Goal: Task Accomplishment & Management: Manage account settings

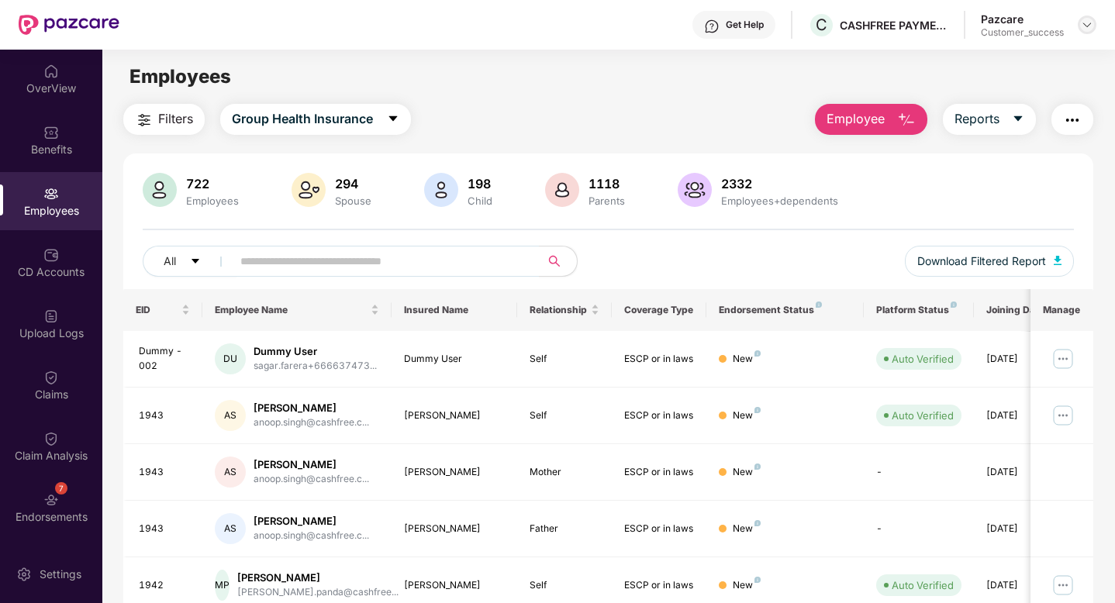
click at [1091, 24] on img at bounding box center [1087, 25] width 12 height 12
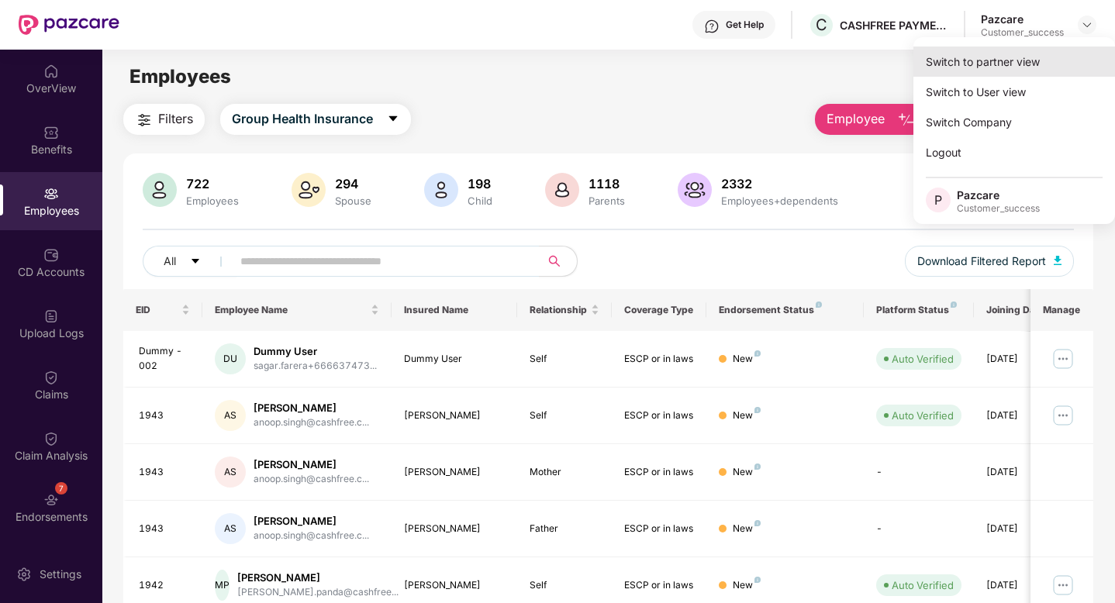
click at [1003, 75] on div "Switch to partner view" at bounding box center [1015, 62] width 202 height 30
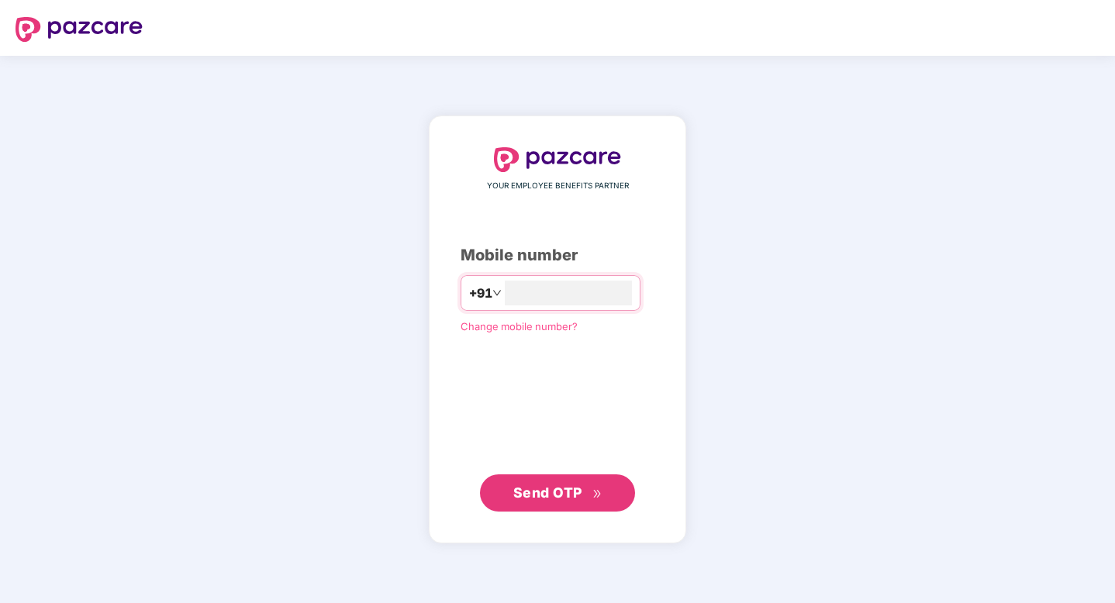
type input "**********"
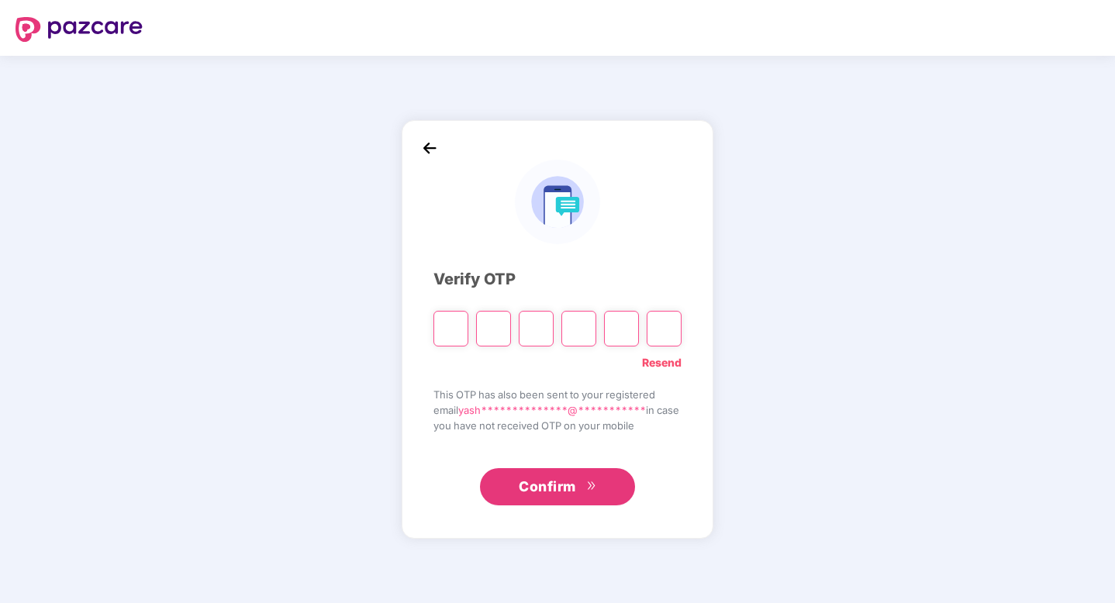
type input "*"
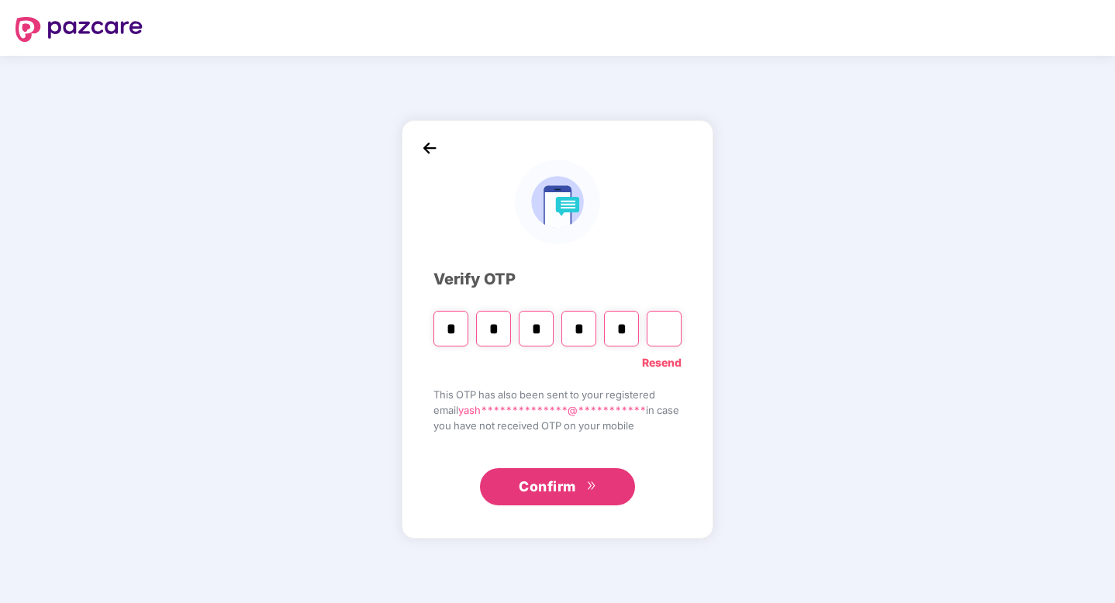
type input "*"
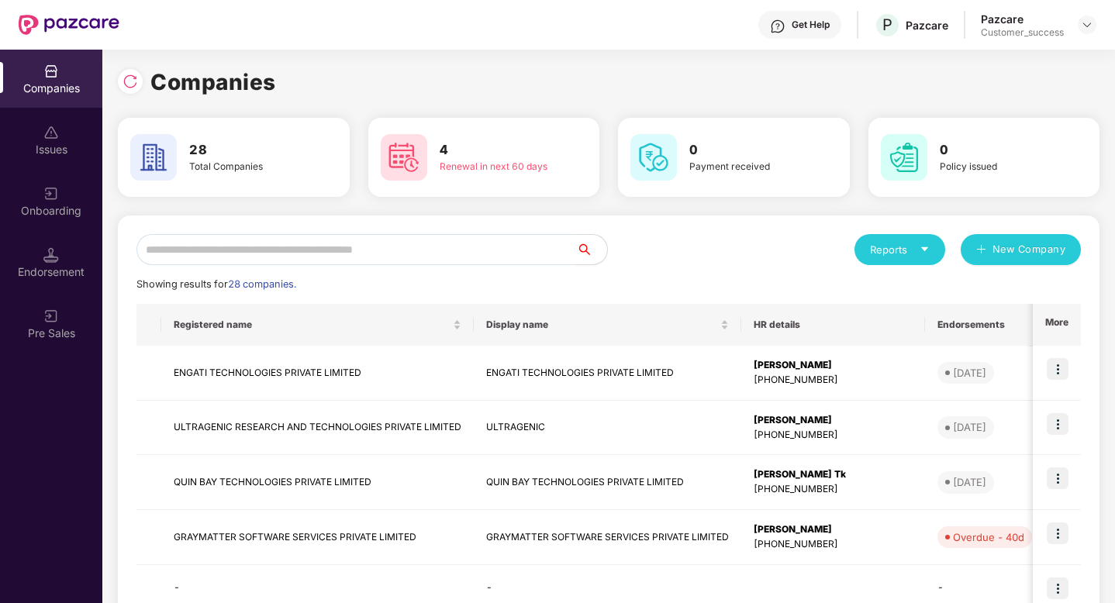
click at [257, 256] on input "text" at bounding box center [356, 249] width 440 height 31
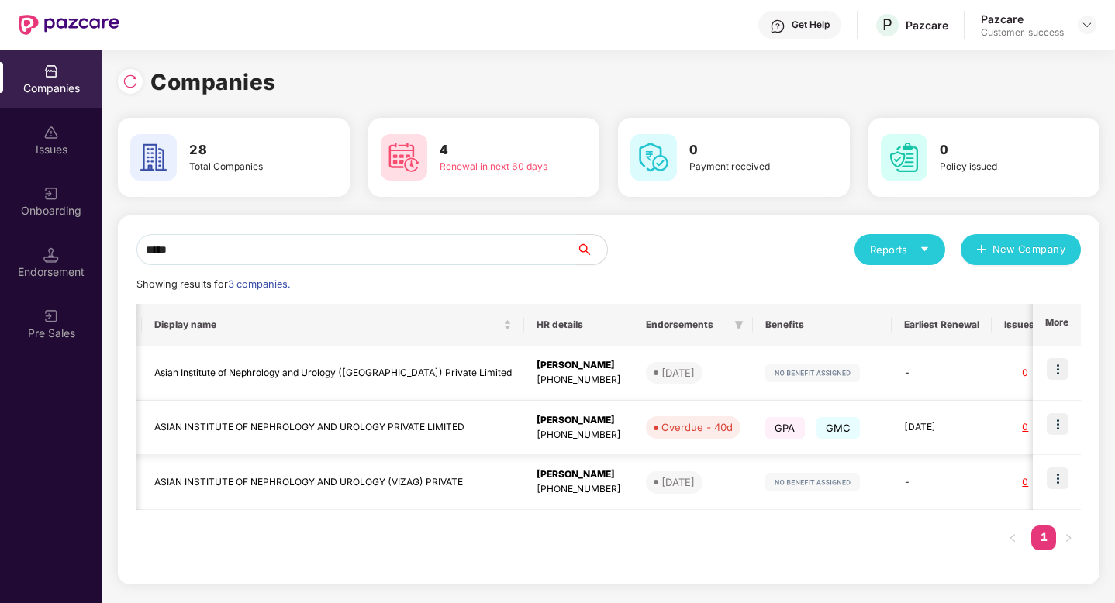
scroll to position [0, 631]
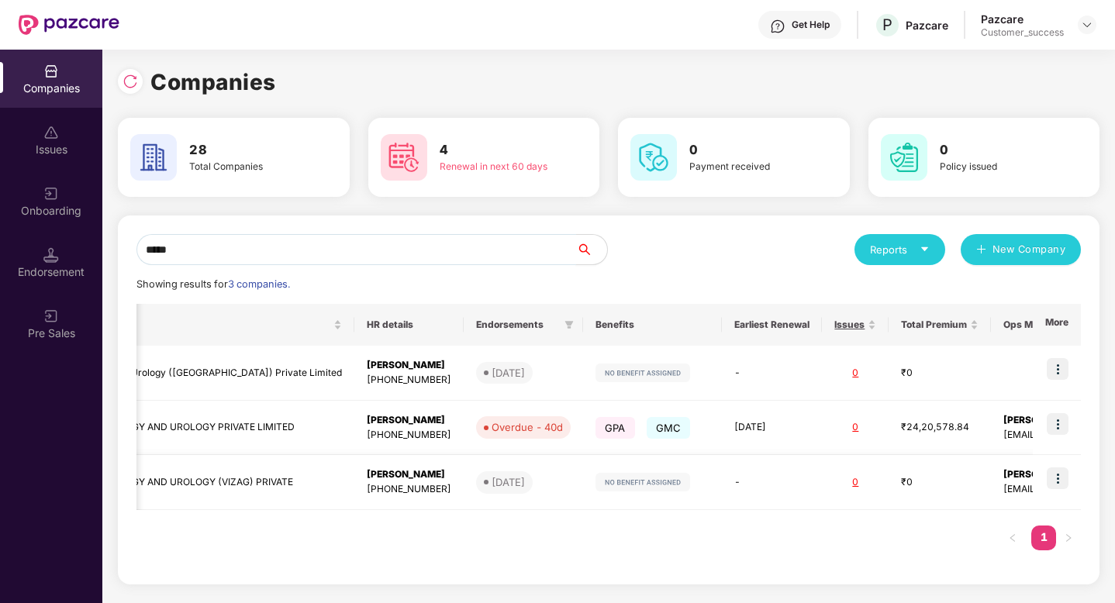
type input "*****"
click at [1062, 477] on img at bounding box center [1058, 479] width 22 height 22
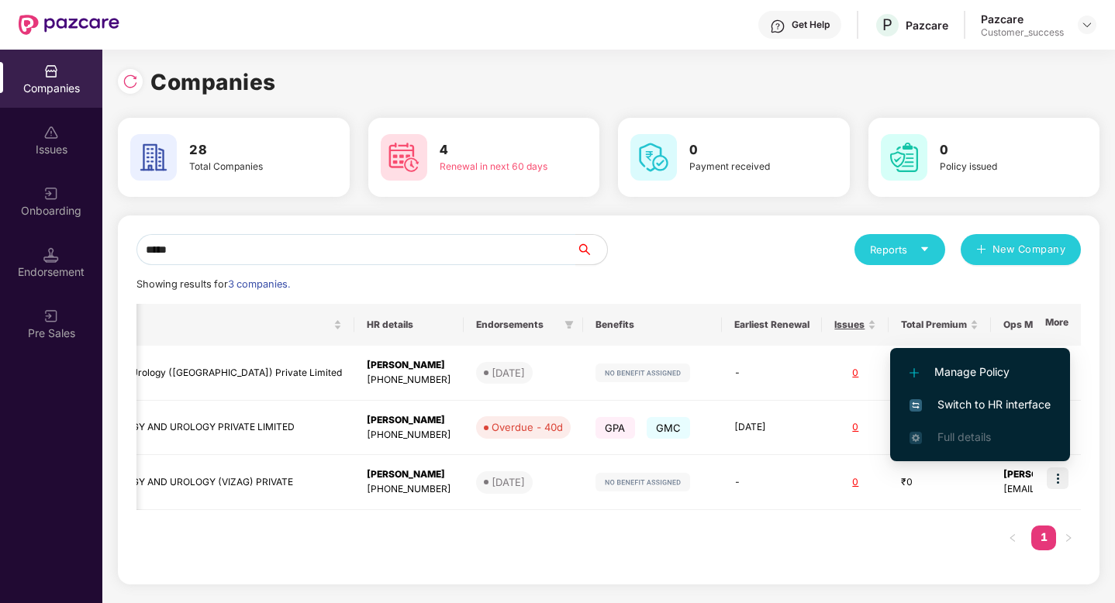
click at [963, 401] on span "Switch to HR interface" at bounding box center [980, 404] width 141 height 17
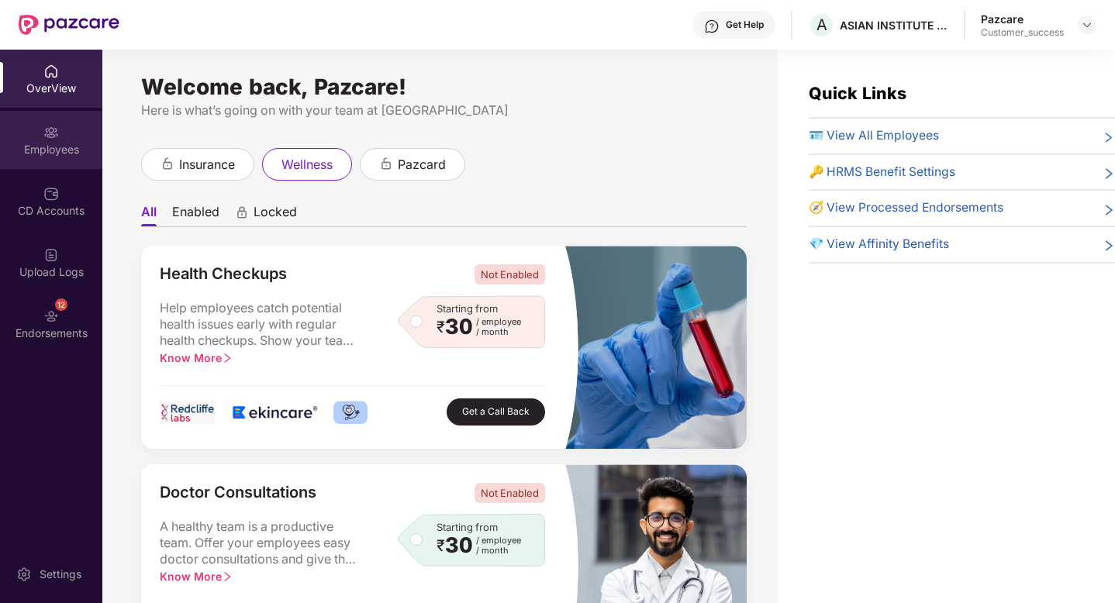
click at [24, 130] on div "Employees" at bounding box center [51, 140] width 102 height 58
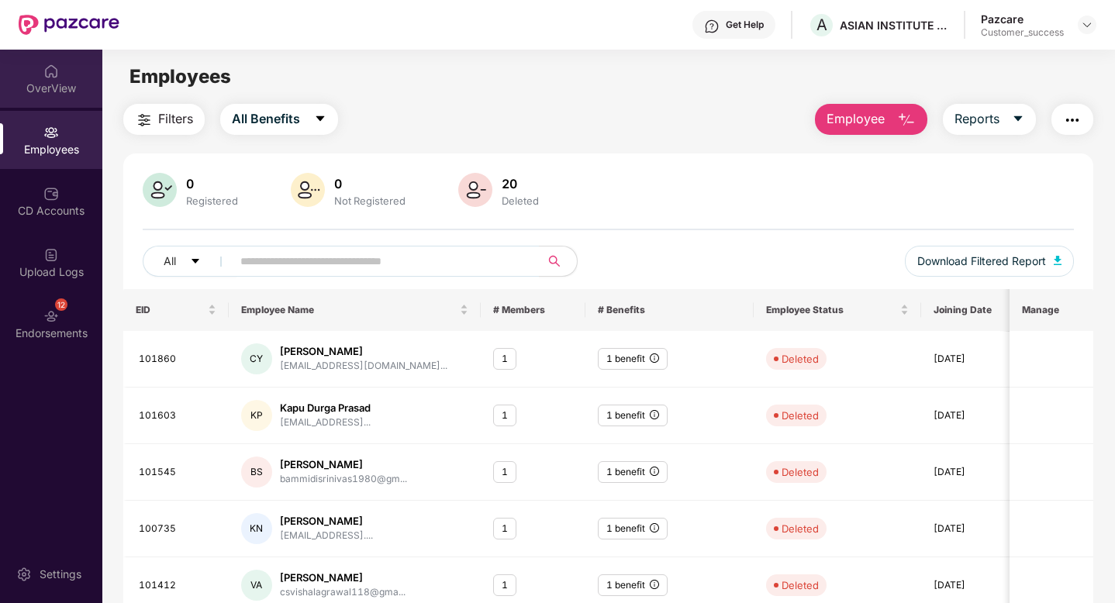
click at [40, 86] on div "OverView" at bounding box center [51, 89] width 102 height 16
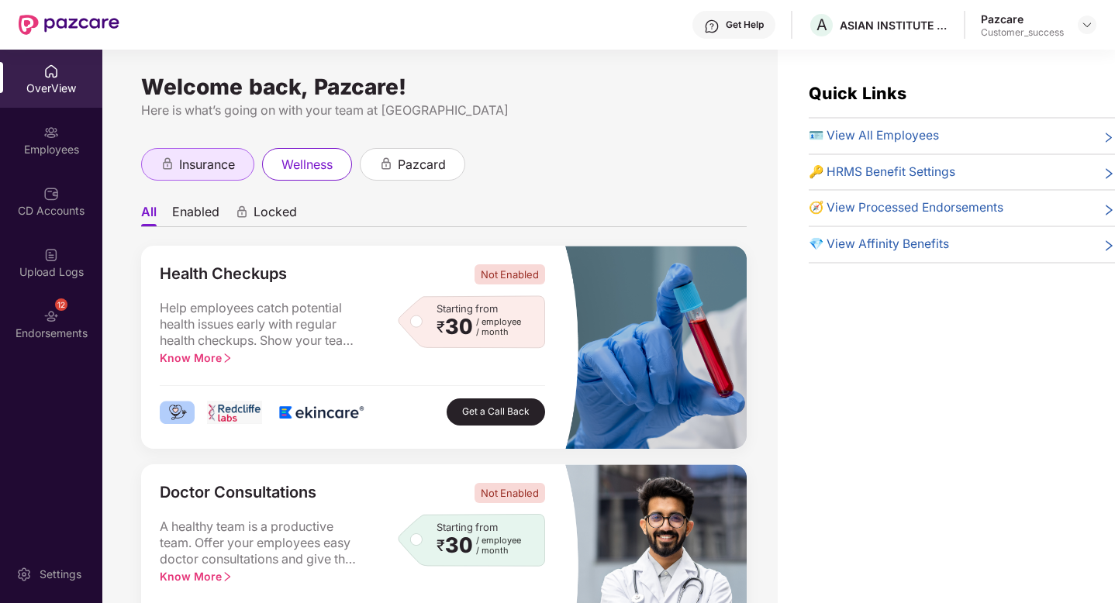
click at [217, 163] on span "insurance" at bounding box center [207, 164] width 56 height 19
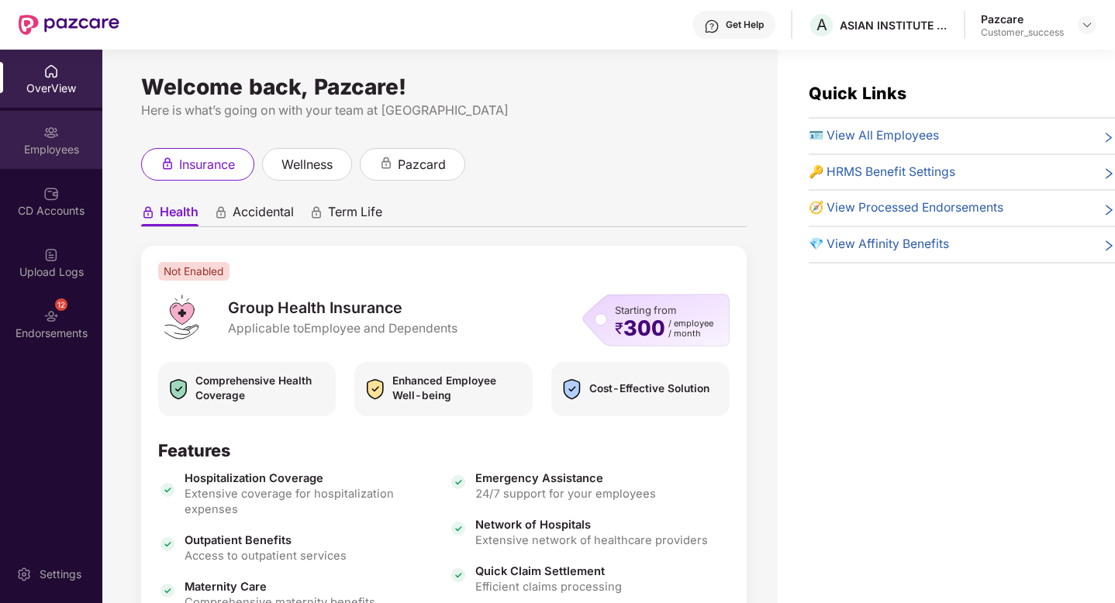
click at [47, 133] on img at bounding box center [51, 133] width 16 height 16
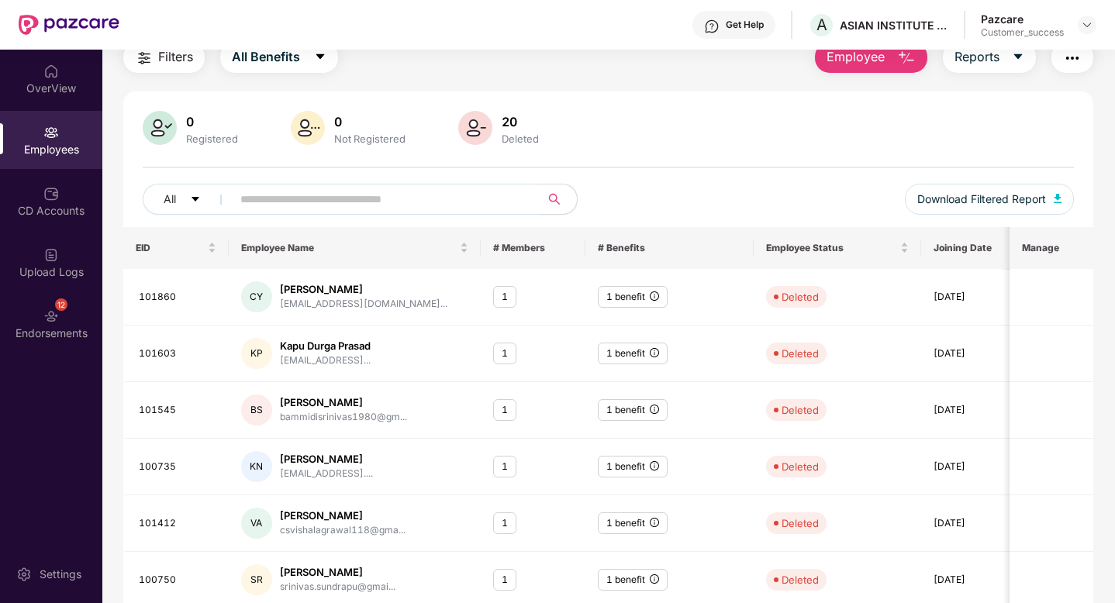
scroll to position [61, 0]
click at [43, 209] on div "CD Accounts" at bounding box center [51, 211] width 102 height 16
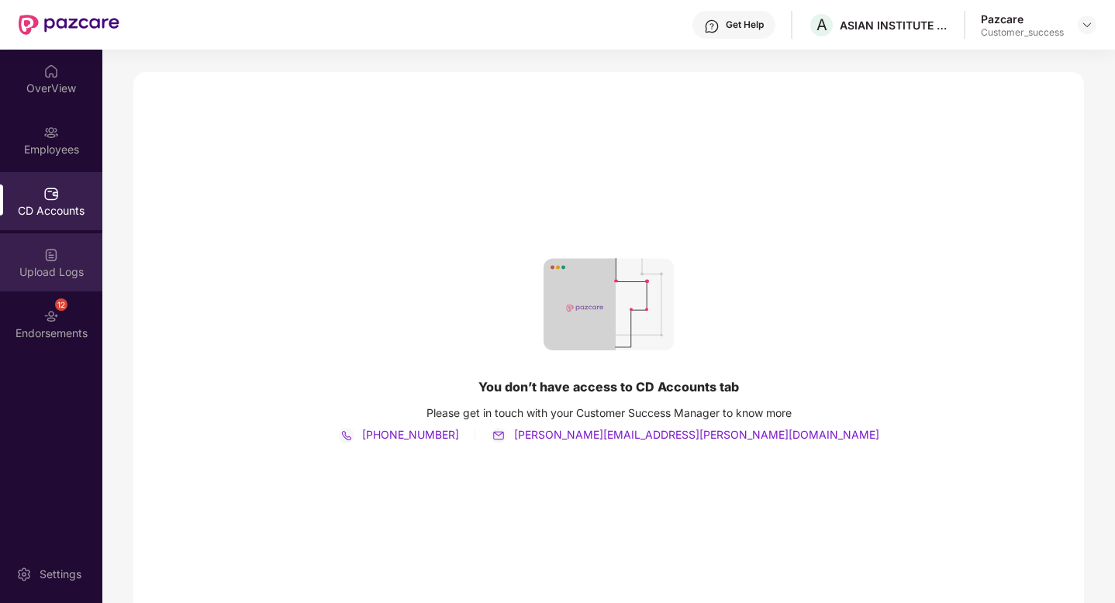
click at [54, 255] on img at bounding box center [51, 255] width 16 height 16
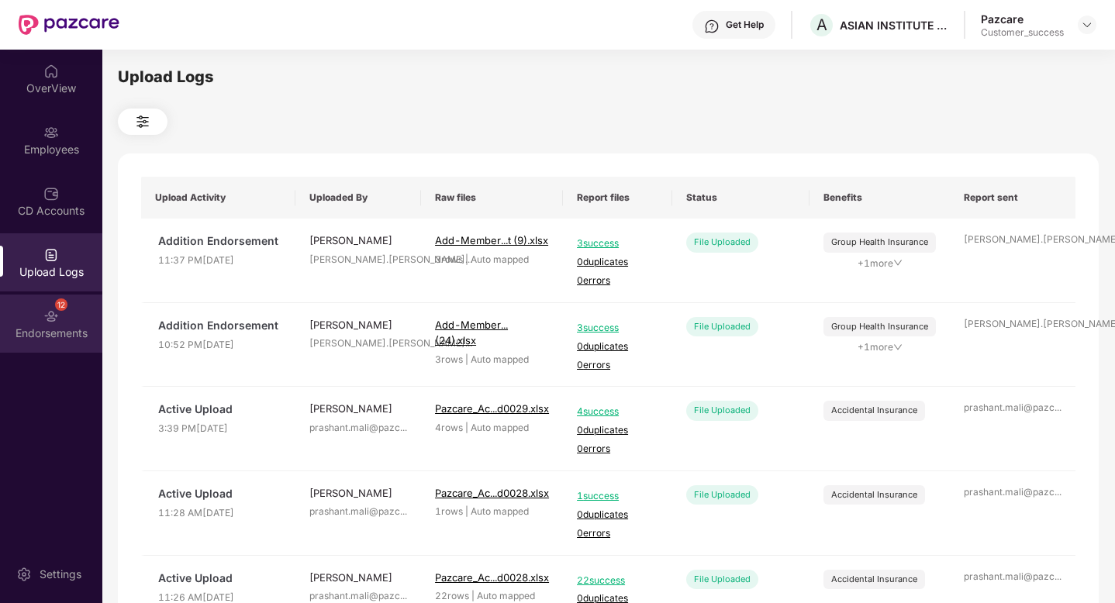
click at [57, 305] on div "12" at bounding box center [61, 305] width 12 height 12
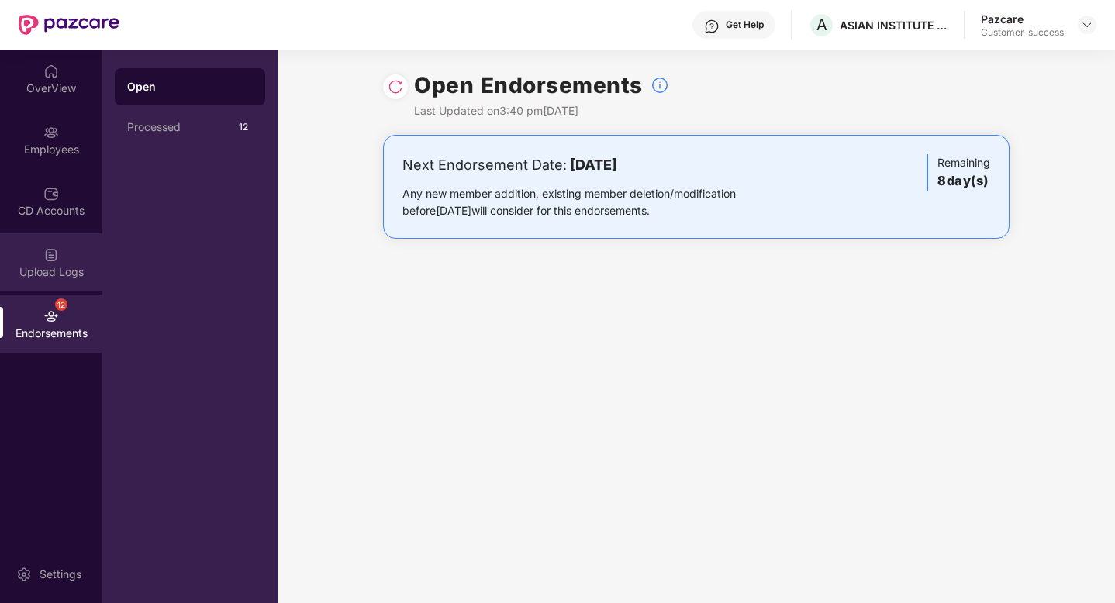
click at [55, 263] on div "Upload Logs" at bounding box center [51, 262] width 102 height 58
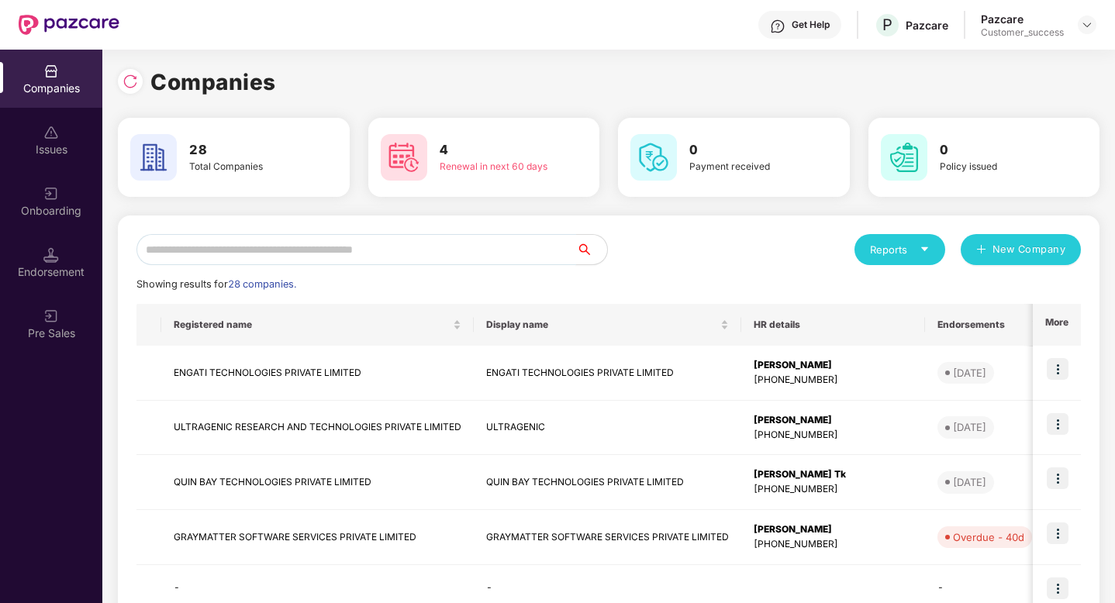
click at [241, 256] on input "text" at bounding box center [356, 249] width 440 height 31
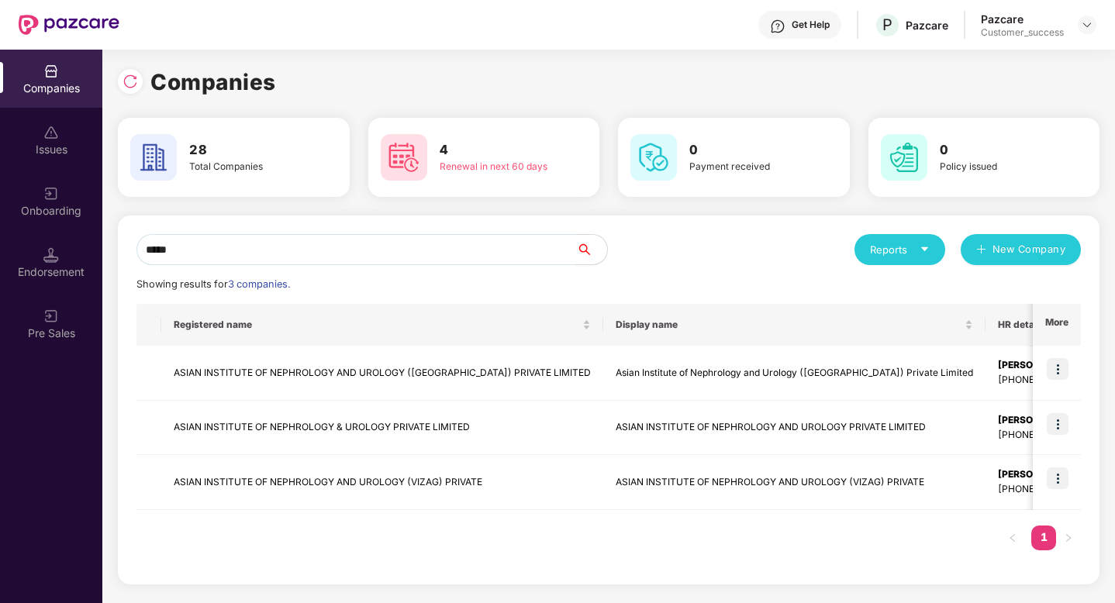
type input "*****"
click at [1059, 423] on img at bounding box center [1058, 424] width 22 height 22
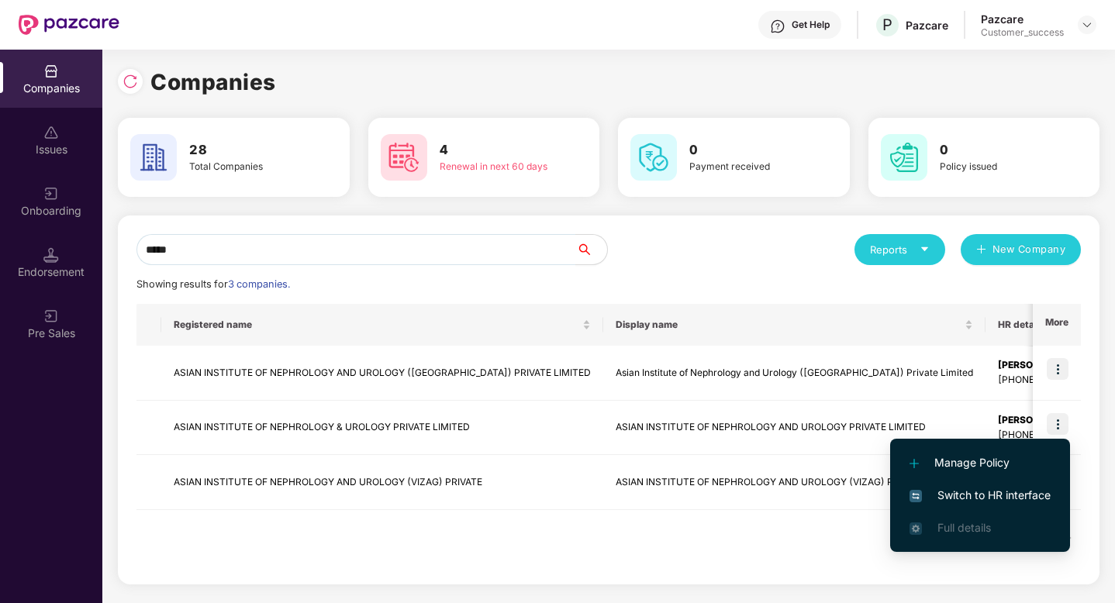
click at [979, 499] on span "Switch to HR interface" at bounding box center [980, 495] width 141 height 17
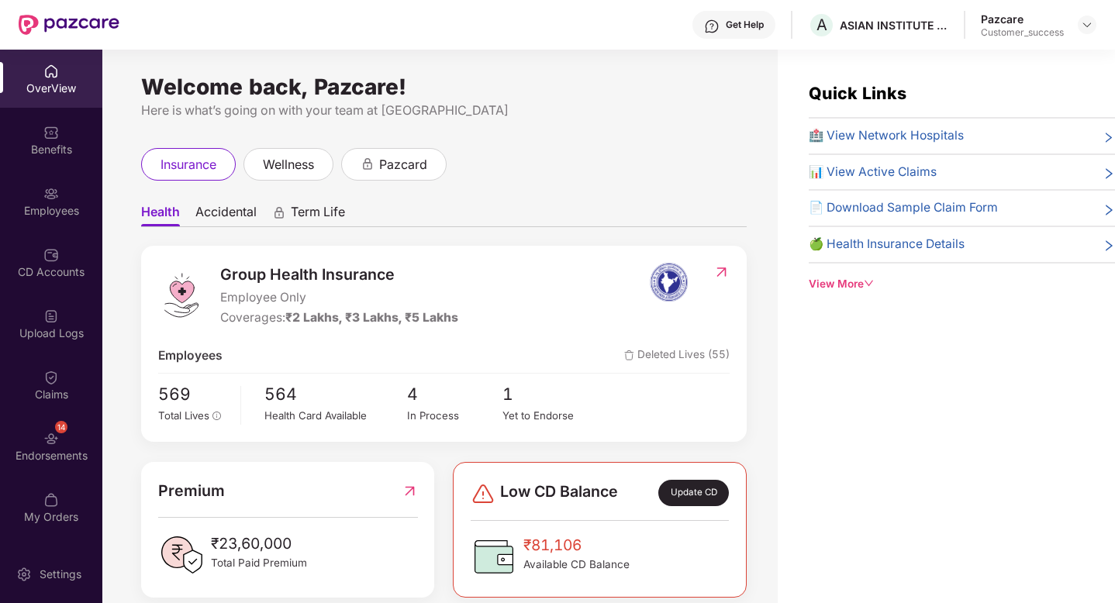
click at [59, 209] on div "Employees" at bounding box center [51, 211] width 102 height 16
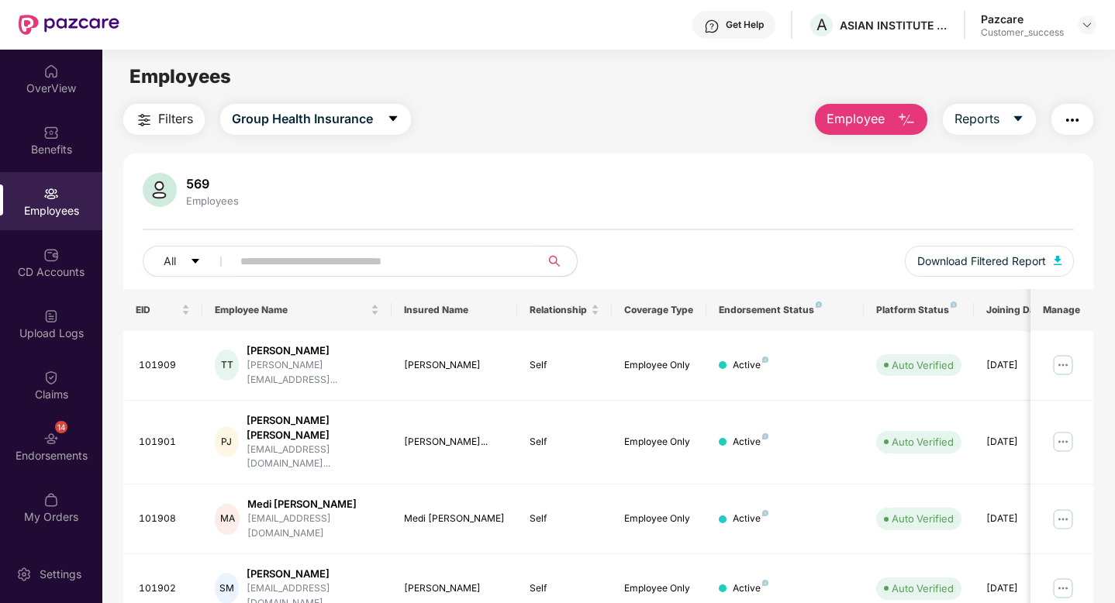
click at [866, 118] on span "Employee" at bounding box center [856, 118] width 58 height 19
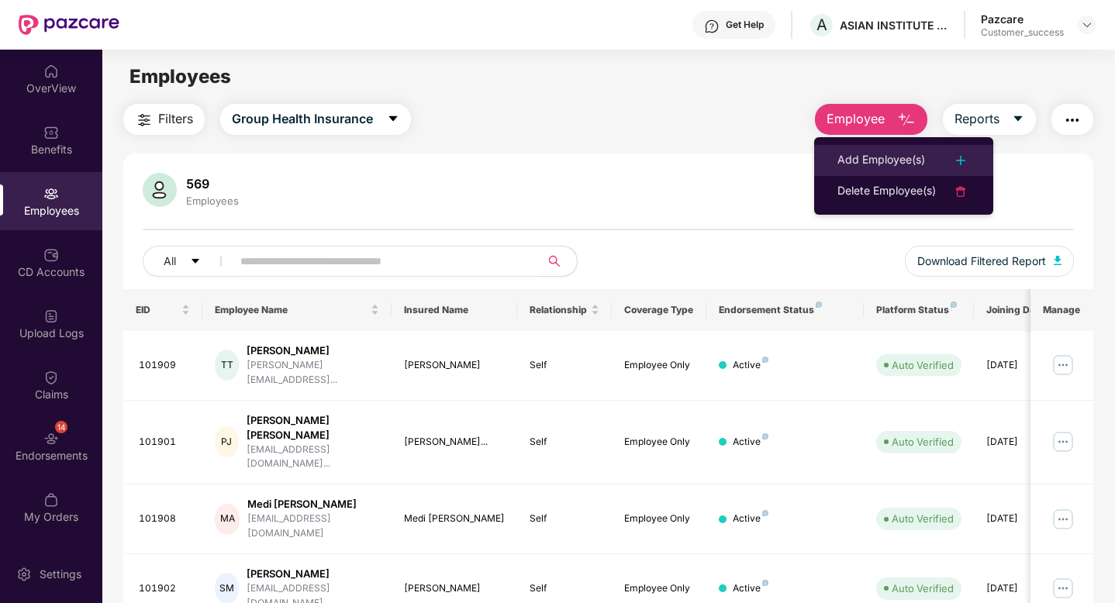
click at [857, 162] on div "Add Employee(s)" at bounding box center [882, 160] width 88 height 19
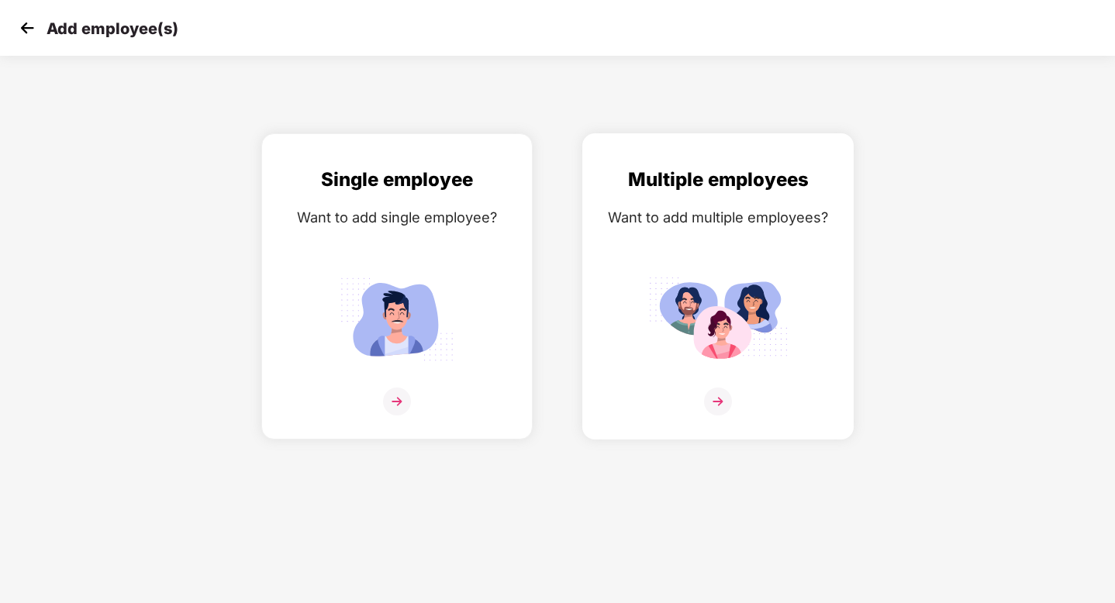
click at [709, 285] on img at bounding box center [718, 319] width 140 height 97
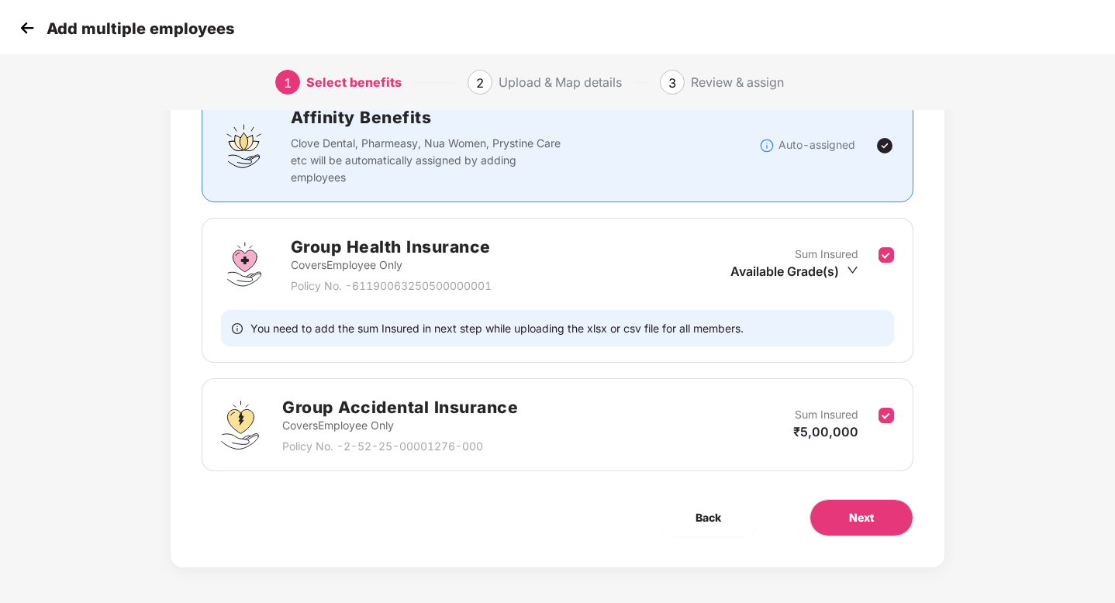
scroll to position [130, 0]
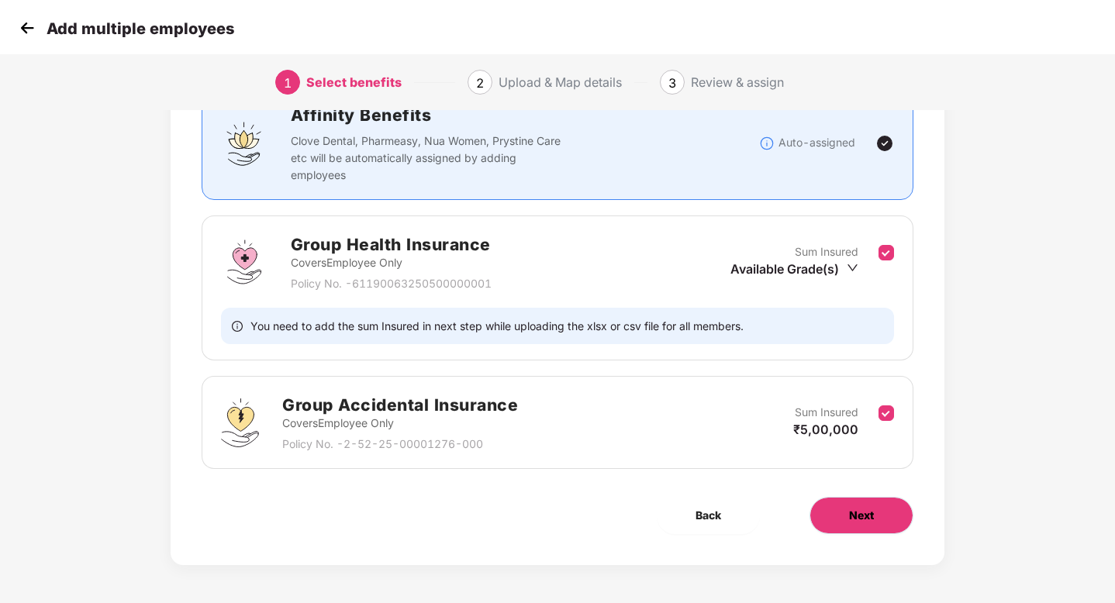
click at [879, 524] on button "Next" at bounding box center [862, 515] width 104 height 37
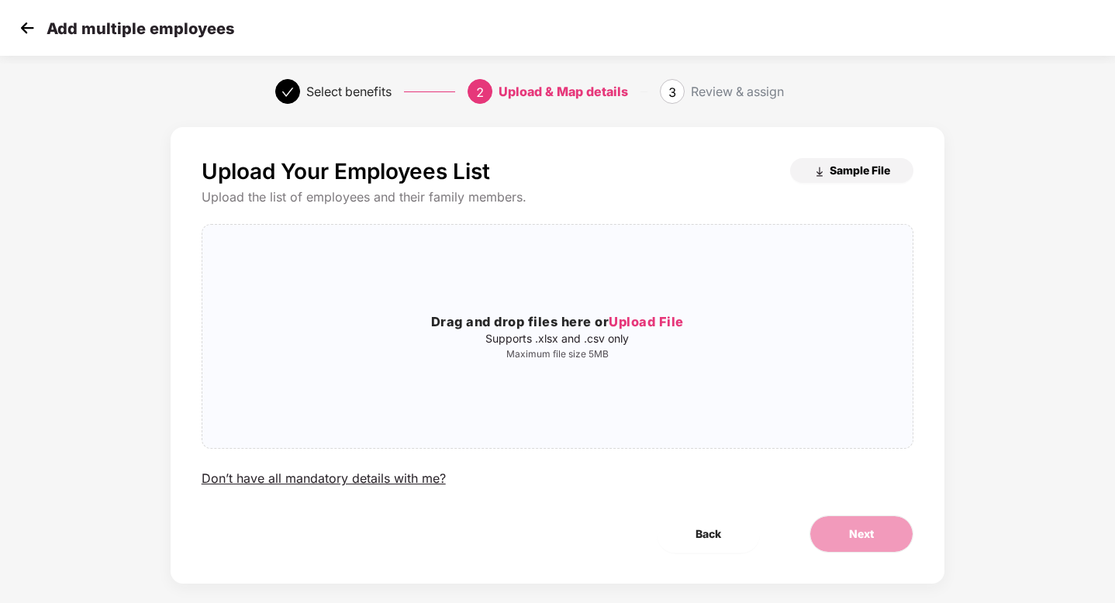
click at [832, 175] on span "Sample File" at bounding box center [860, 170] width 60 height 15
click at [641, 282] on div "Drag and drop files here or Upload File Supports .xlsx and .csv only Maximum fi…" at bounding box center [557, 336] width 711 height 199
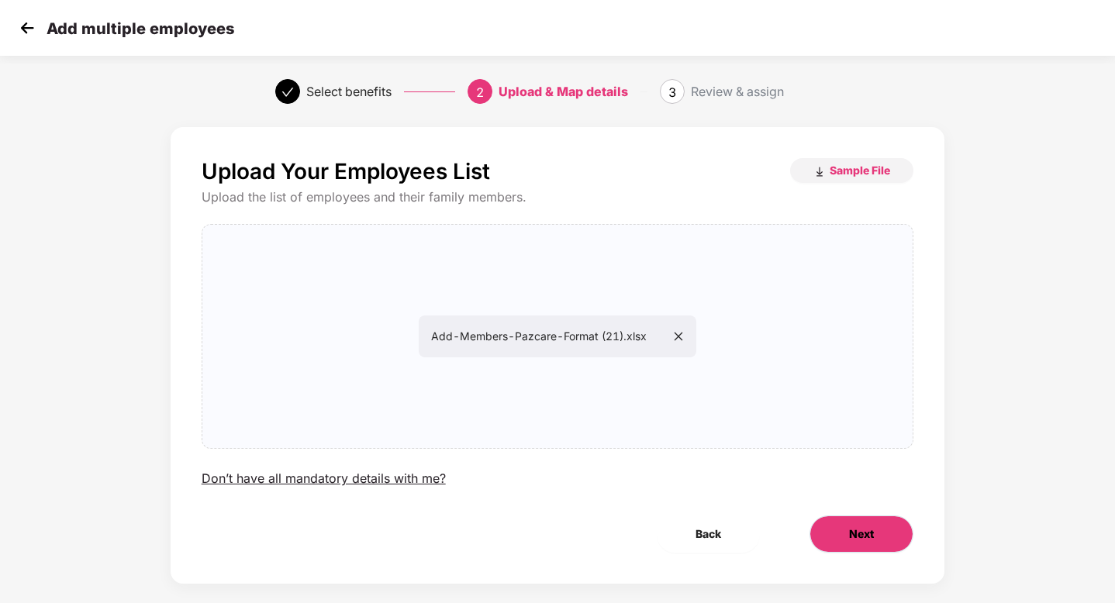
click at [868, 526] on span "Next" at bounding box center [861, 534] width 25 height 17
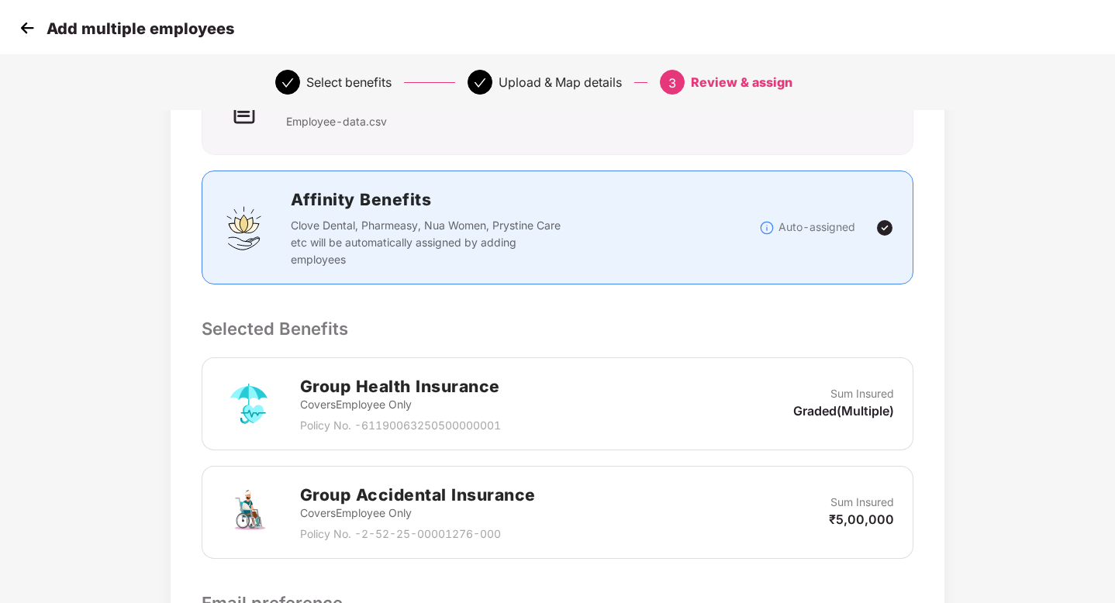
scroll to position [386, 0]
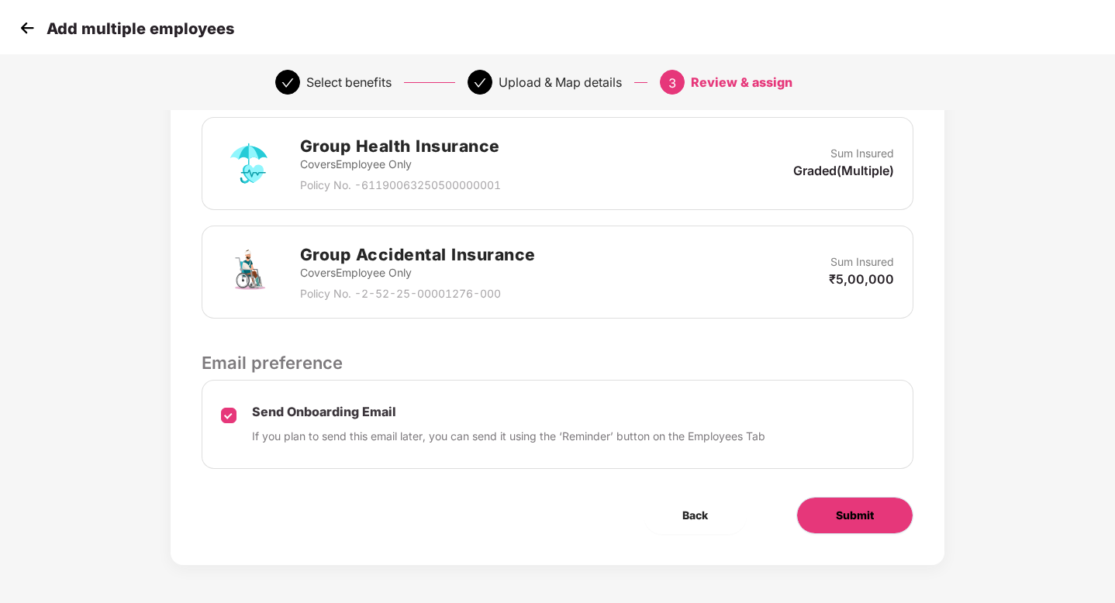
click at [836, 516] on span "Submit" at bounding box center [855, 515] width 38 height 17
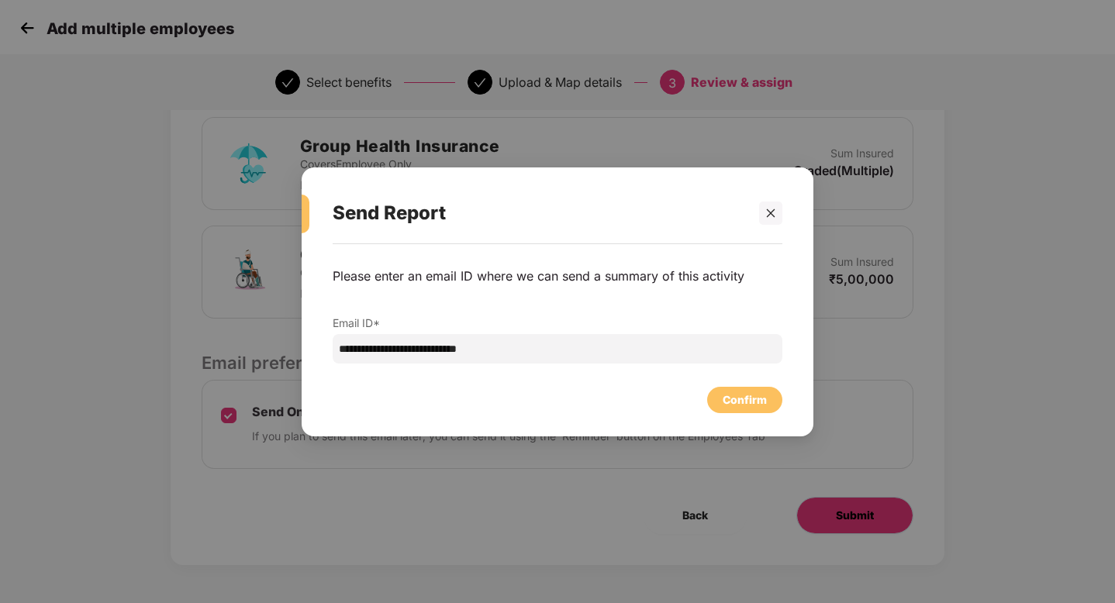
scroll to position [0, 0]
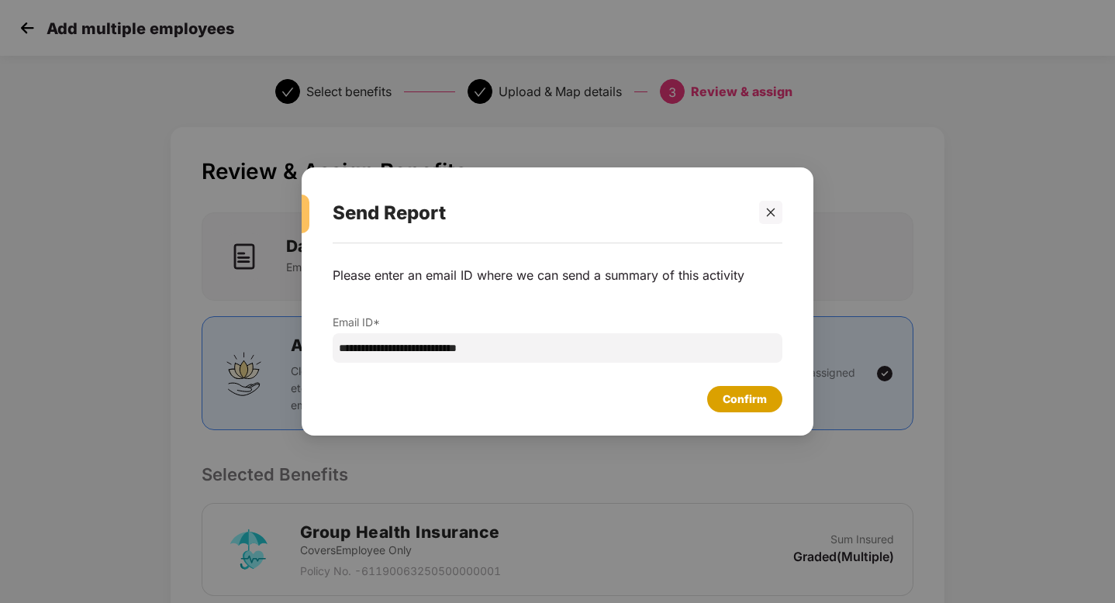
click at [720, 400] on div "Confirm" at bounding box center [744, 399] width 75 height 26
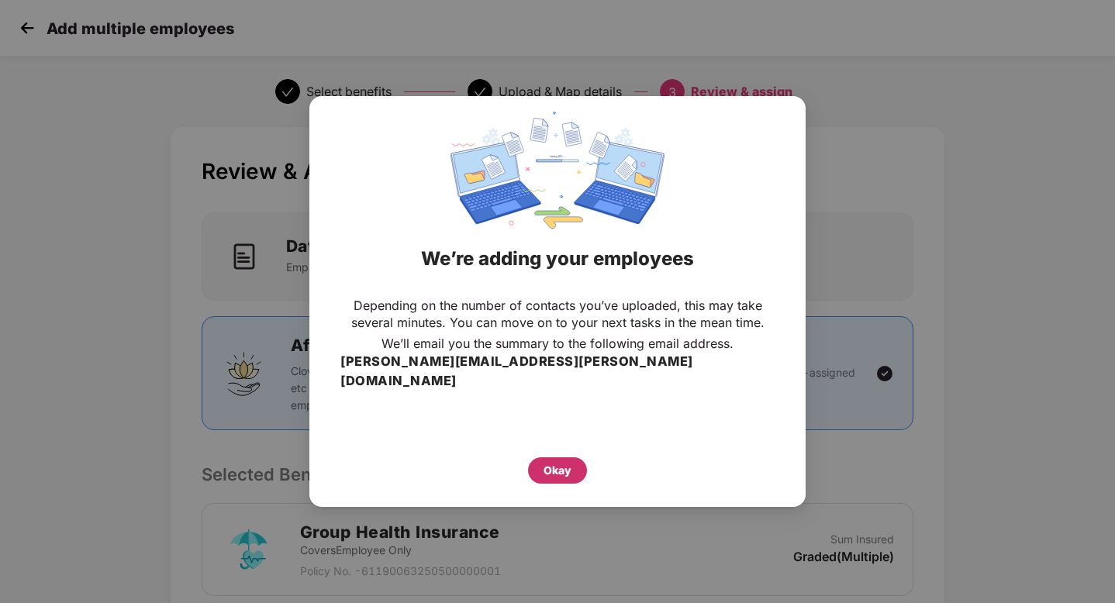
click at [555, 465] on div "Okay" at bounding box center [558, 470] width 28 height 17
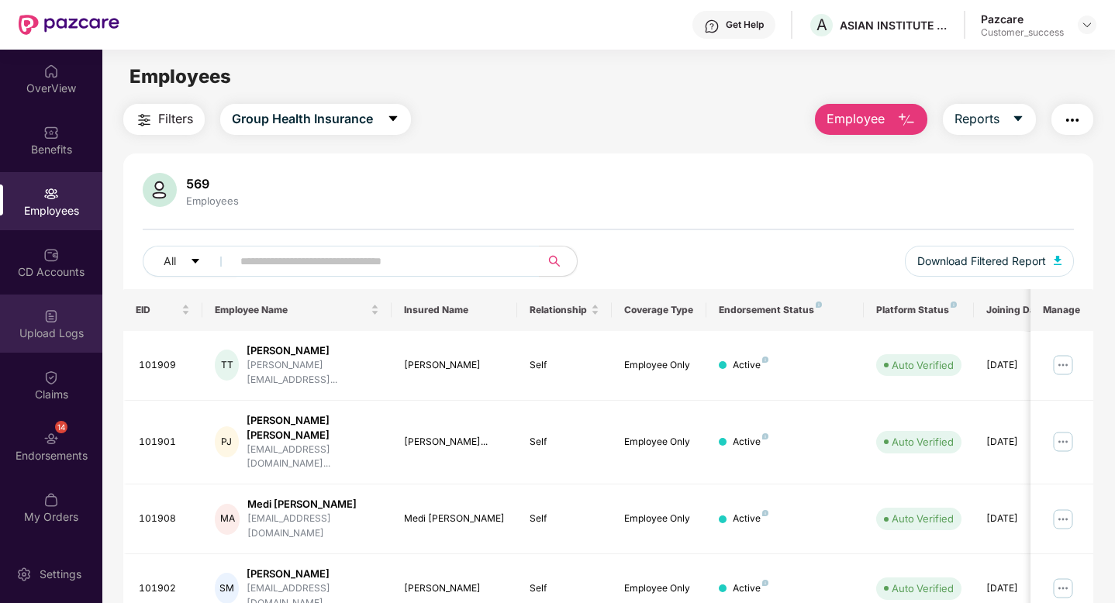
click at [41, 309] on div "Upload Logs" at bounding box center [51, 324] width 102 height 58
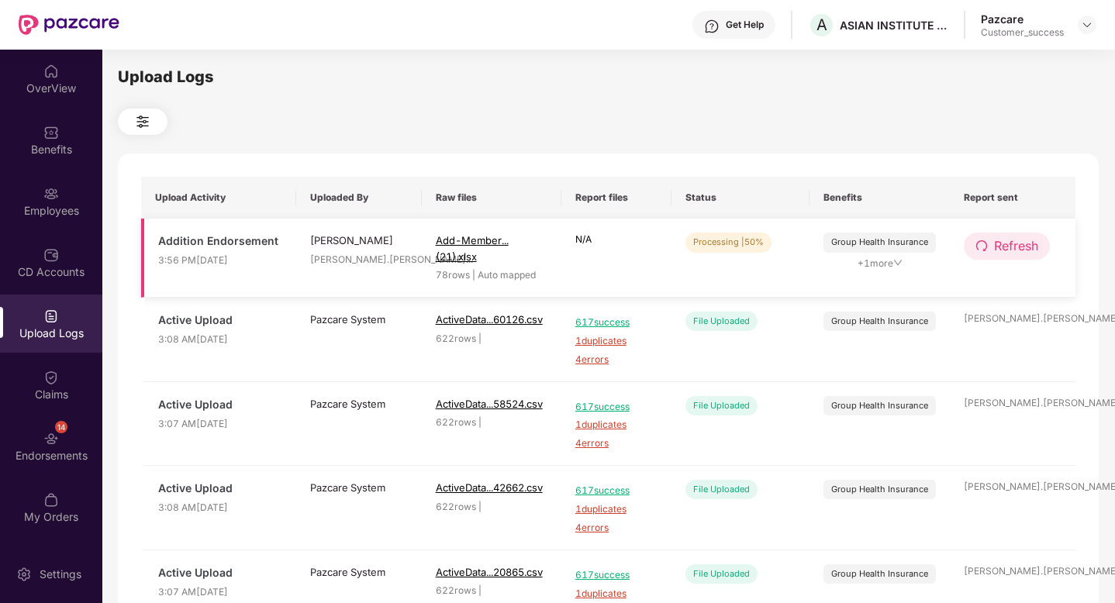
click at [988, 247] on button "Refresh" at bounding box center [1007, 246] width 86 height 27
click at [988, 247] on button "Refresh" at bounding box center [1008, 246] width 88 height 27
click at [969, 247] on button "Refresh" at bounding box center [1008, 246] width 88 height 27
click at [990, 254] on button "Refresh" at bounding box center [1008, 246] width 88 height 27
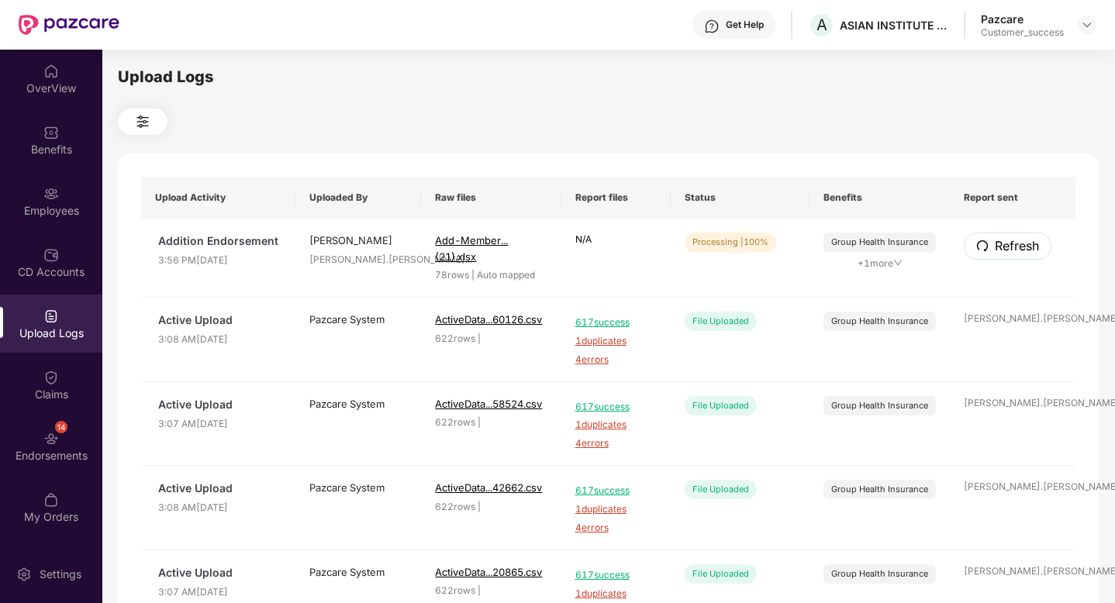
click at [990, 254] on button "Refresh" at bounding box center [1008, 246] width 88 height 27
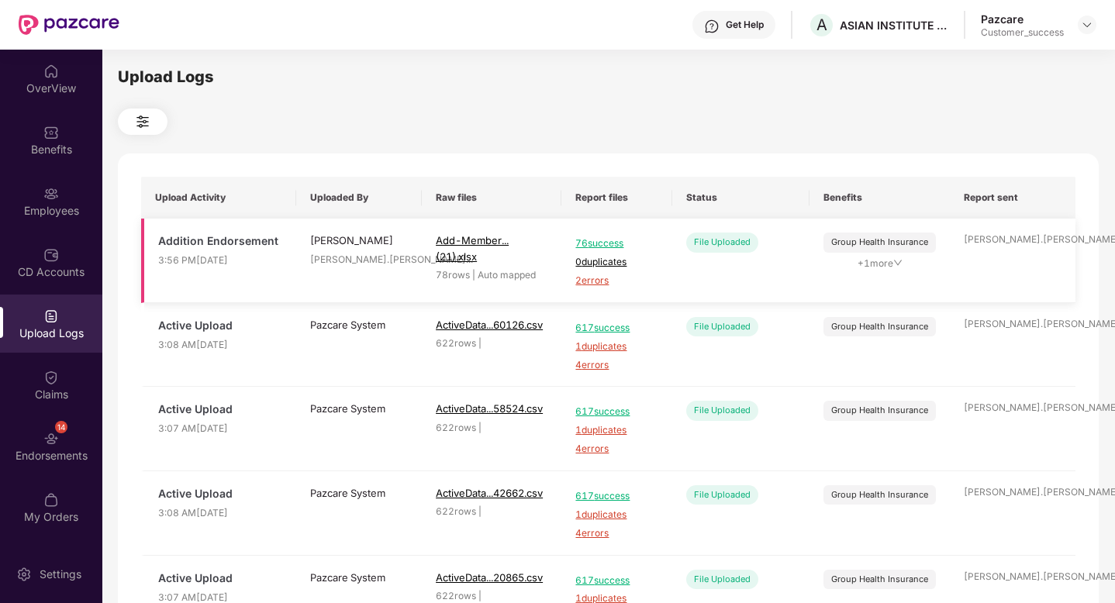
click at [592, 285] on span "2 errors" at bounding box center [616, 281] width 82 height 15
click at [59, 191] on div "Employees" at bounding box center [51, 201] width 102 height 58
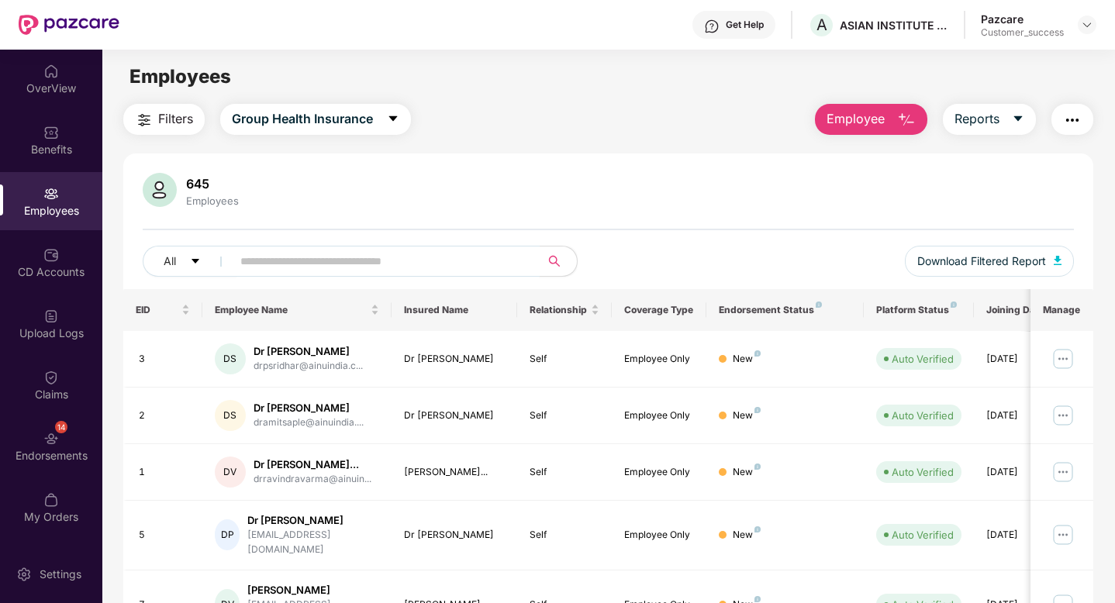
click at [278, 251] on input "text" at bounding box center [379, 261] width 278 height 23
paste input "******"
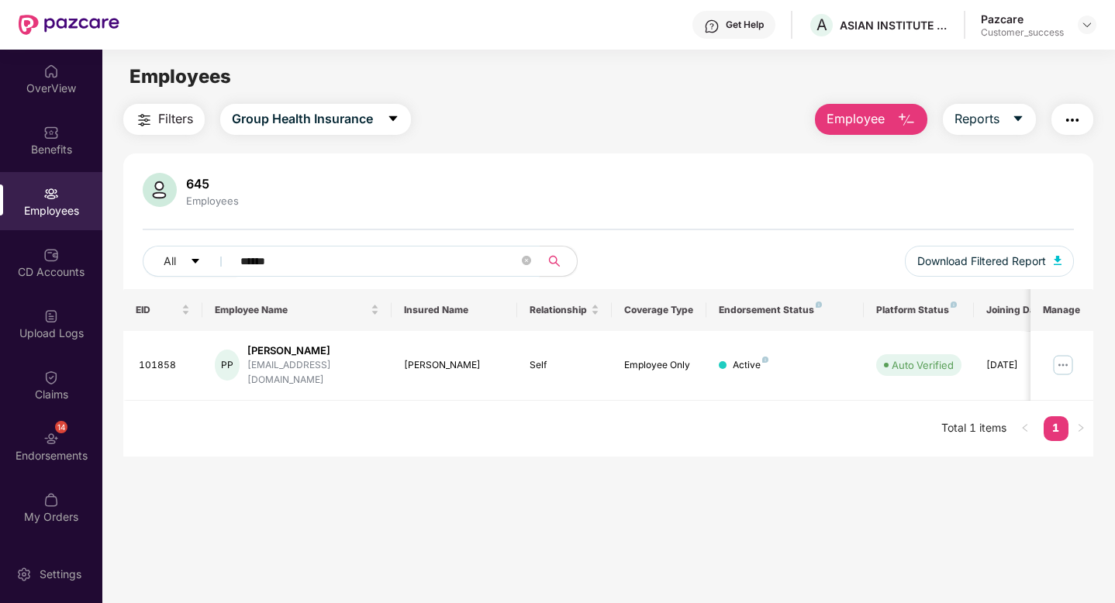
click at [299, 257] on input "******" at bounding box center [379, 261] width 278 height 23
paste input "text"
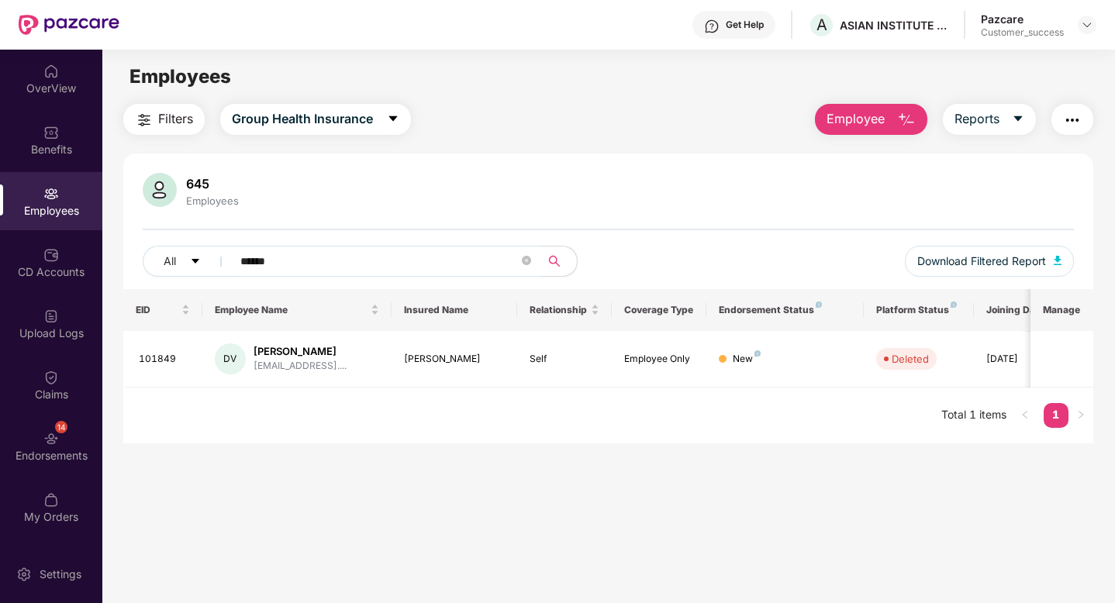
drag, startPoint x: 290, startPoint y: 260, endPoint x: 232, endPoint y: 253, distance: 58.6
click at [232, 253] on span "******" at bounding box center [381, 261] width 318 height 31
paste input "text"
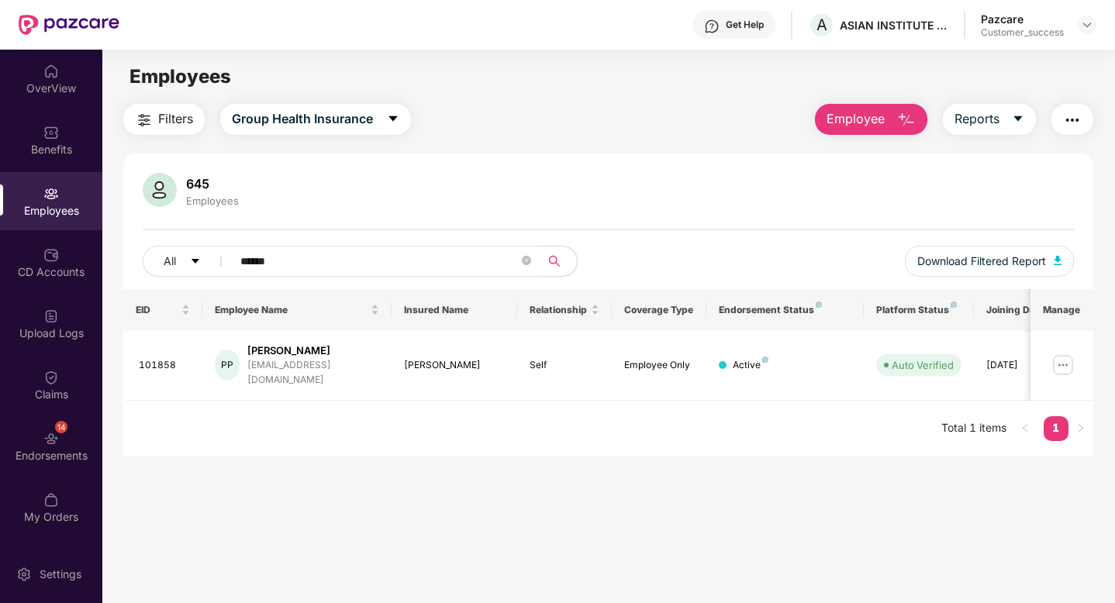
type input "******"
click at [525, 265] on icon "close-circle" at bounding box center [526, 260] width 9 height 9
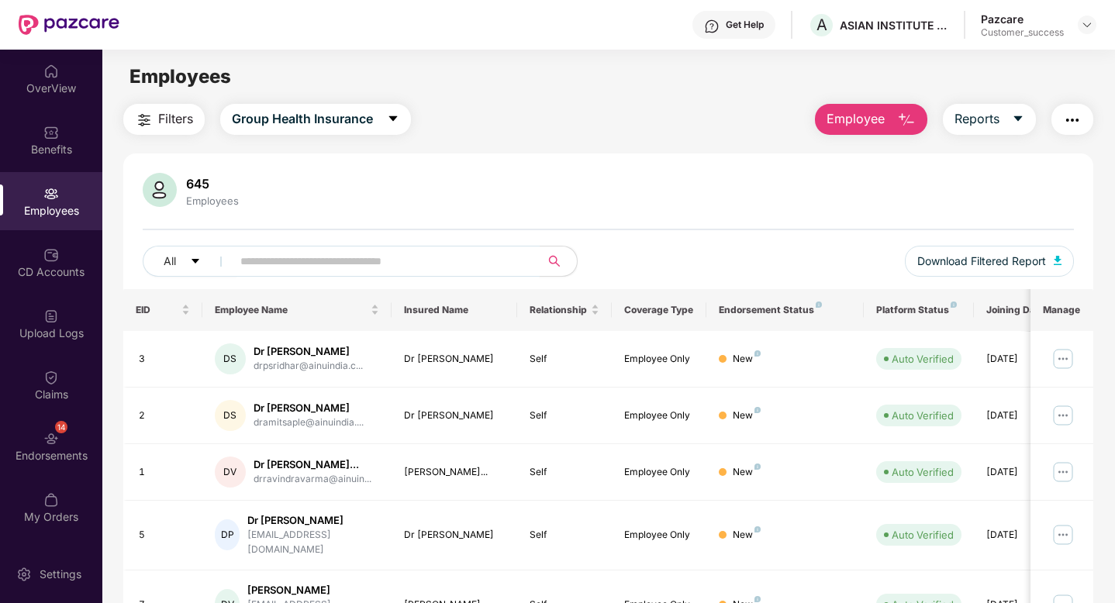
click at [32, 197] on div "Employees" at bounding box center [51, 201] width 102 height 58
click at [904, 112] on img "button" at bounding box center [906, 120] width 19 height 19
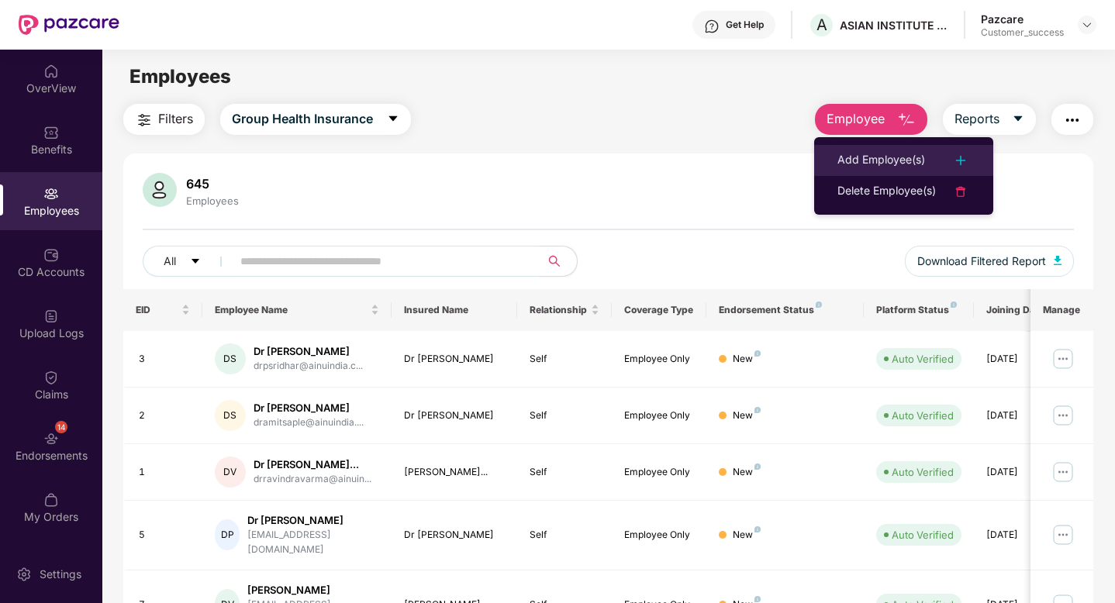
click at [885, 168] on div "Add Employee(s)" at bounding box center [882, 160] width 88 height 19
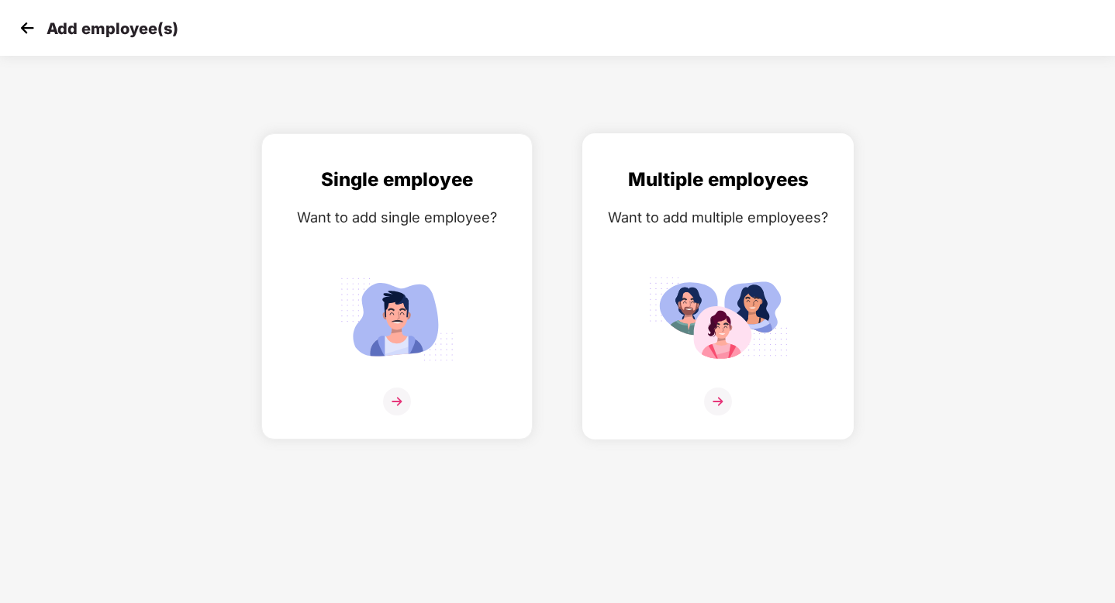
click at [759, 203] on div "Multiple employees Want to add multiple employees?" at bounding box center [718, 300] width 239 height 270
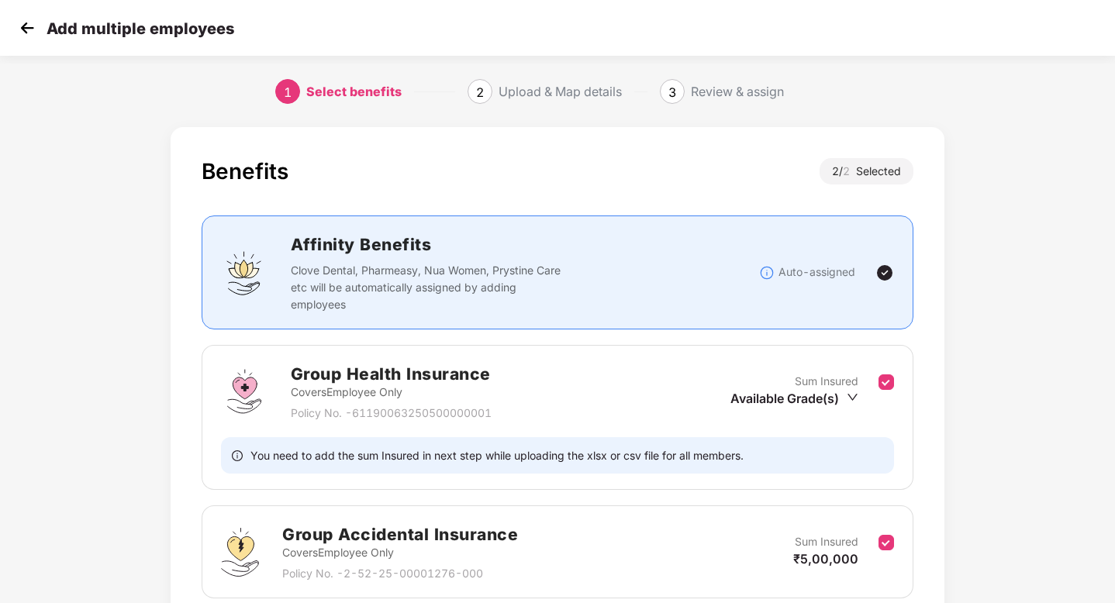
scroll to position [130, 0]
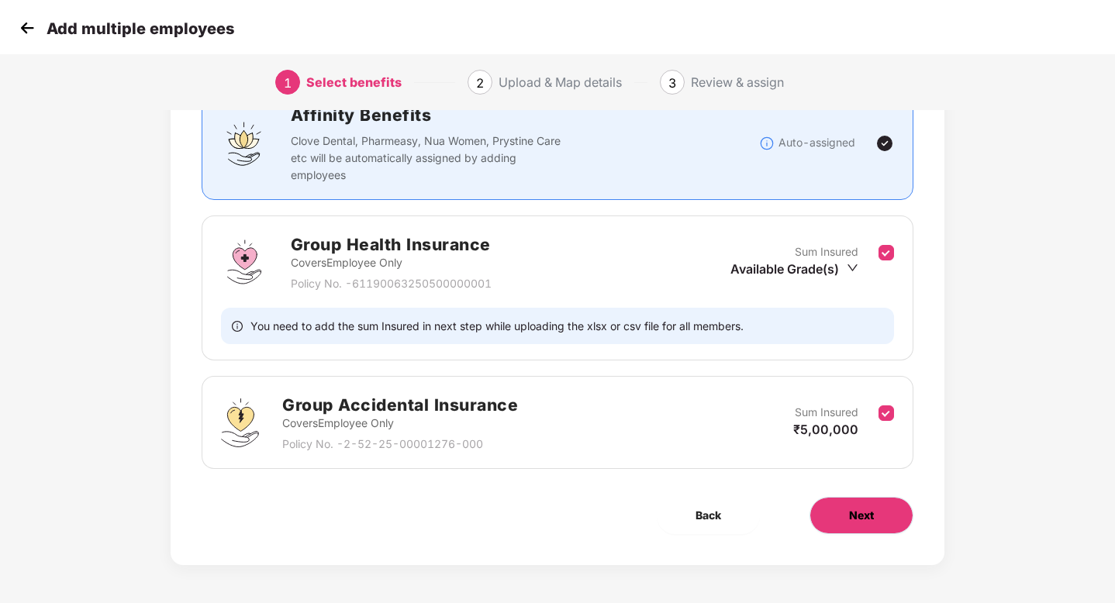
click at [827, 506] on button "Next" at bounding box center [862, 515] width 104 height 37
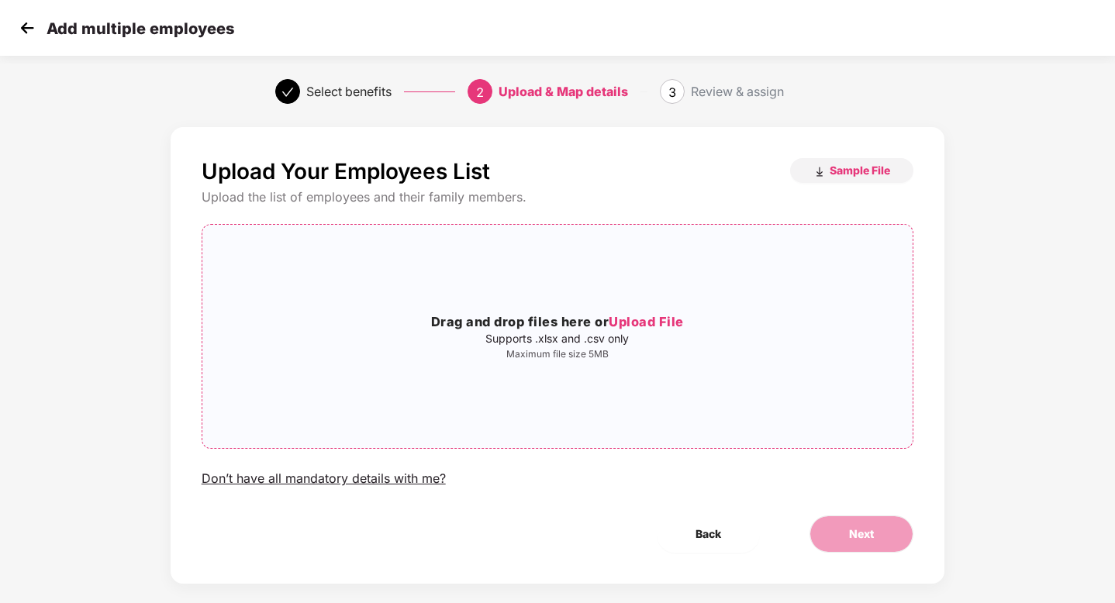
click at [656, 310] on div "Drag and drop files here or Upload File Supports .xlsx and .csv only Maximum fi…" at bounding box center [557, 336] width 711 height 199
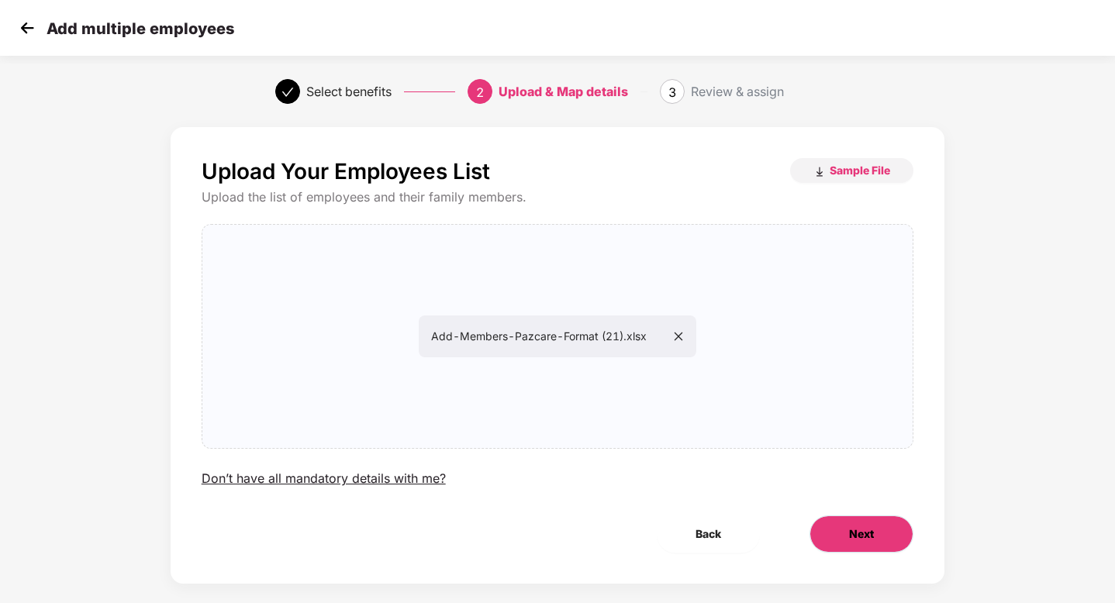
click at [862, 534] on span "Next" at bounding box center [861, 534] width 25 height 17
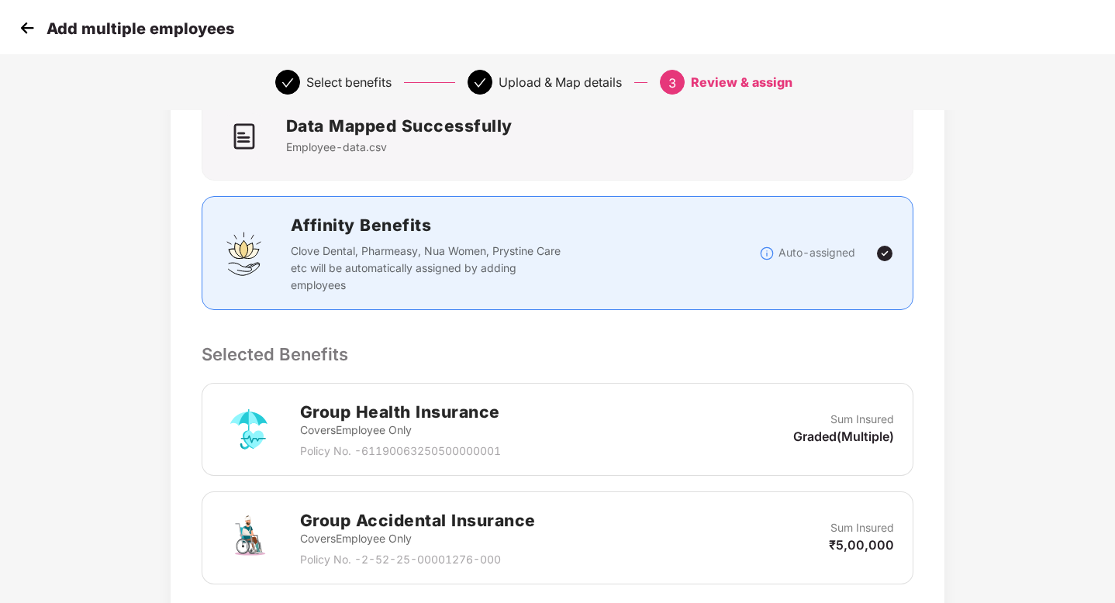
scroll to position [386, 0]
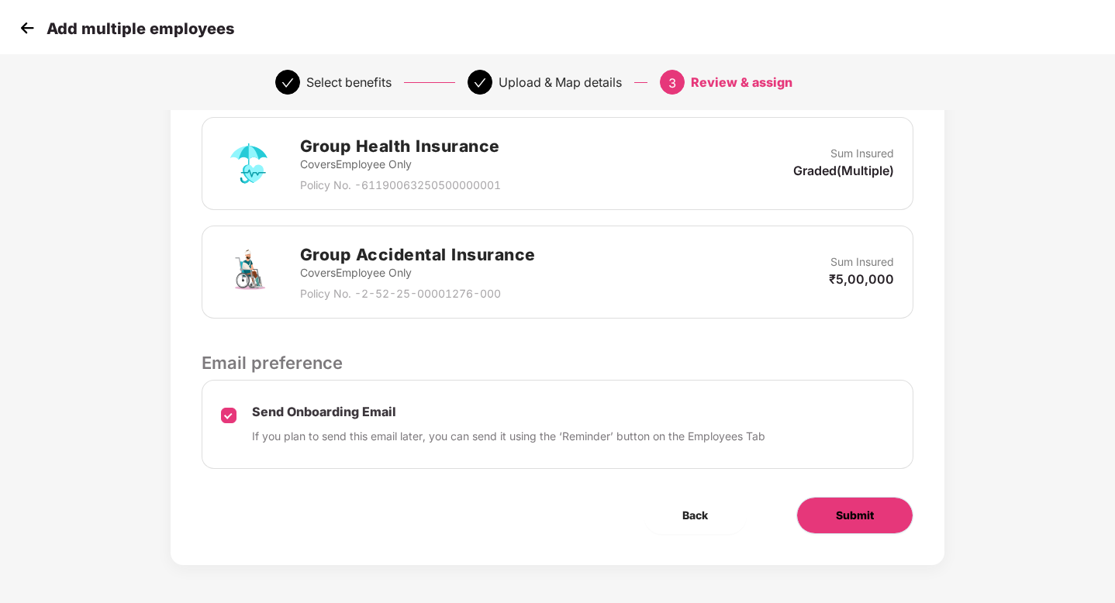
click at [852, 524] on button "Submit" at bounding box center [854, 515] width 117 height 37
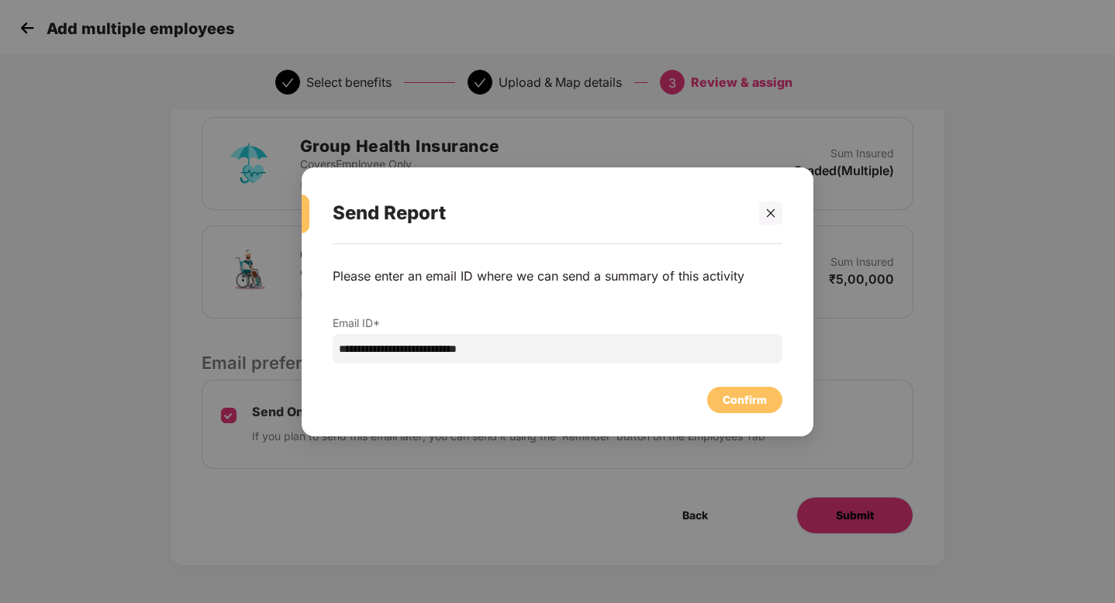
scroll to position [0, 0]
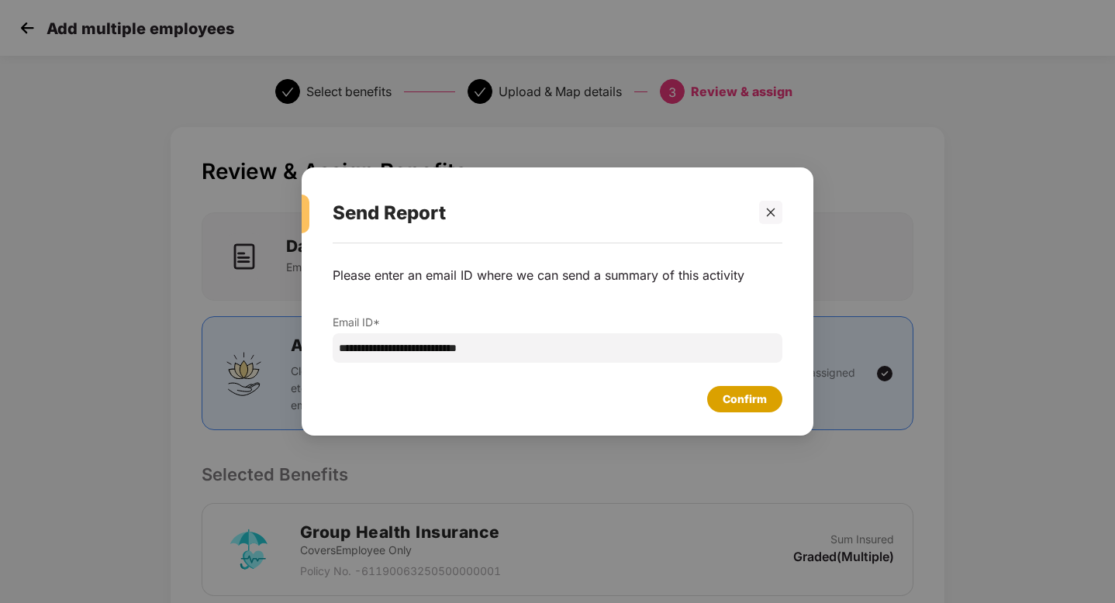
click at [725, 403] on div "Confirm" at bounding box center [745, 399] width 44 height 17
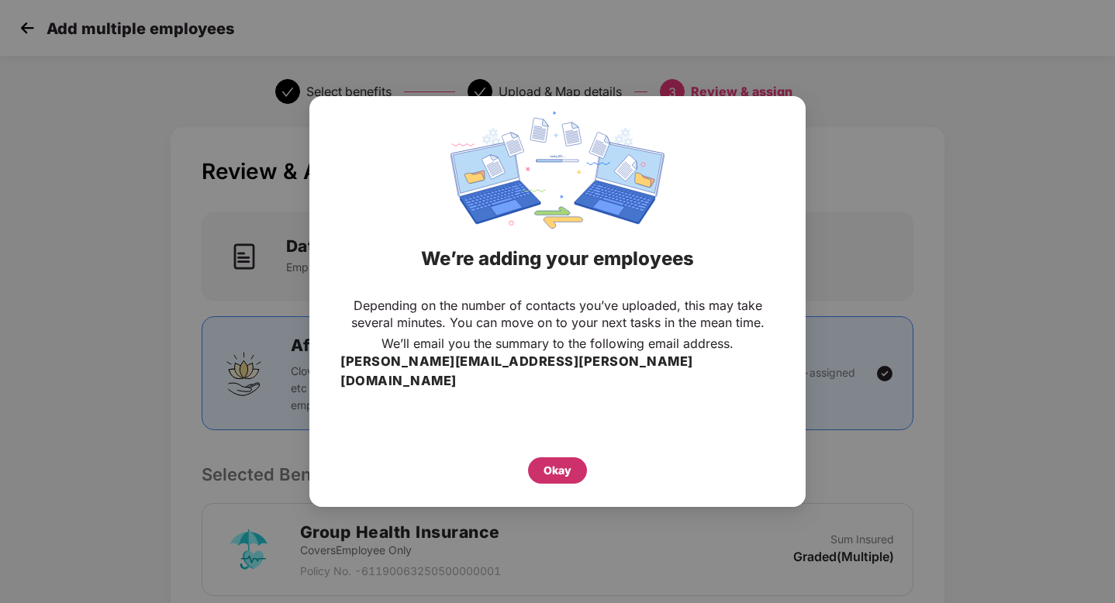
click at [562, 468] on div "Okay" at bounding box center [558, 470] width 28 height 17
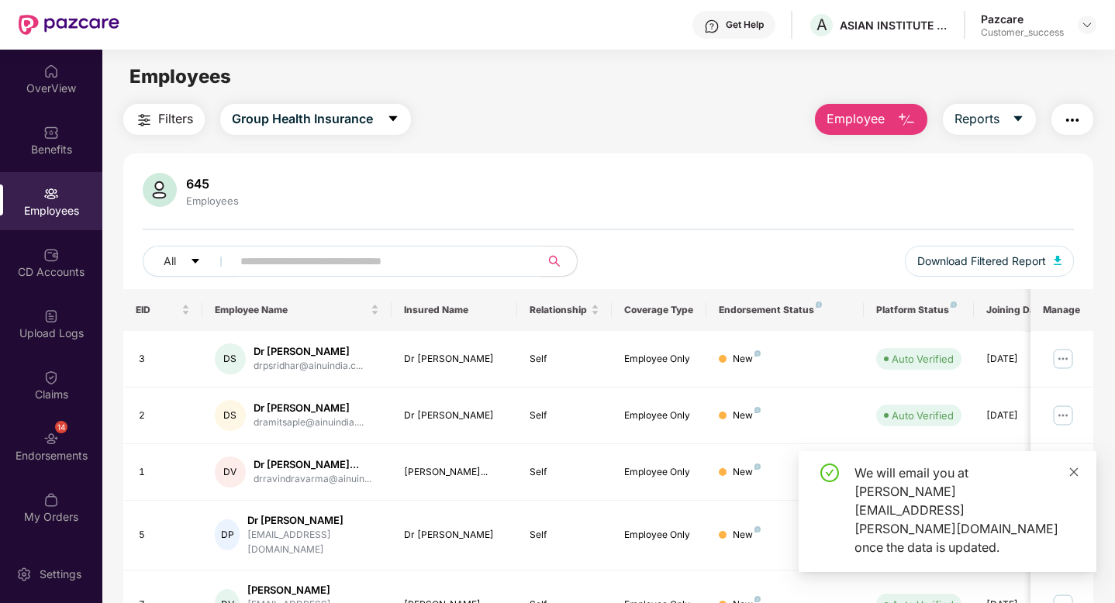
click at [1071, 478] on icon "close" at bounding box center [1074, 472] width 11 height 11
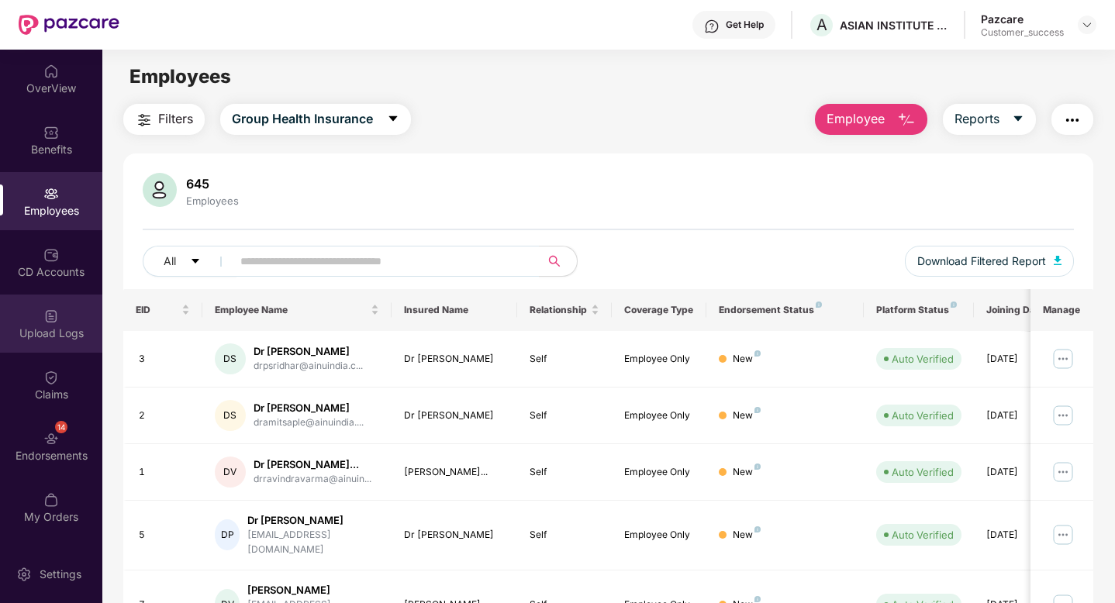
click at [64, 326] on div "Upload Logs" at bounding box center [51, 334] width 102 height 16
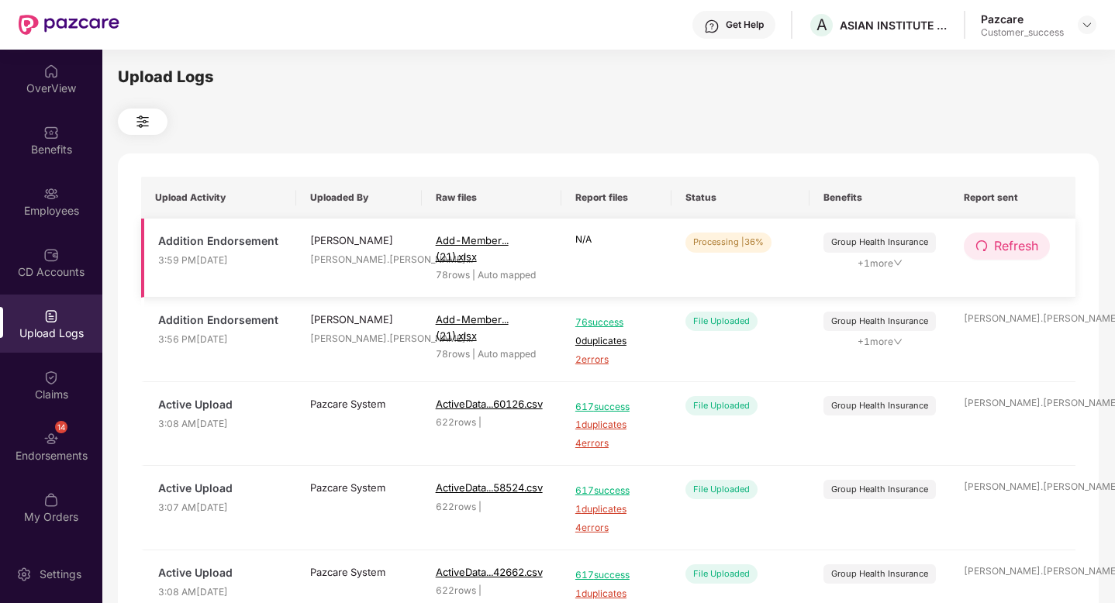
click at [980, 248] on icon "redo" at bounding box center [982, 246] width 12 height 12
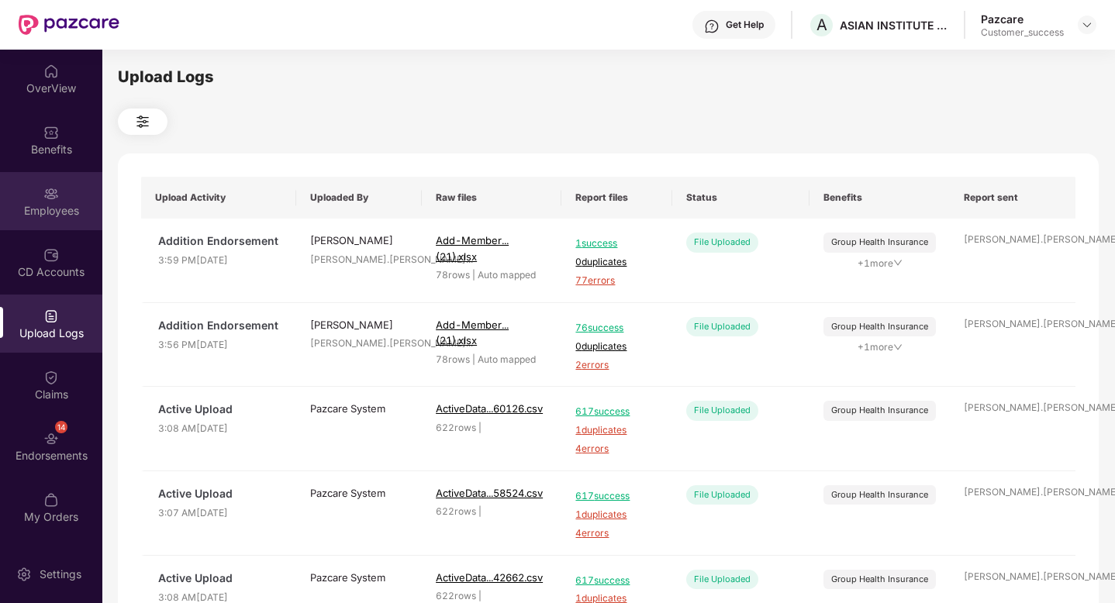
click at [13, 195] on div "Employees" at bounding box center [51, 201] width 102 height 58
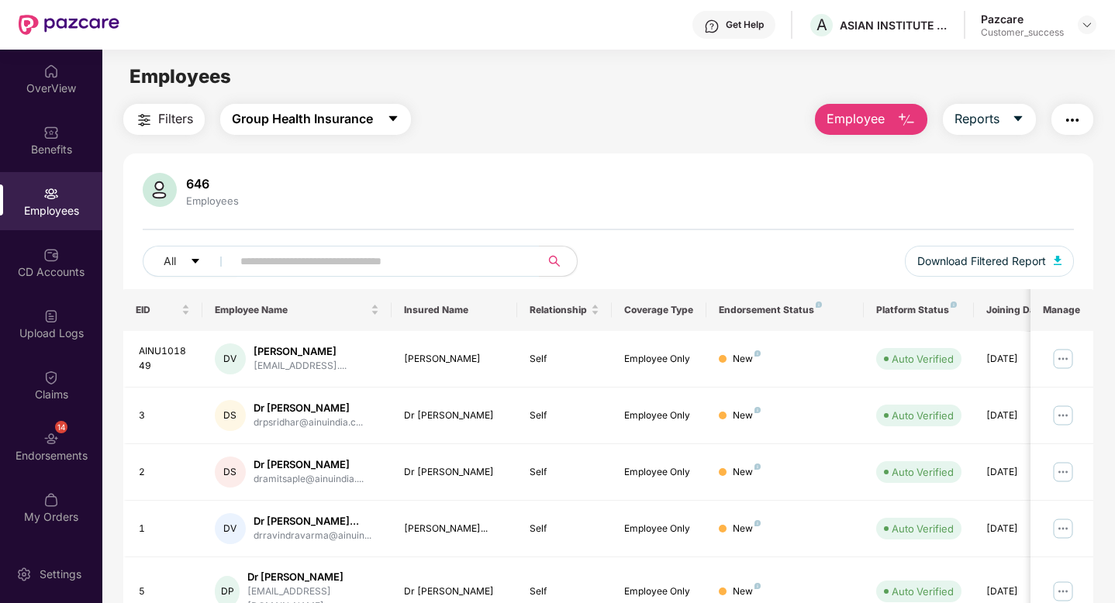
click at [249, 125] on span "Group Health Insurance" at bounding box center [302, 118] width 141 height 19
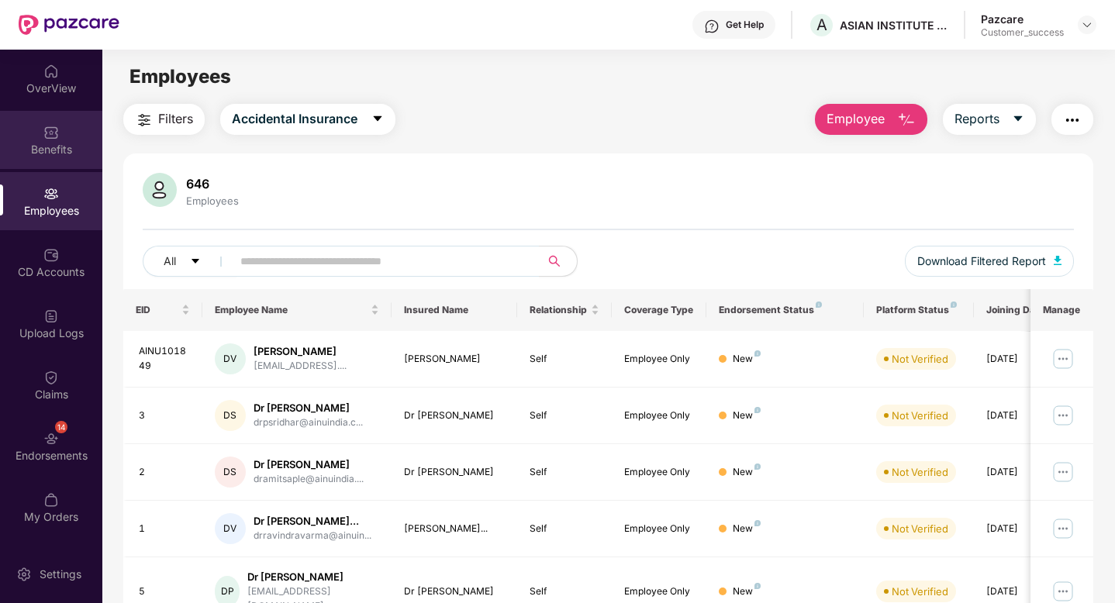
click at [46, 140] on div "Benefits" at bounding box center [51, 140] width 102 height 58
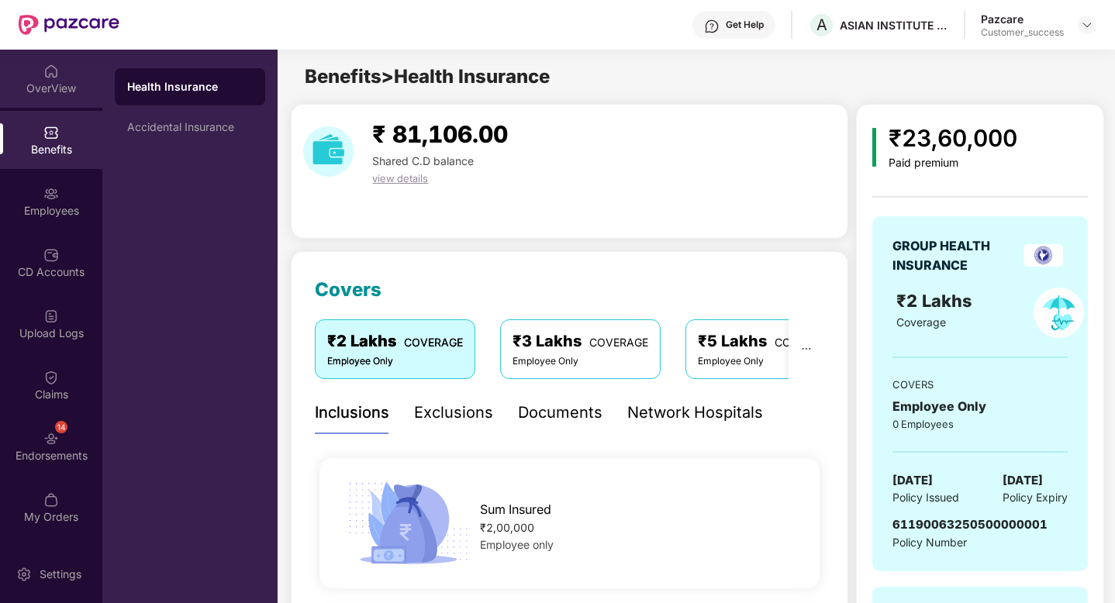
click at [52, 78] on img at bounding box center [51, 72] width 16 height 16
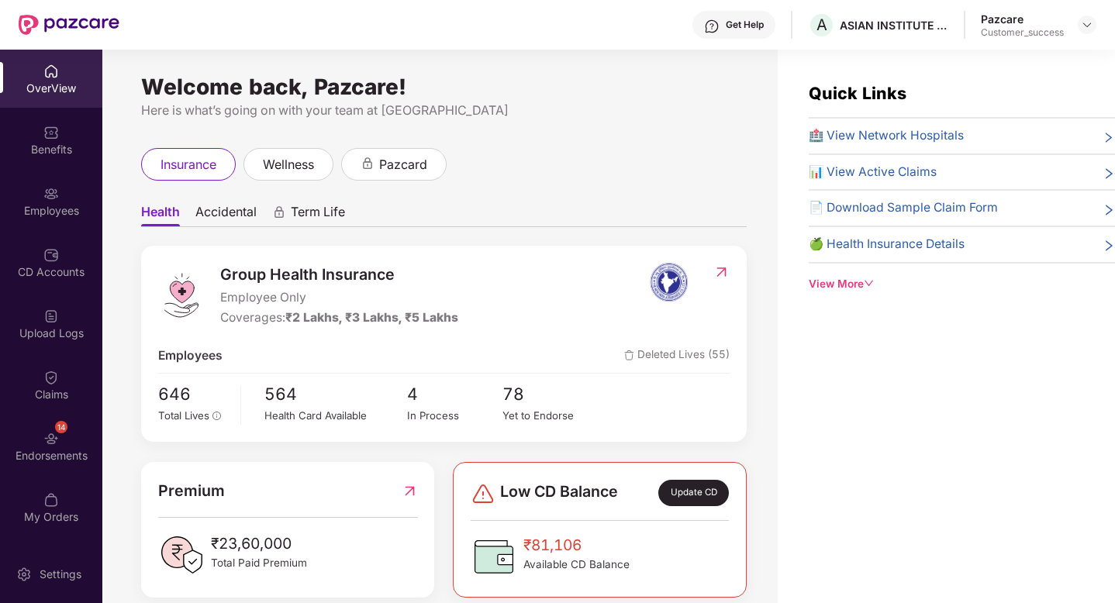
click at [226, 210] on span "Accidental" at bounding box center [225, 215] width 61 height 22
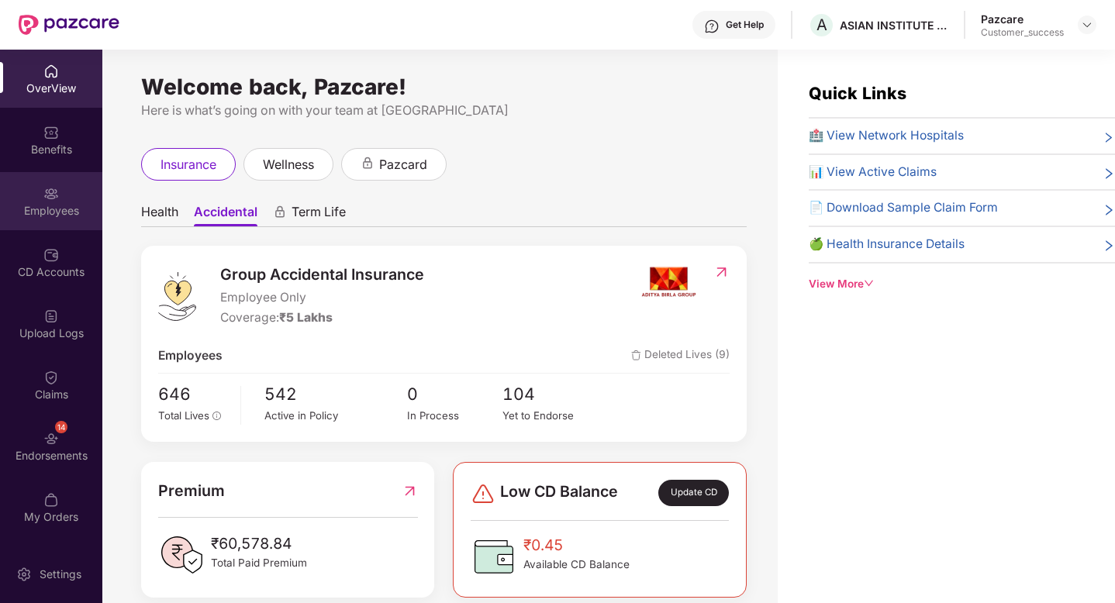
click at [28, 176] on div "Employees" at bounding box center [51, 201] width 102 height 58
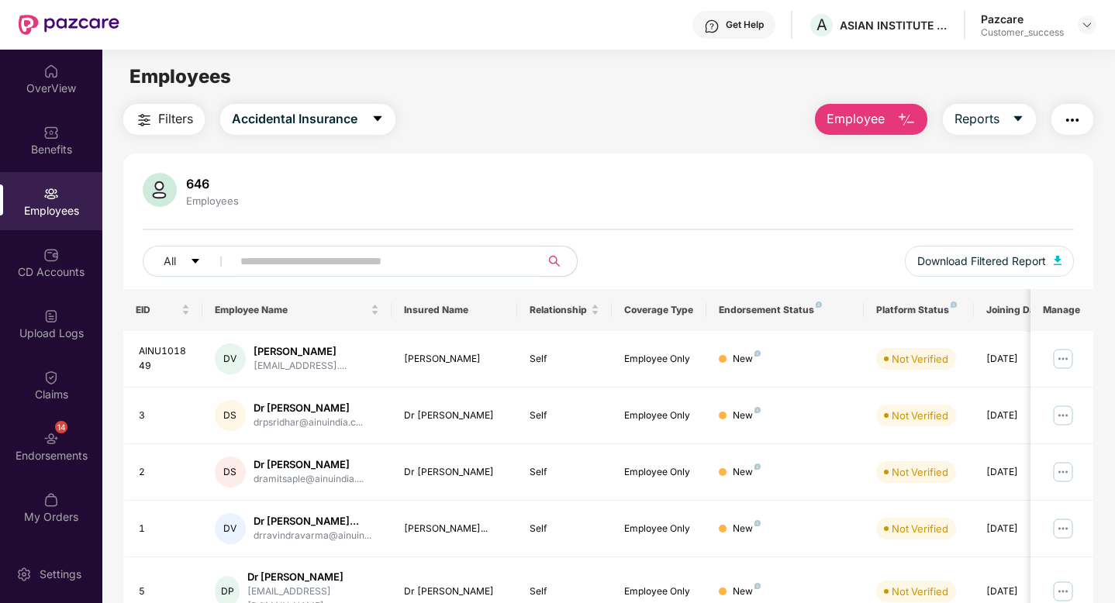
click at [860, 110] on span "Employee" at bounding box center [856, 118] width 58 height 19
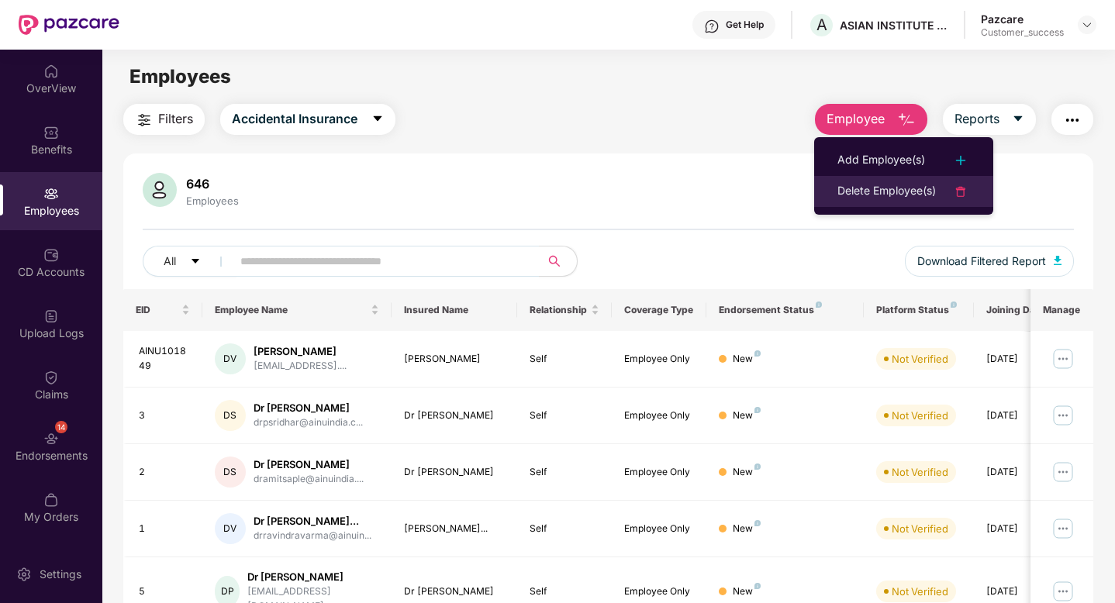
click at [874, 194] on div "Delete Employee(s)" at bounding box center [887, 191] width 98 height 19
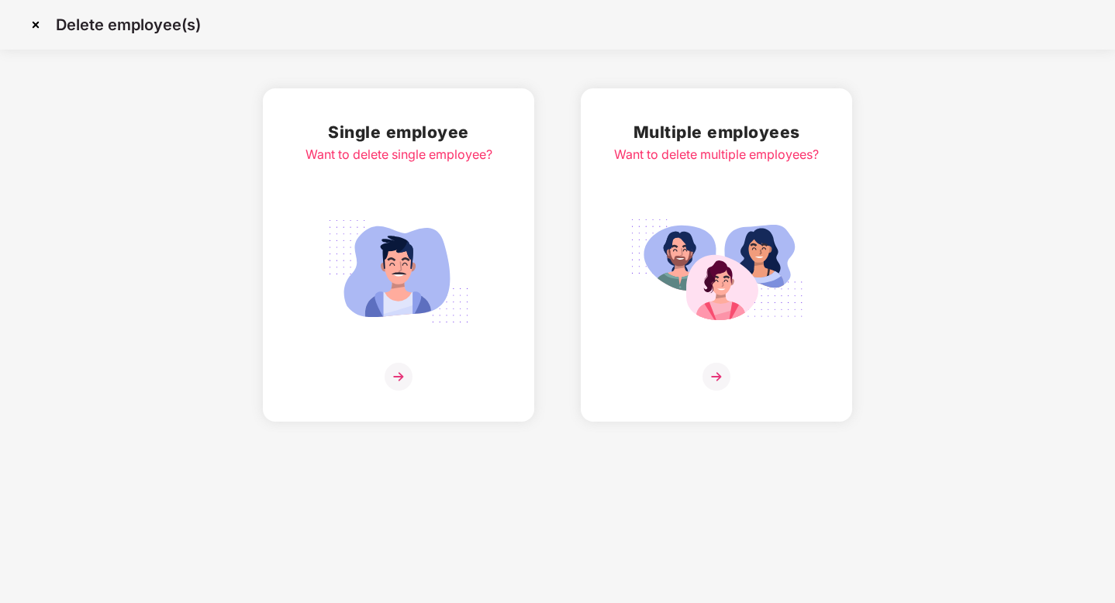
click at [713, 241] on img at bounding box center [717, 271] width 174 height 121
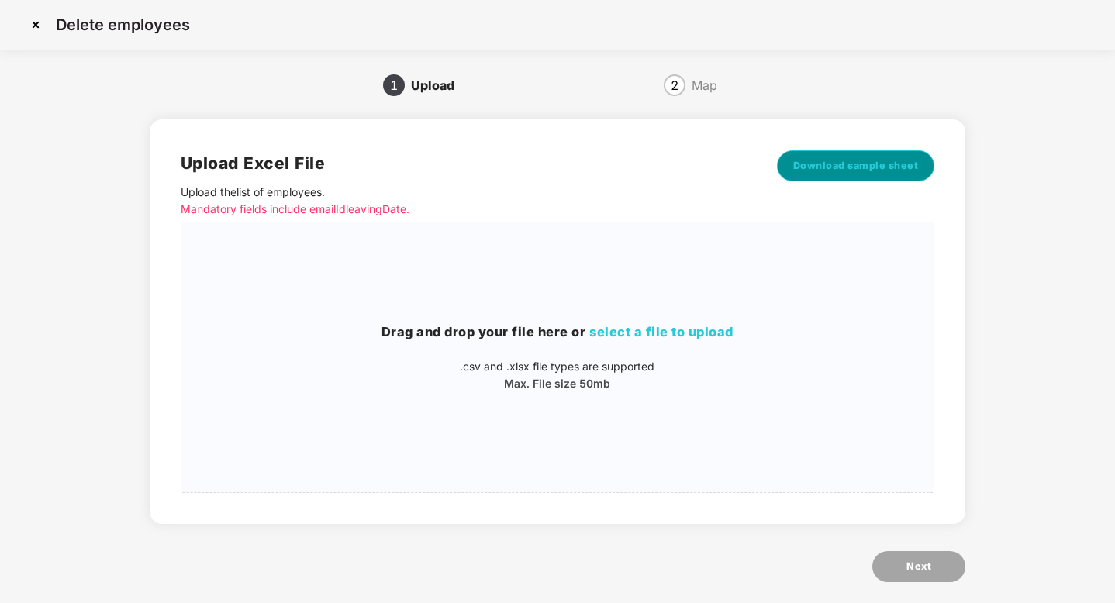
click at [835, 164] on span "Download sample sheet" at bounding box center [856, 166] width 126 height 16
click at [36, 25] on img at bounding box center [35, 24] width 25 height 25
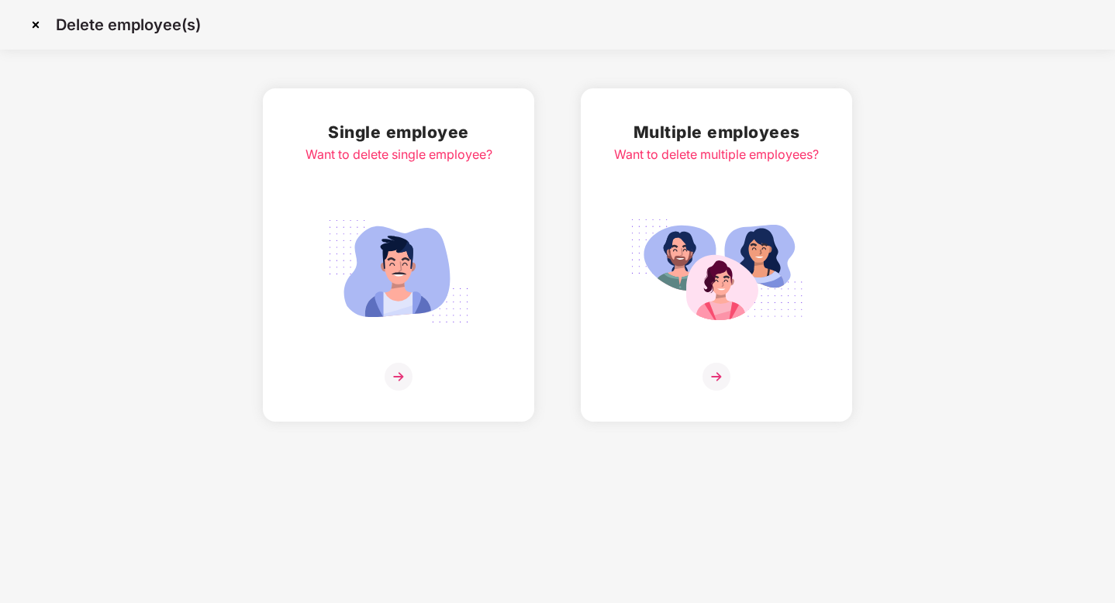
click at [33, 25] on img at bounding box center [35, 24] width 25 height 25
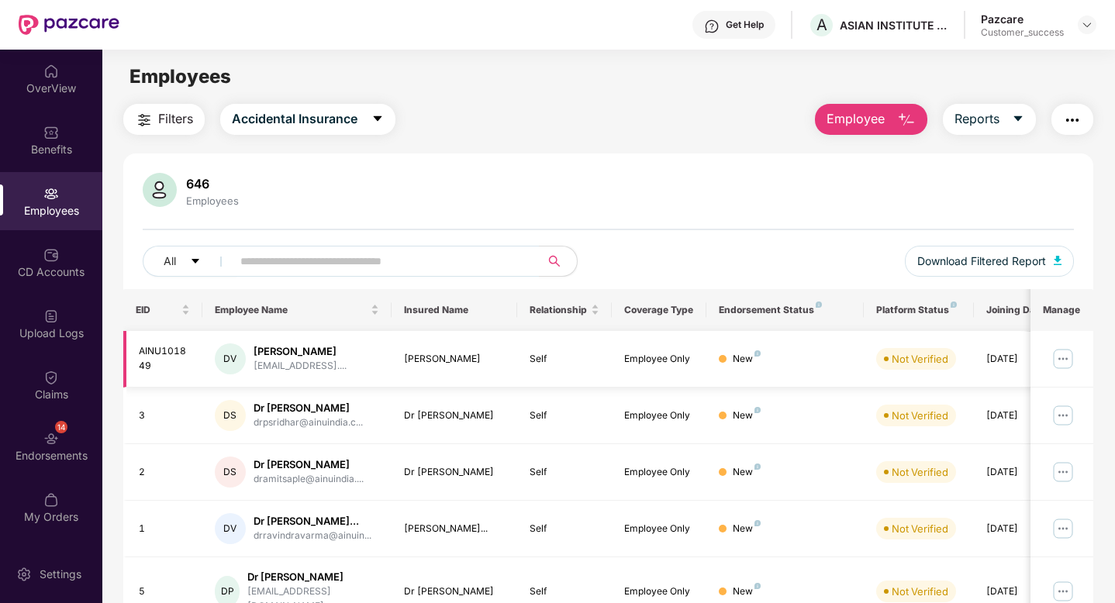
click at [1063, 363] on img at bounding box center [1063, 359] width 25 height 25
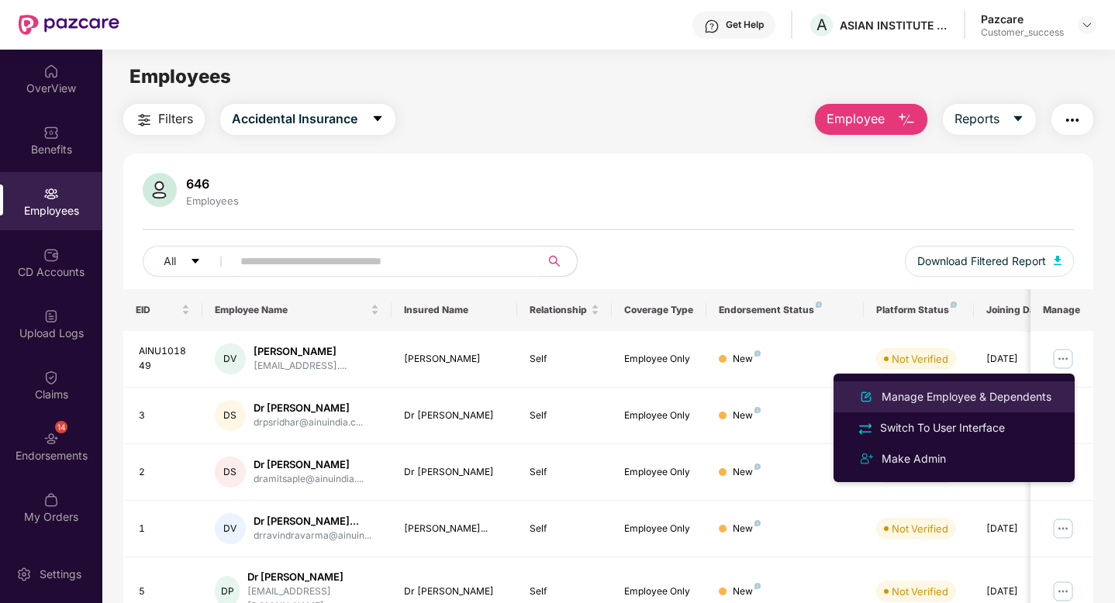
click at [897, 394] on div "Manage Employee & Dependents" at bounding box center [967, 397] width 176 height 17
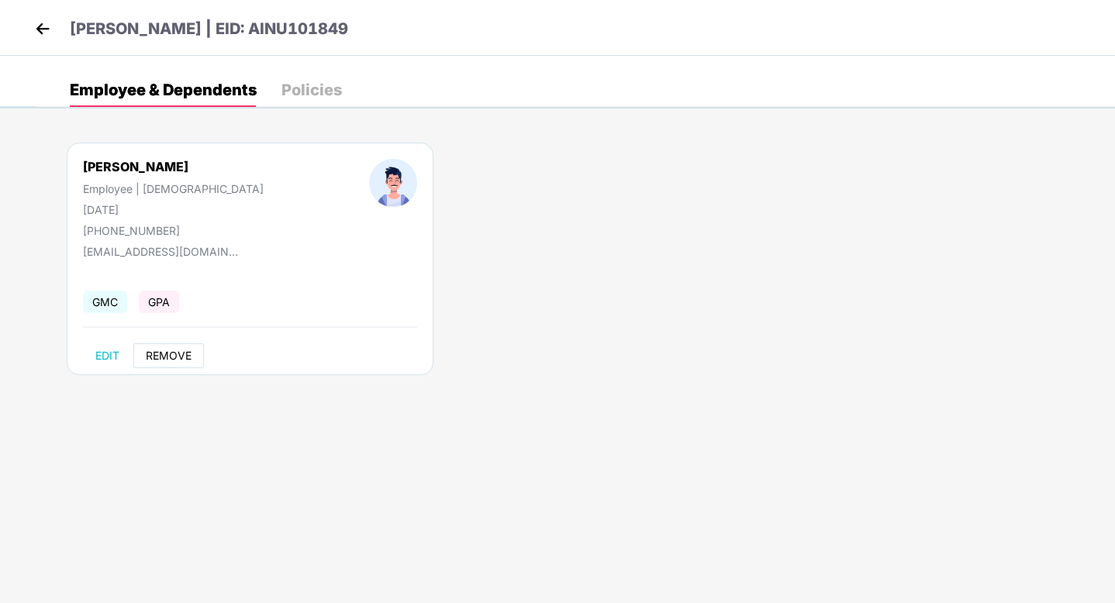
click at [154, 360] on span "REMOVE" at bounding box center [169, 356] width 46 height 12
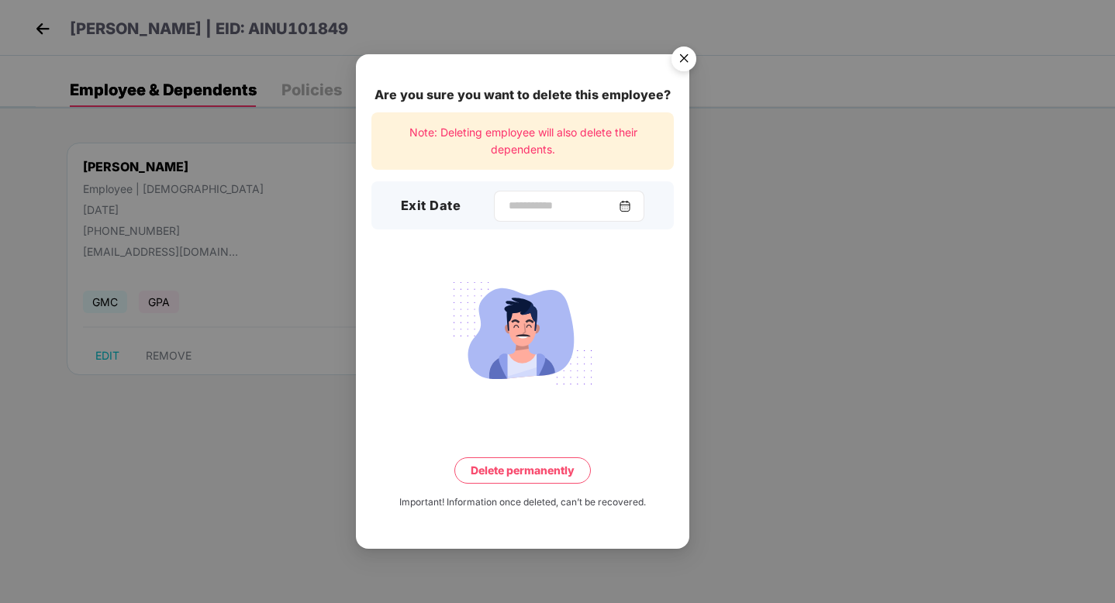
click at [631, 209] on img at bounding box center [625, 206] width 12 height 12
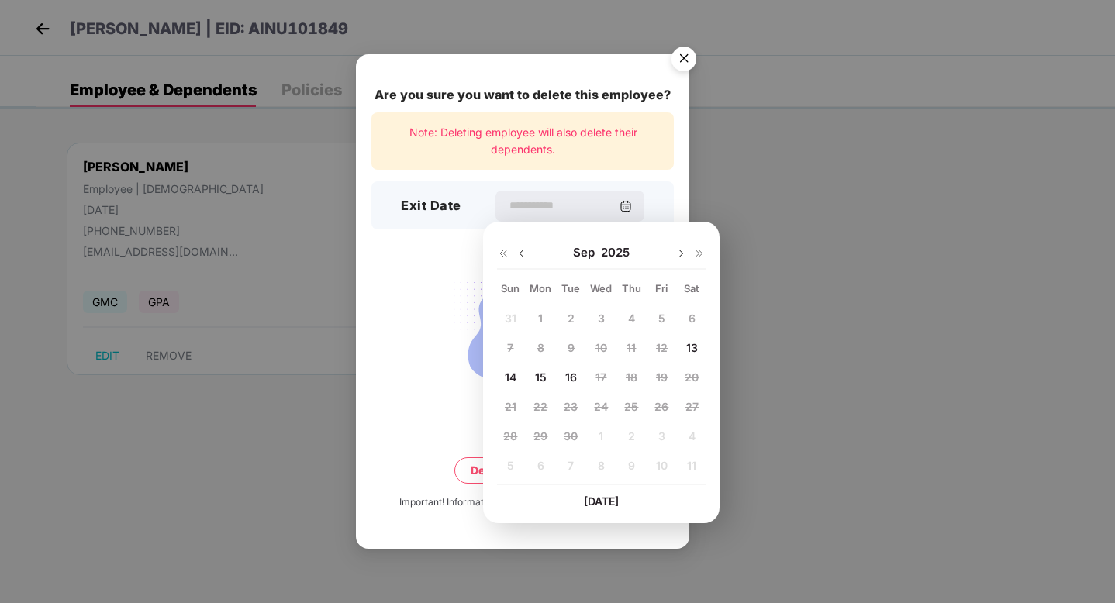
click at [692, 347] on span "13" at bounding box center [692, 347] width 12 height 13
type input "**********"
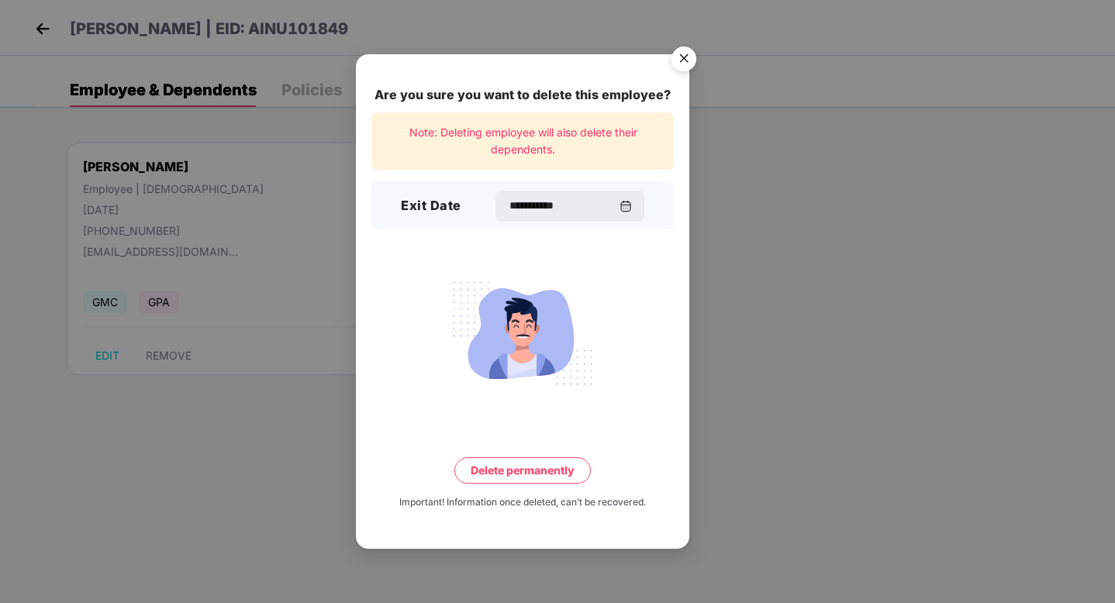
click at [509, 475] on button "Delete permanently" at bounding box center [522, 471] width 136 height 26
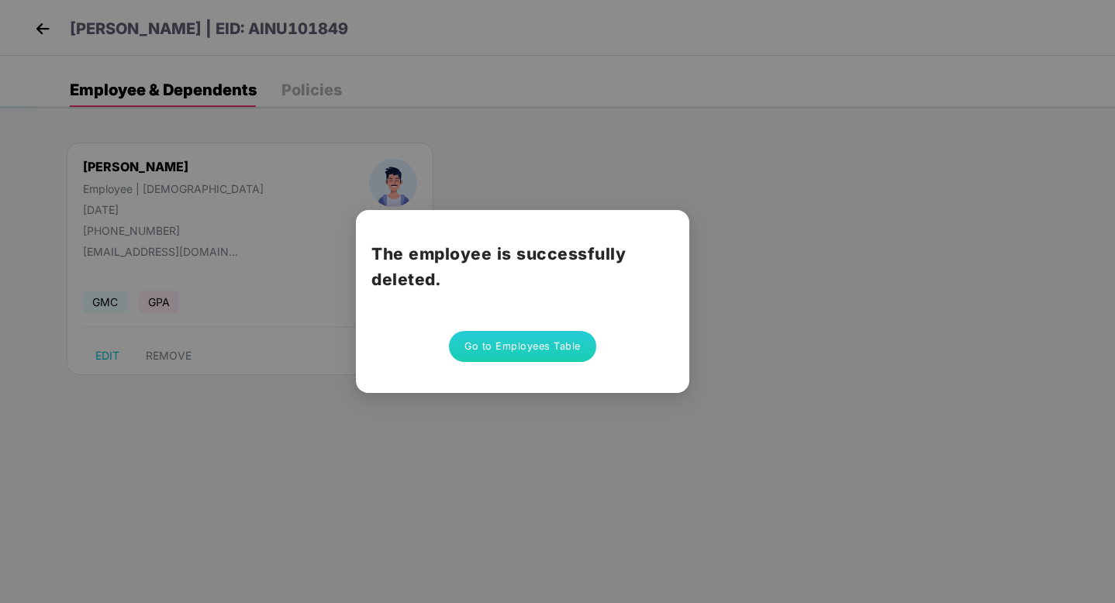
click at [501, 340] on button "Go to Employees Table" at bounding box center [522, 346] width 147 height 31
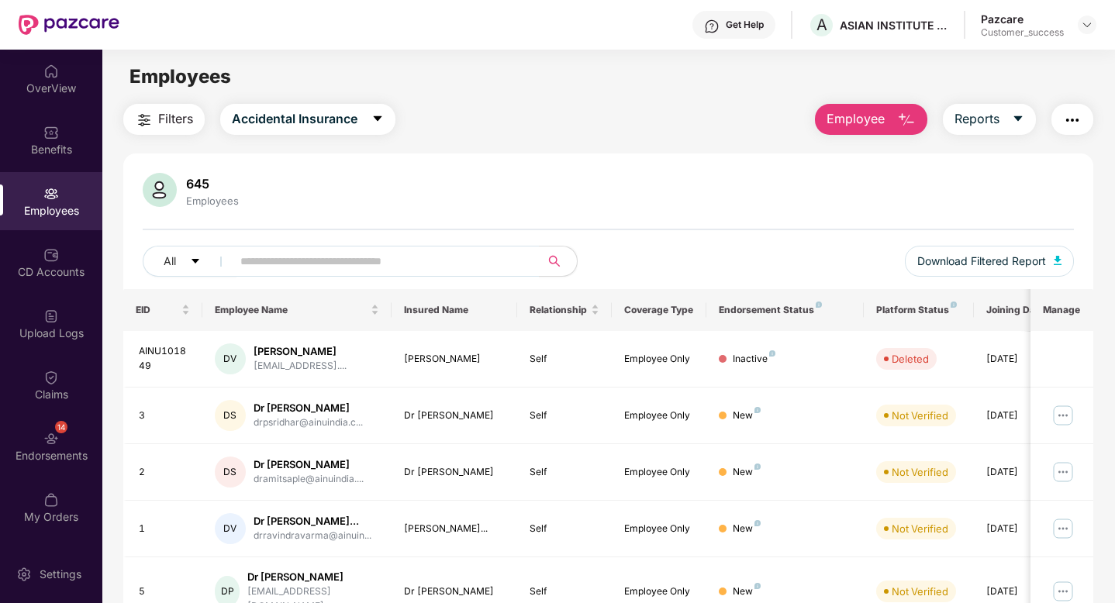
click at [1018, 279] on div "Download Filtered Report" at bounding box center [982, 267] width 185 height 43
click at [1018, 264] on span "Download Filtered Report" at bounding box center [981, 261] width 129 height 17
click at [890, 122] on button "Employee" at bounding box center [871, 119] width 112 height 31
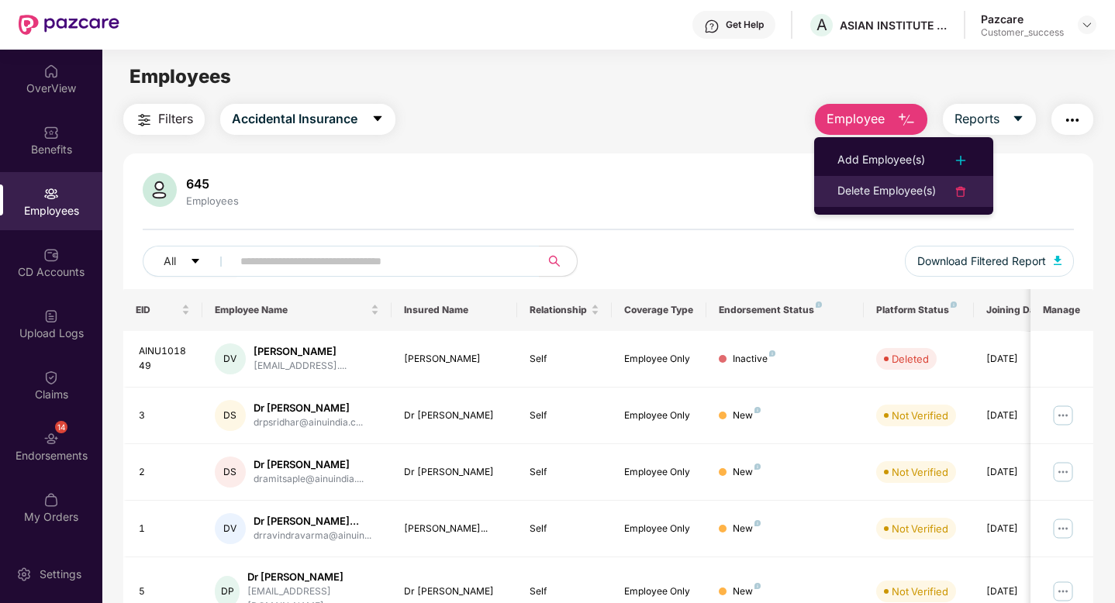
click at [864, 187] on div "Delete Employee(s)" at bounding box center [887, 191] width 98 height 19
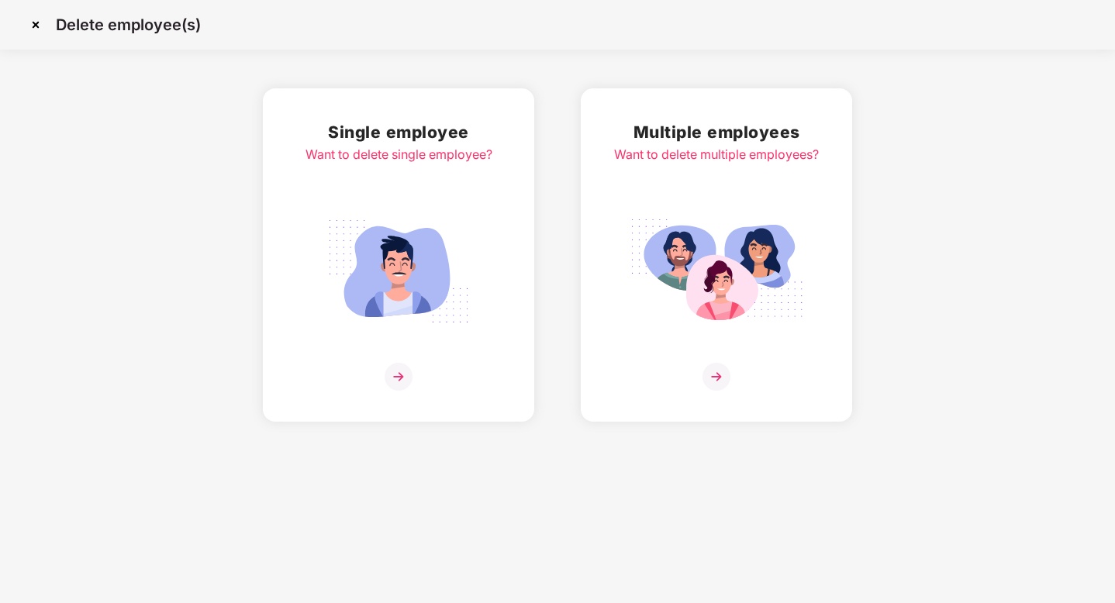
click at [706, 251] on img at bounding box center [717, 271] width 174 height 121
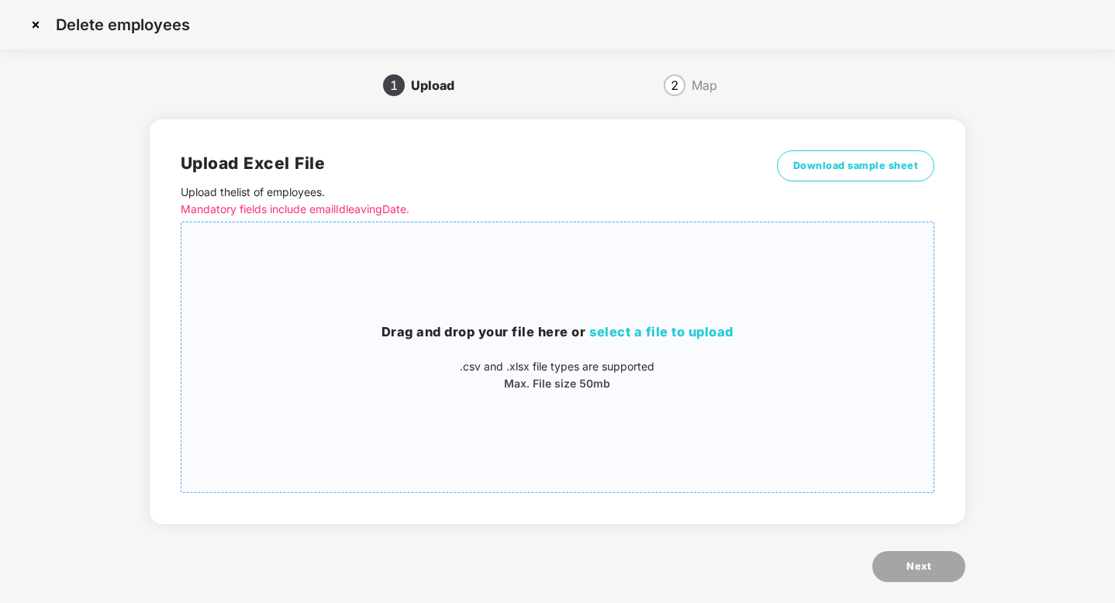
click at [468, 333] on h3 "Drag and drop your file here or select a file to upload" at bounding box center [557, 333] width 753 height 20
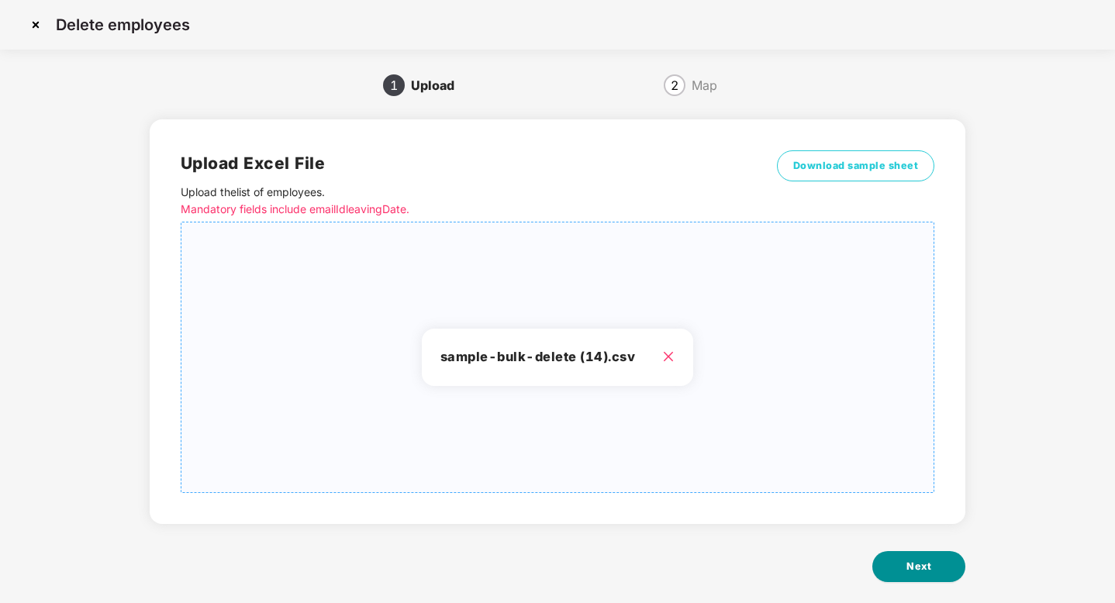
click at [897, 556] on button "Next" at bounding box center [919, 566] width 93 height 31
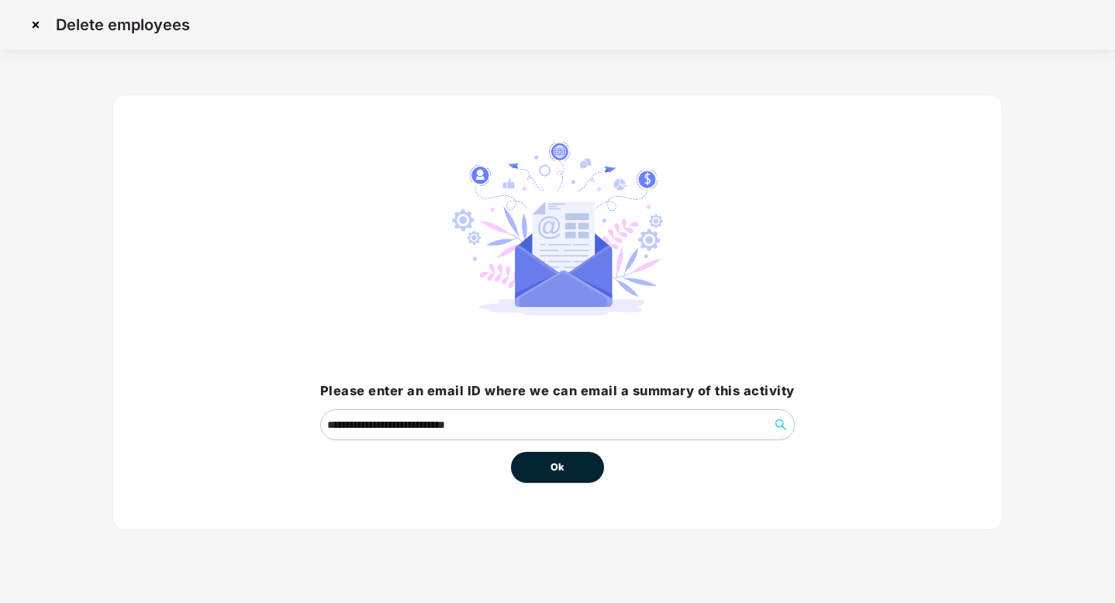
click at [562, 461] on span "Ok" at bounding box center [558, 468] width 14 height 16
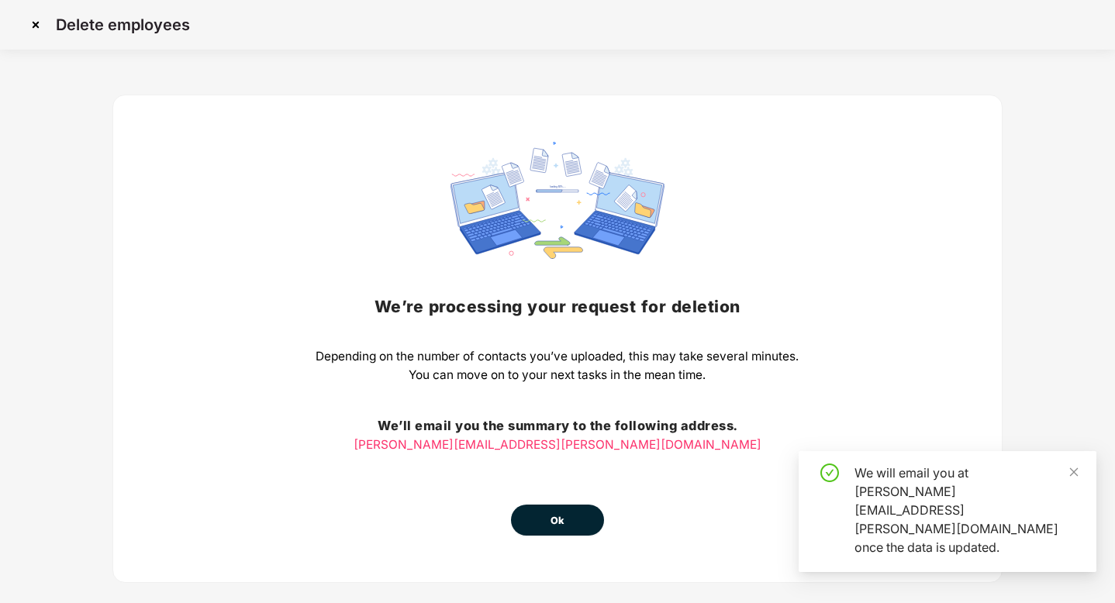
click at [570, 514] on button "Ok" at bounding box center [557, 520] width 93 height 31
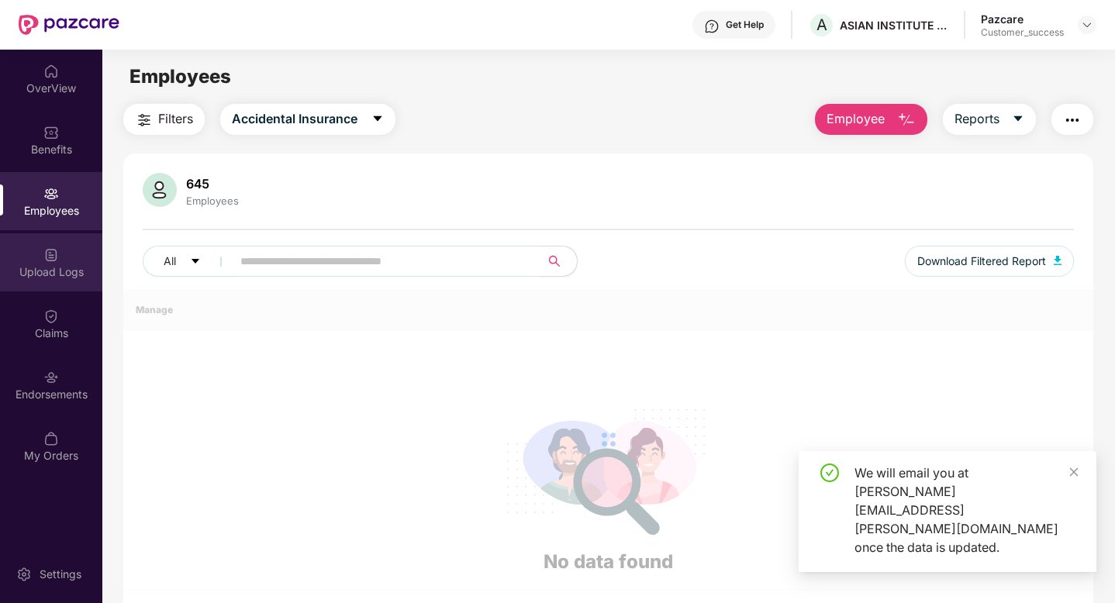
click at [54, 282] on div "Upload Logs" at bounding box center [51, 262] width 102 height 58
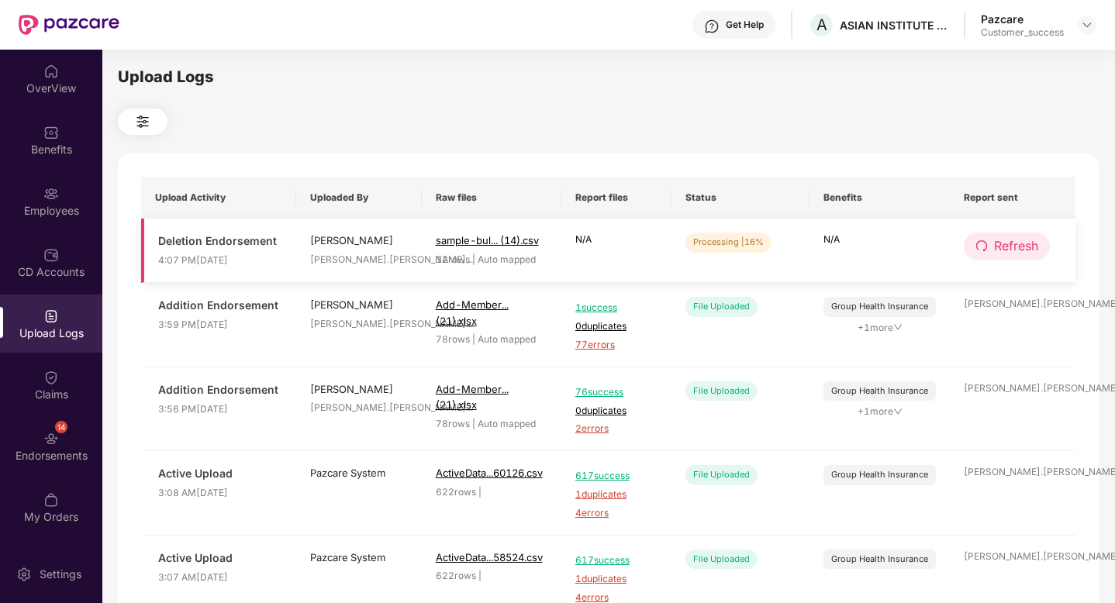
click at [1003, 254] on span "Refresh" at bounding box center [1016, 246] width 44 height 19
click at [1003, 254] on span "Refresh" at bounding box center [1017, 246] width 44 height 19
click at [1003, 253] on span "Refresh" at bounding box center [1016, 246] width 44 height 19
click at [1003, 253] on span "Refresh" at bounding box center [1017, 246] width 44 height 19
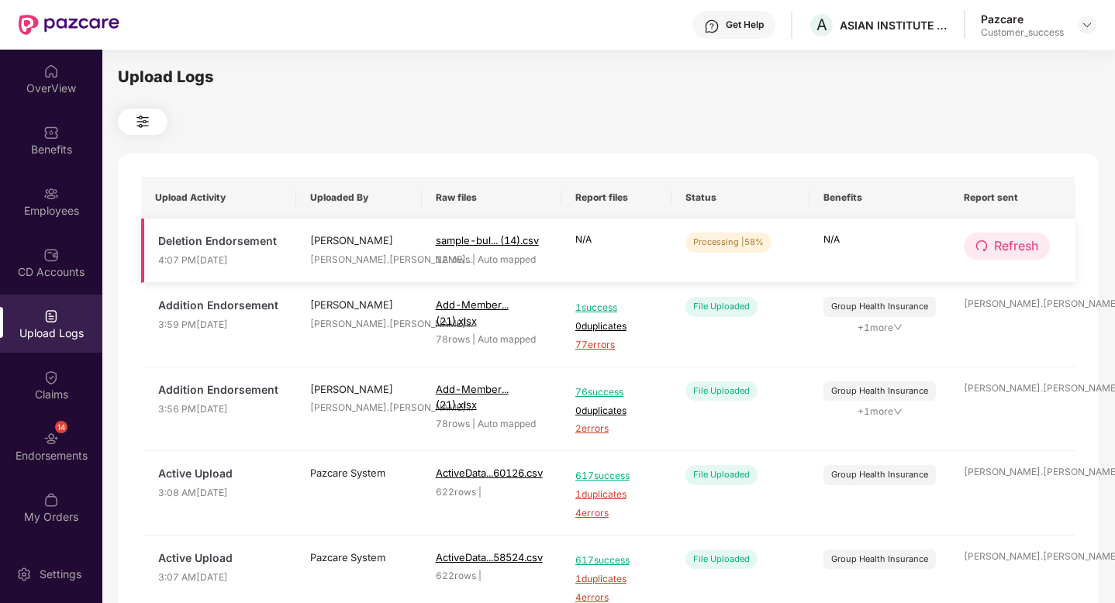
click at [1003, 252] on span "Refresh" at bounding box center [1016, 246] width 44 height 19
click at [1003, 252] on span "Refresh" at bounding box center [1017, 246] width 44 height 19
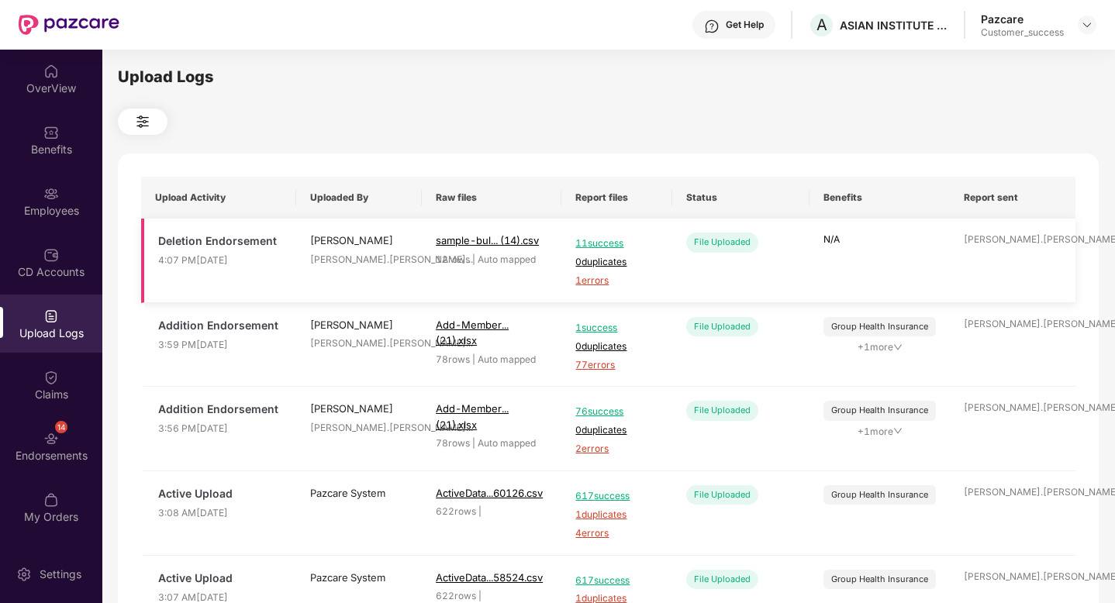
click at [592, 281] on span "1 errors" at bounding box center [616, 281] width 82 height 15
click at [1082, 23] on img at bounding box center [1087, 25] width 12 height 12
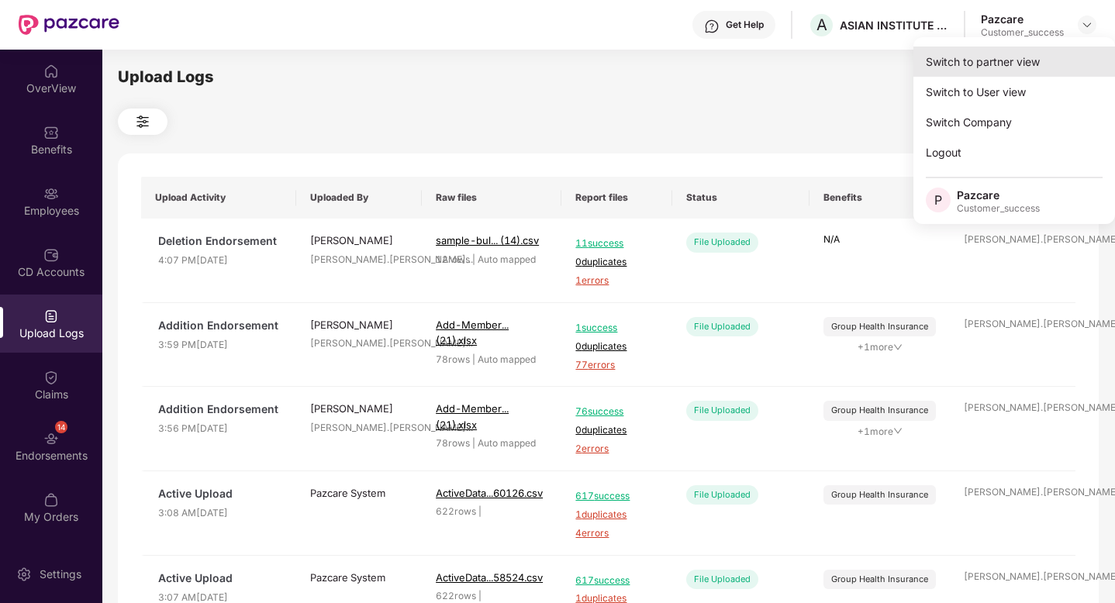
click at [1045, 57] on div "Switch to partner view" at bounding box center [1015, 62] width 202 height 30
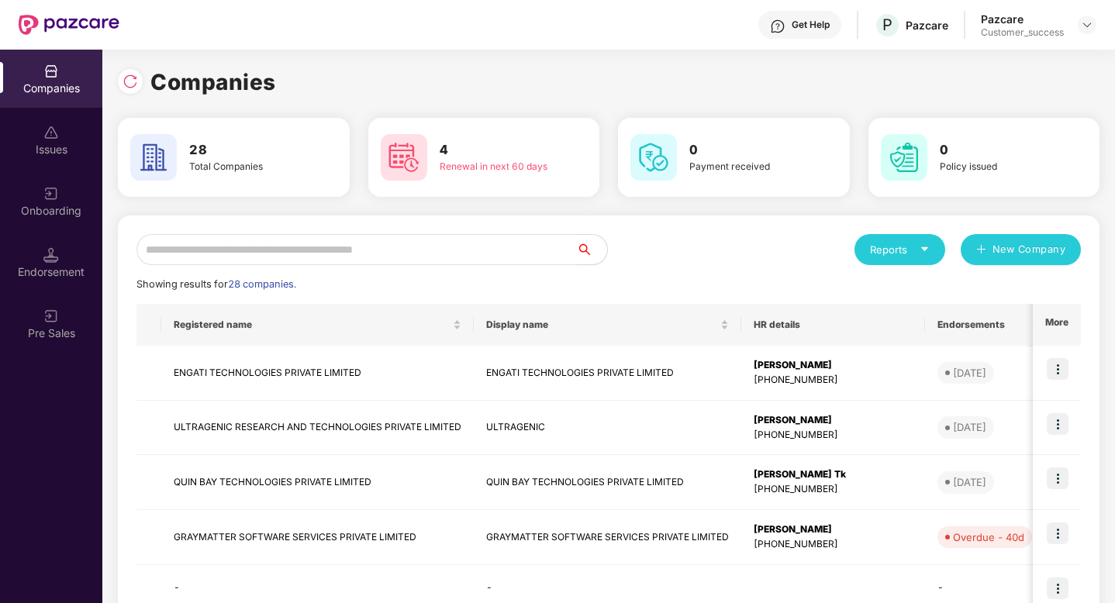
click at [340, 256] on input "text" at bounding box center [356, 249] width 440 height 31
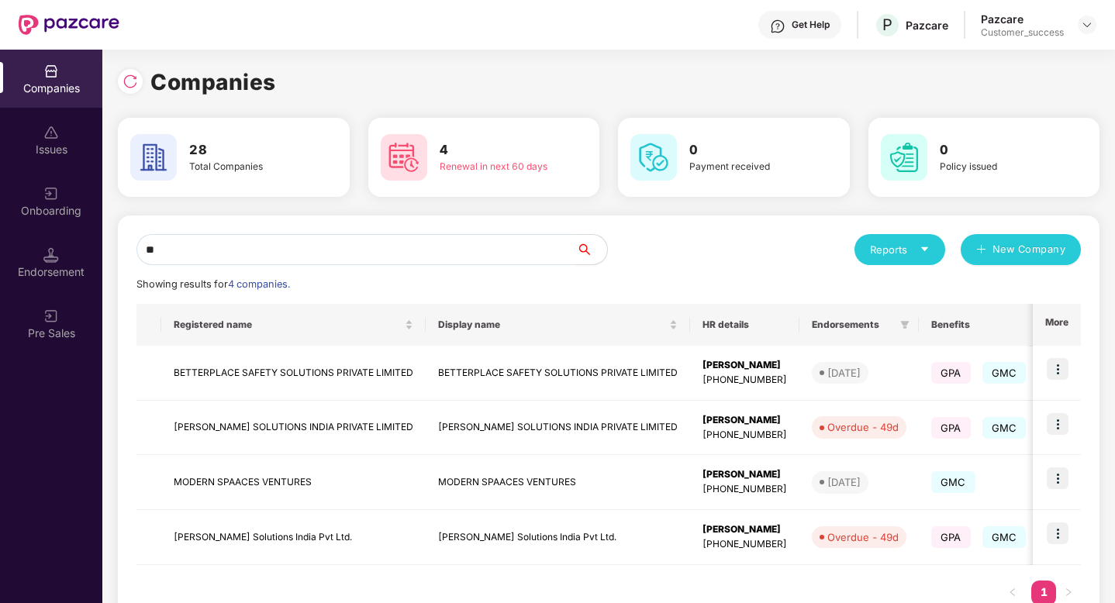
type input "*"
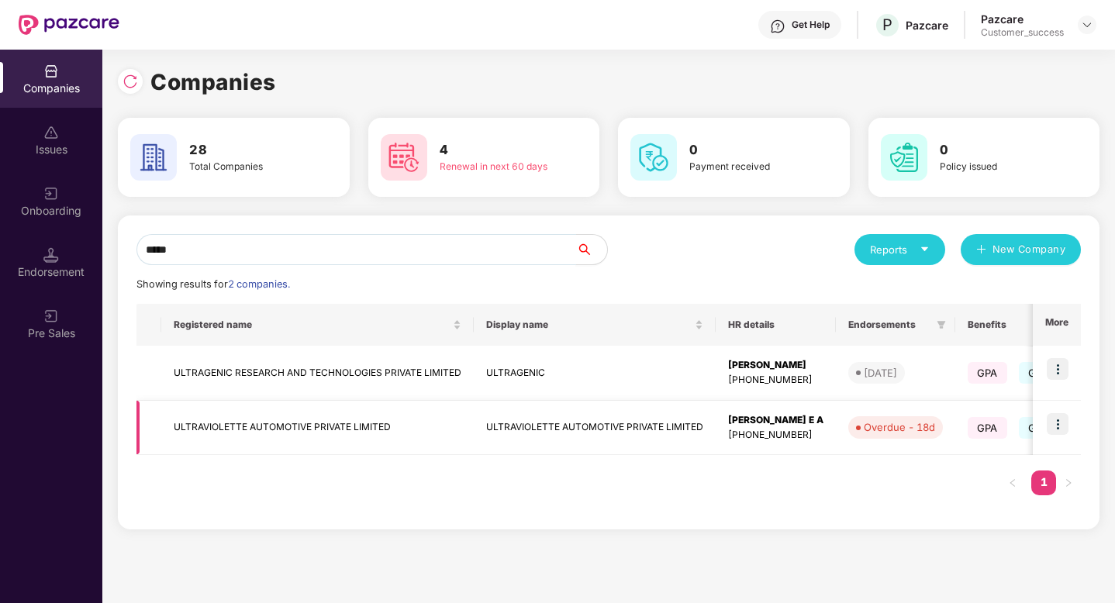
type input "*****"
click at [1058, 426] on img at bounding box center [1058, 424] width 22 height 22
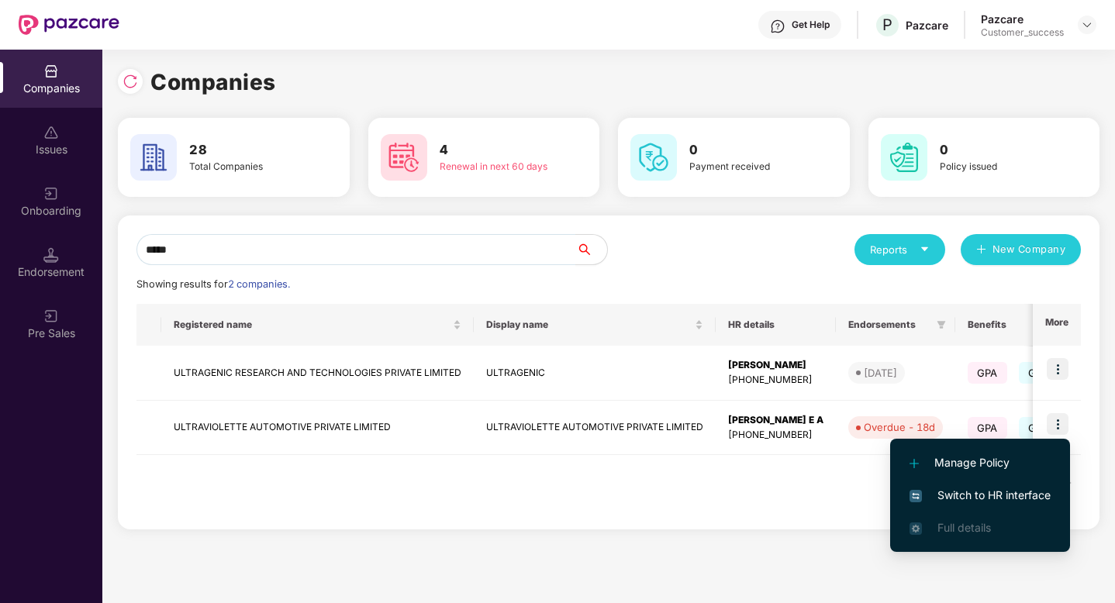
click at [983, 494] on span "Switch to HR interface" at bounding box center [980, 495] width 141 height 17
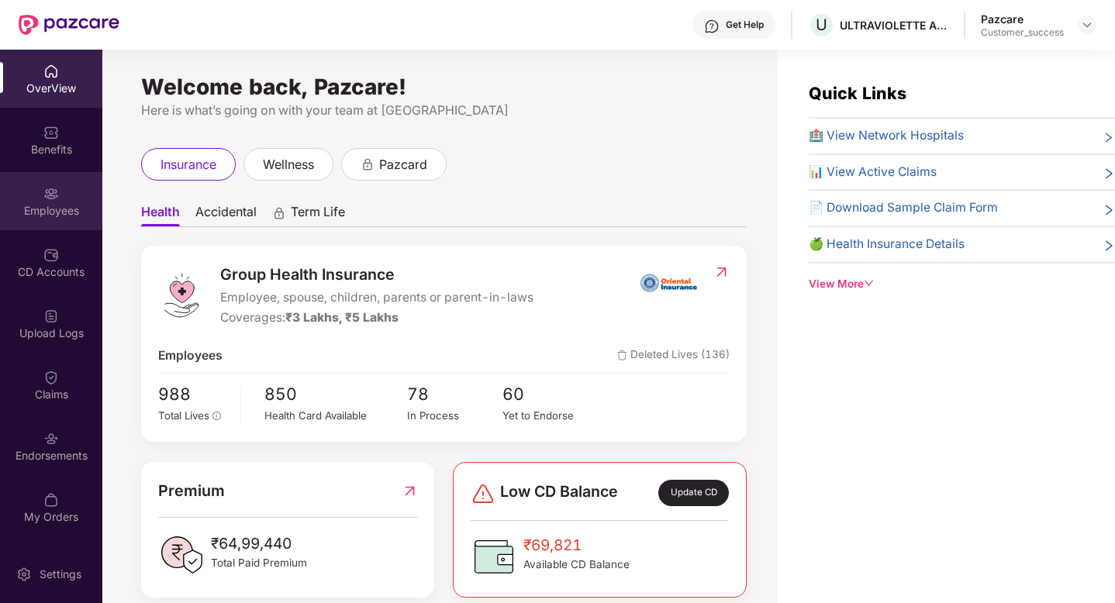
click at [19, 204] on div "Employees" at bounding box center [51, 211] width 102 height 16
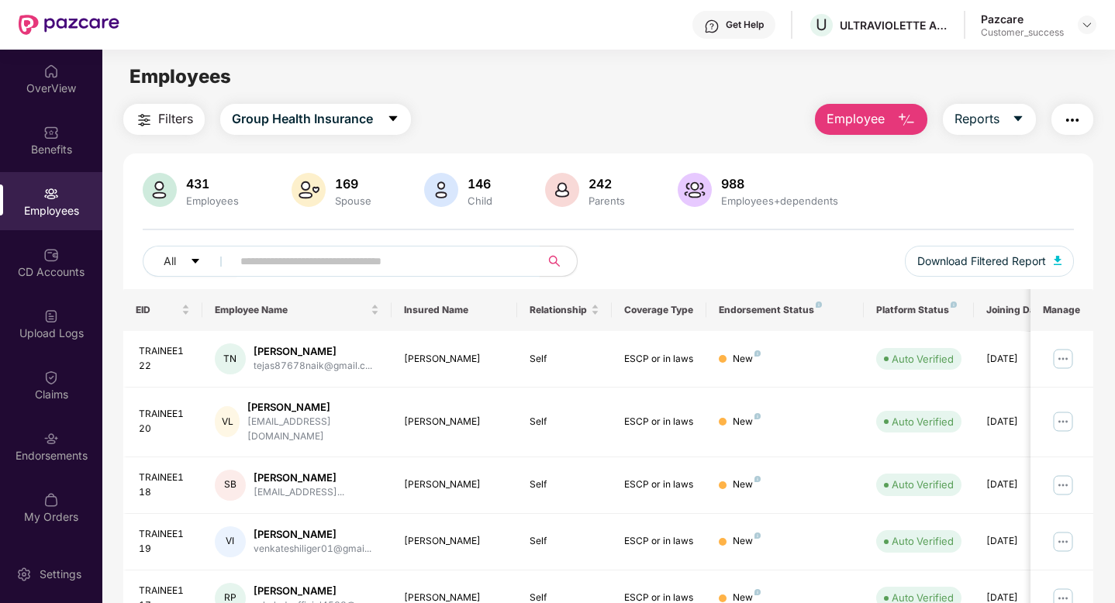
click at [244, 264] on input "text" at bounding box center [379, 261] width 278 height 23
paste input "***"
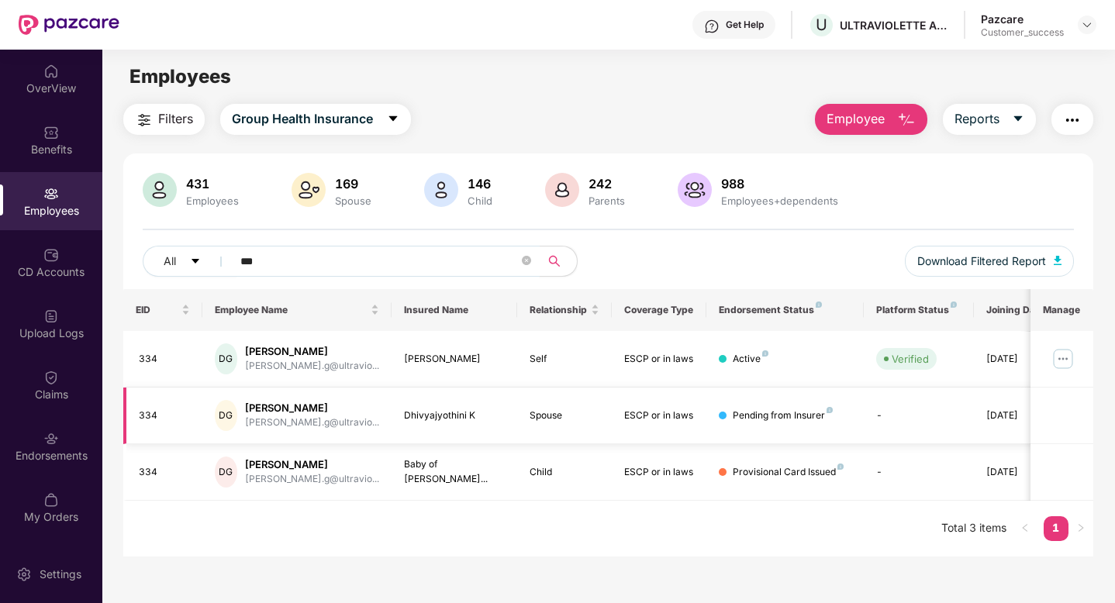
type input "***"
click at [1088, 24] on img at bounding box center [1087, 25] width 12 height 12
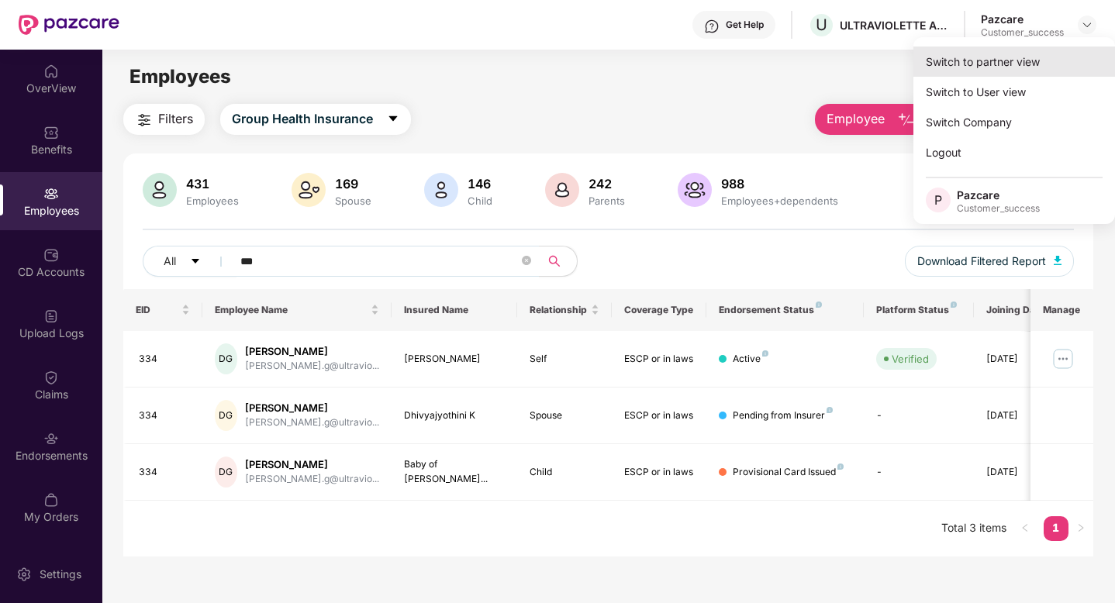
click at [1052, 60] on div "Switch to partner view" at bounding box center [1015, 62] width 202 height 30
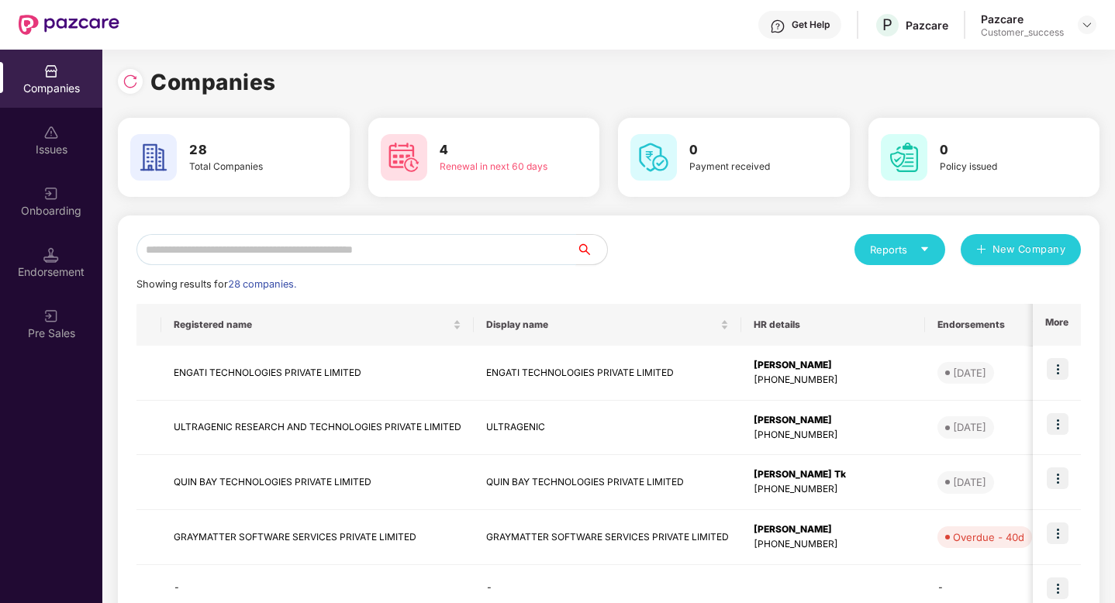
click at [491, 244] on input "text" at bounding box center [356, 249] width 440 height 31
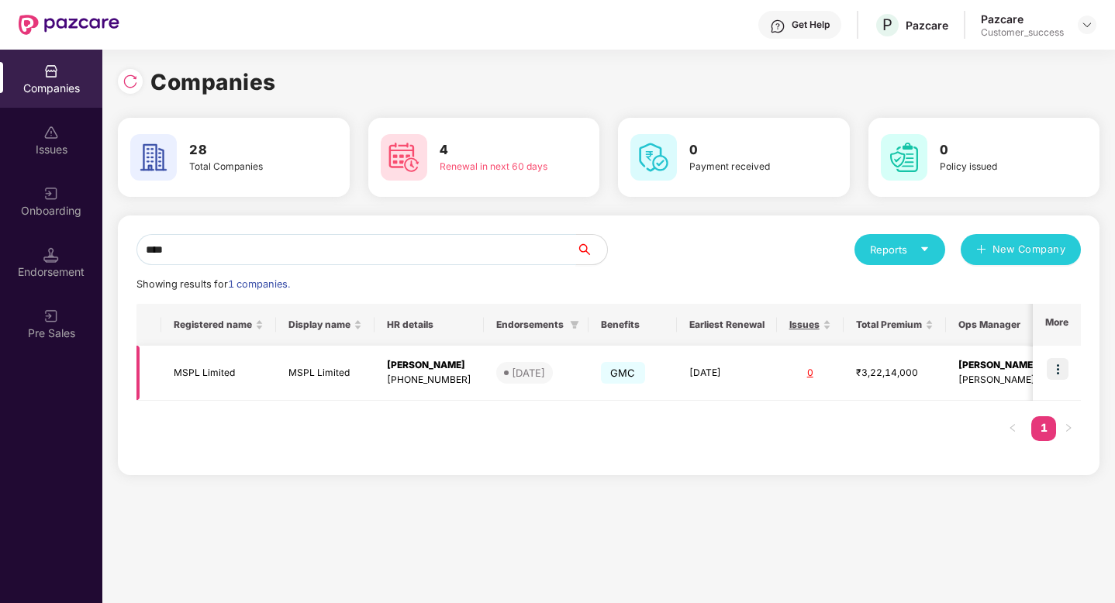
type input "****"
click at [1058, 371] on img at bounding box center [1058, 369] width 22 height 22
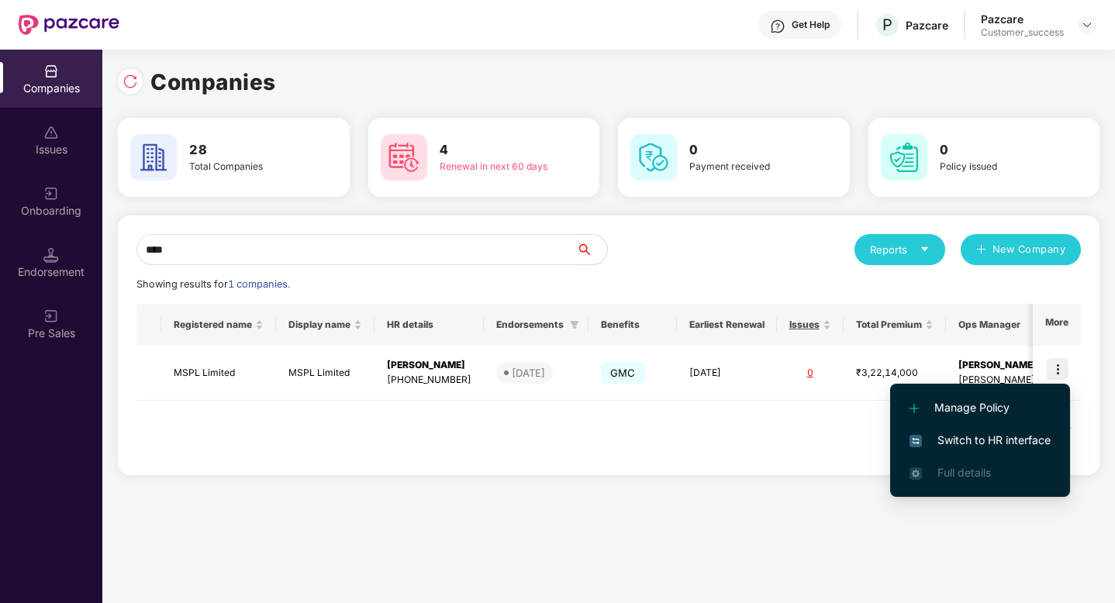
click at [1038, 440] on span "Switch to HR interface" at bounding box center [980, 440] width 141 height 17
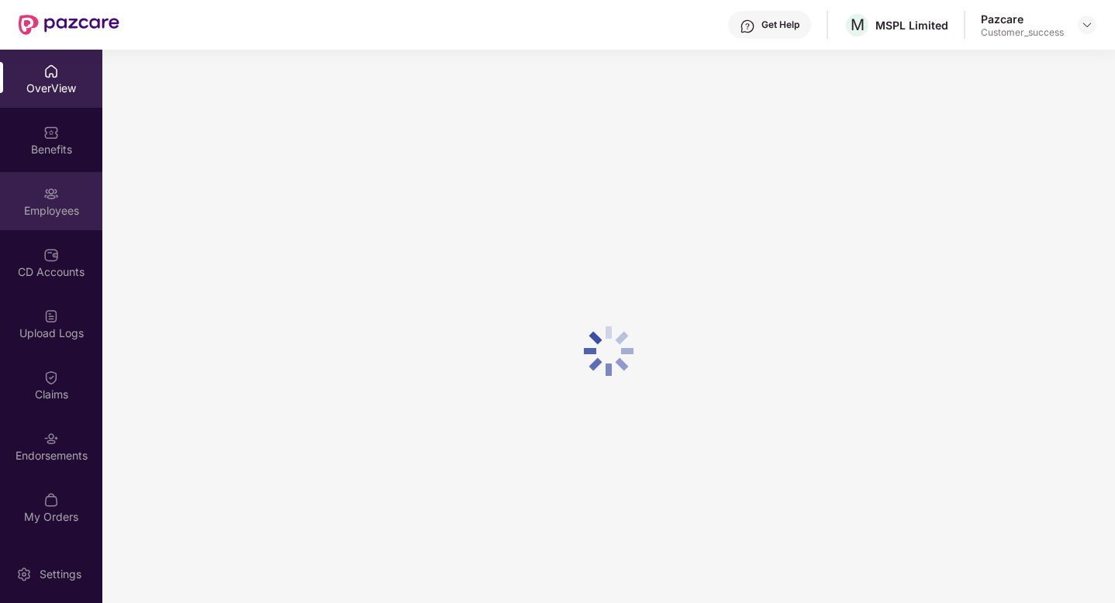
click at [33, 202] on div "Employees" at bounding box center [51, 201] width 102 height 58
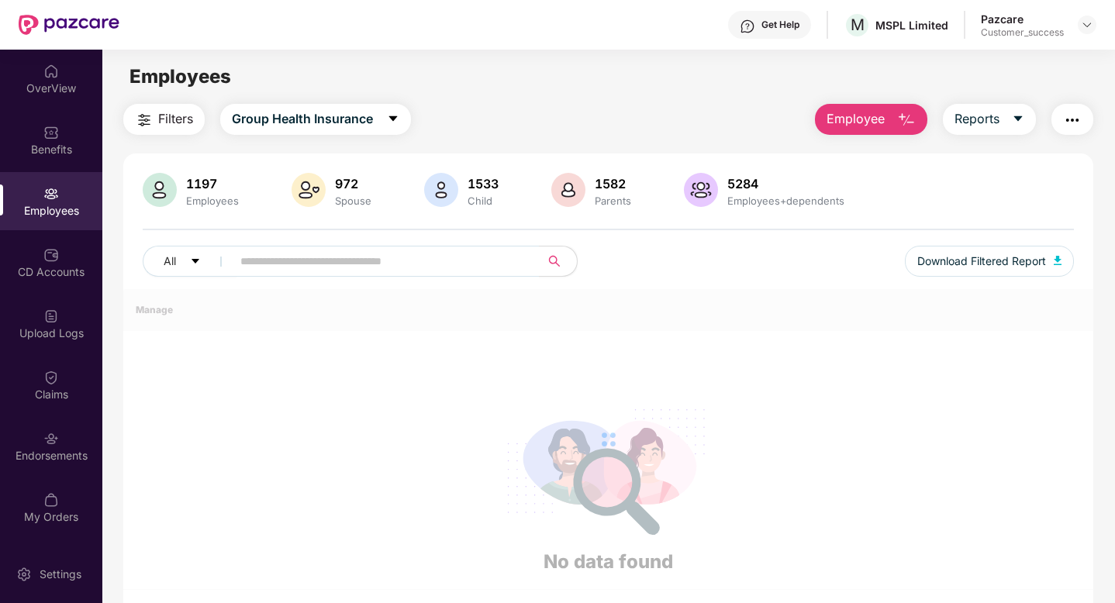
click at [33, 203] on div "Employees" at bounding box center [51, 211] width 102 height 16
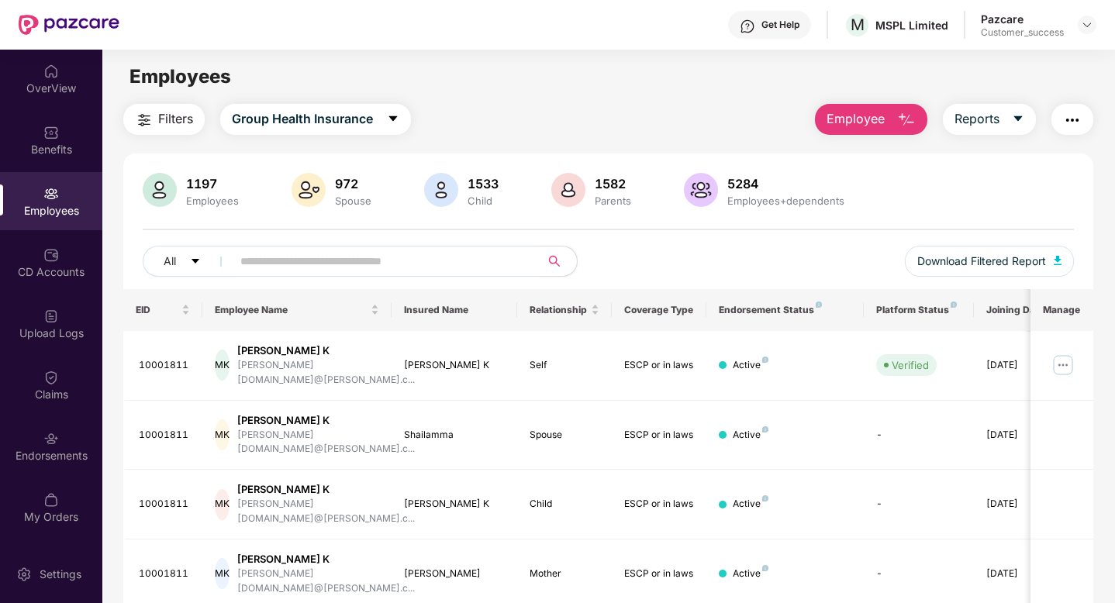
click at [268, 257] on input "text" at bounding box center [379, 261] width 278 height 23
paste input "**********"
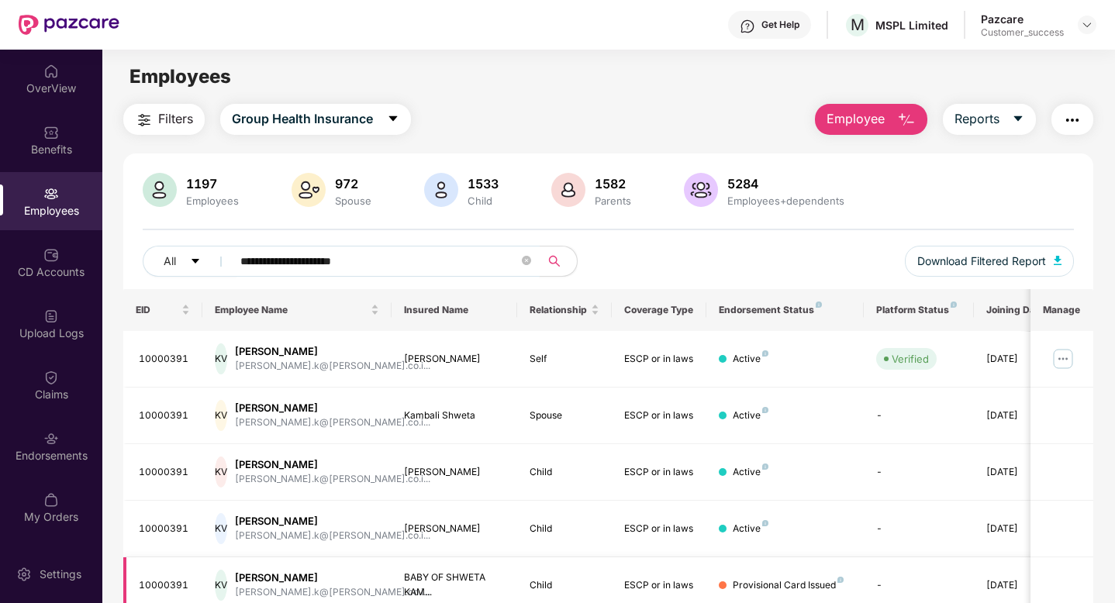
type input "**********"
click at [157, 588] on div "10000391" at bounding box center [164, 586] width 51 height 15
copy div "10000391"
